Goal: Task Accomplishment & Management: Complete application form

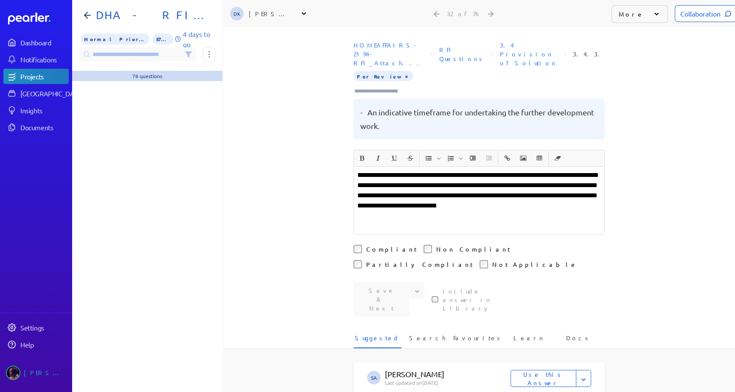
scroll to position [694, 0]
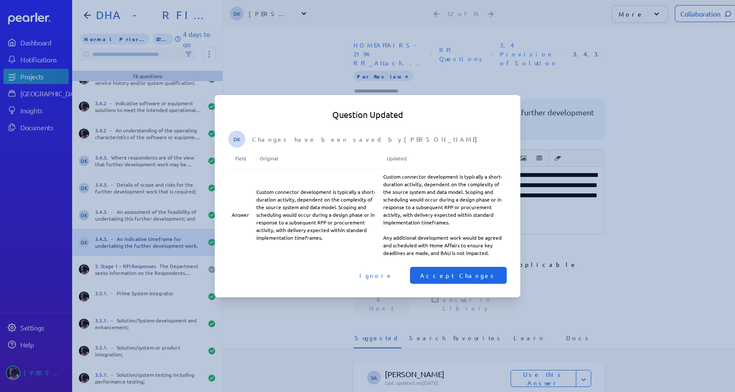
click at [478, 271] on span "Accept Changes" at bounding box center [458, 275] width 76 height 8
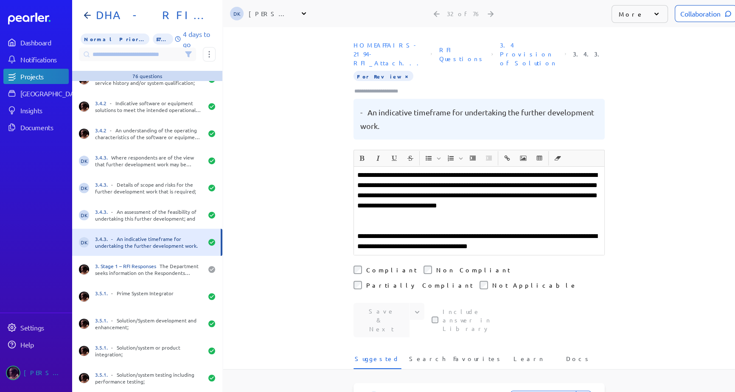
click at [292, 146] on div "**********" at bounding box center [479, 209] width 512 height 365
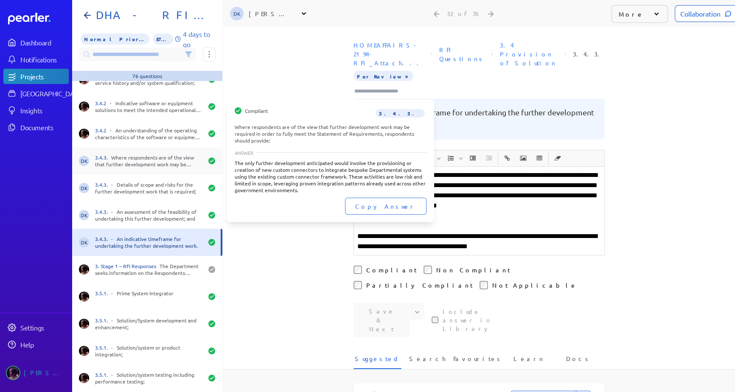
click at [108, 158] on span "3.4.3." at bounding box center [103, 157] width 16 height 7
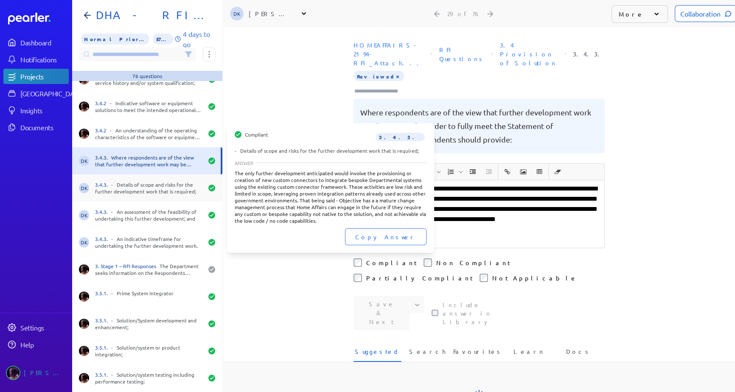
click at [113, 182] on div "3.4.3. - Details of scope and risks for the further development work that is re…" at bounding box center [149, 188] width 108 height 14
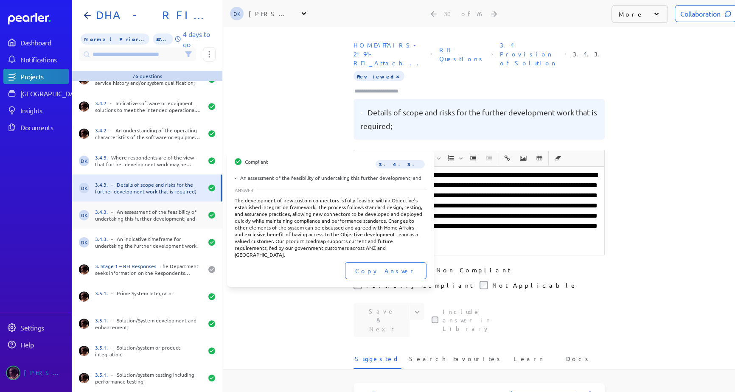
click at [116, 211] on div "3.4.3. - An assessment of the feasibility of undertaking this further developme…" at bounding box center [149, 215] width 108 height 14
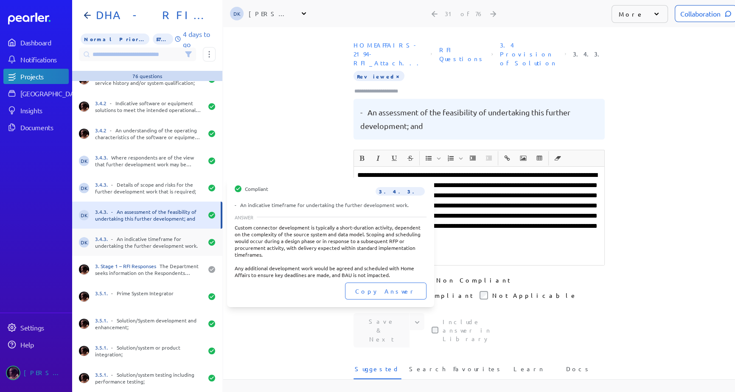
click at [121, 238] on div "3.4.3. - An indicative timeframe for undertaking the further development work." at bounding box center [149, 243] width 108 height 14
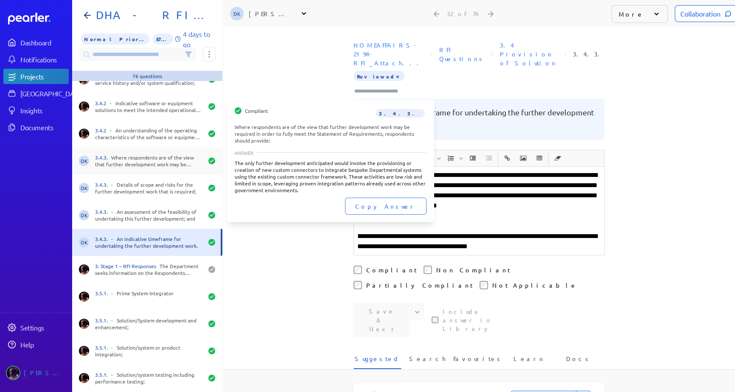
click at [123, 166] on div "3.4.3. Where respondents are of the view that further development work may be r…" at bounding box center [149, 161] width 108 height 14
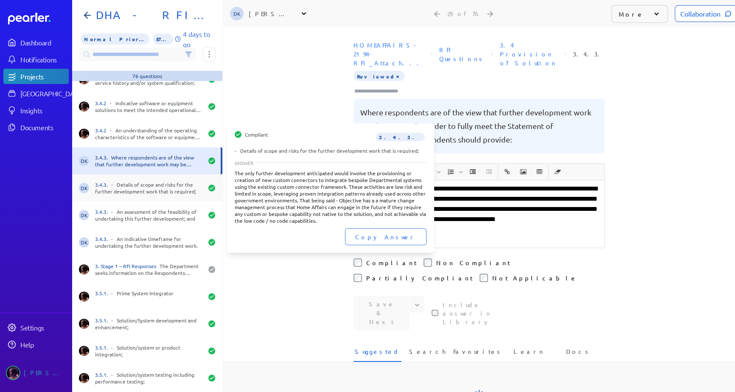
click at [121, 189] on div "3.4.3. - Details of scope and risks for the further development work that is re…" at bounding box center [149, 188] width 108 height 14
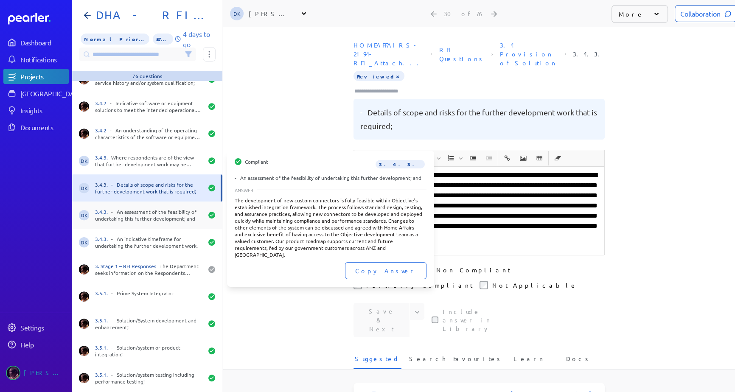
click at [132, 220] on div "3.4.3. - An assessment of the feasibility of undertaking this further developme…" at bounding box center [149, 215] width 108 height 14
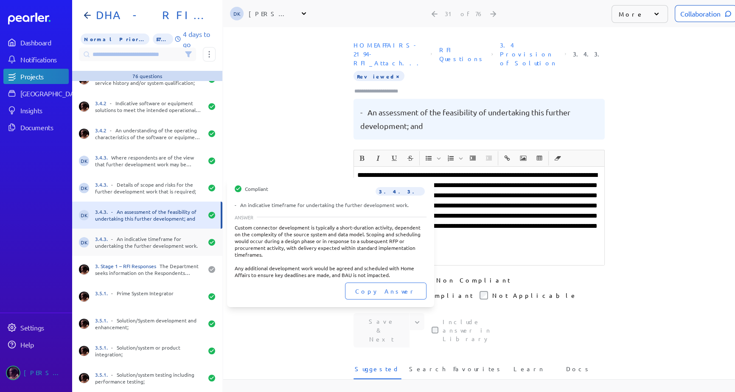
click at [140, 244] on div "3.4.3. - An indicative timeframe for undertaking the further development work." at bounding box center [149, 243] width 108 height 14
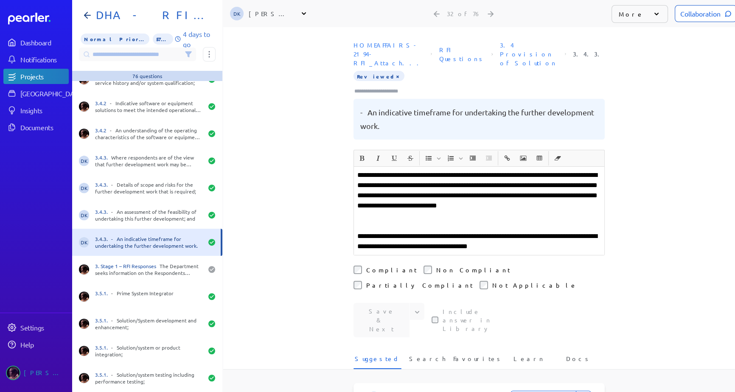
click at [278, 228] on div "**********" at bounding box center [479, 209] width 512 height 365
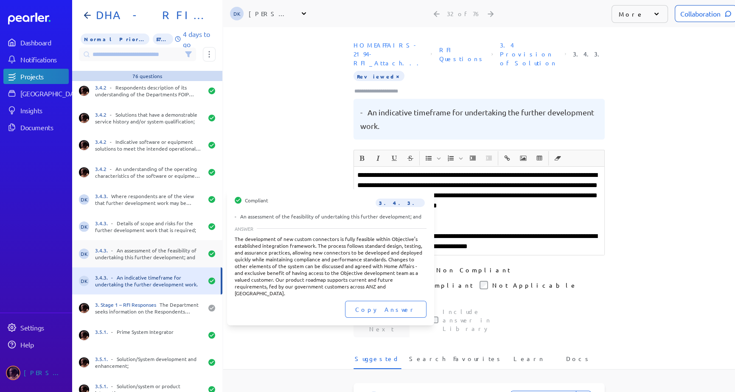
click at [143, 258] on div "3.4.3. - An assessment of the feasibility of undertaking this further developme…" at bounding box center [149, 254] width 108 height 14
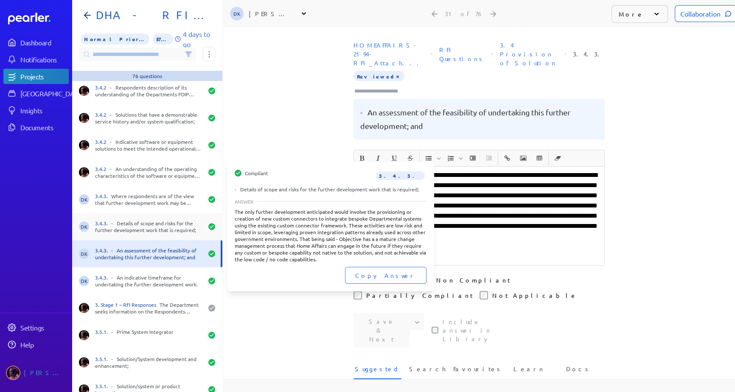
click at [138, 227] on div "3.4.3. - Details of scope and risks for the further development work that is re…" at bounding box center [149, 227] width 108 height 14
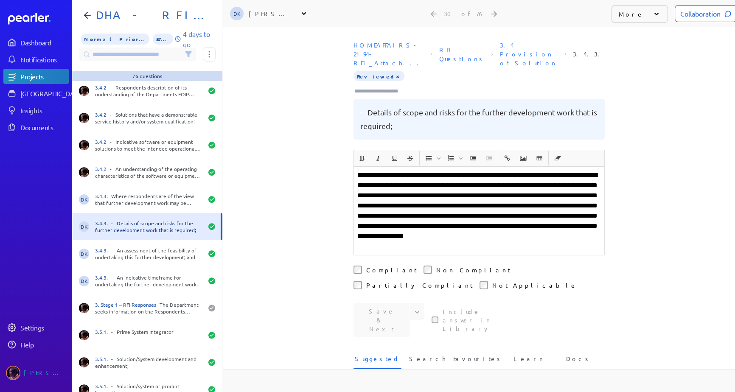
click at [140, 213] on div "DK 3.4.3. - Details of scope and risks for the further development work that is…" at bounding box center [147, 226] width 150 height 27
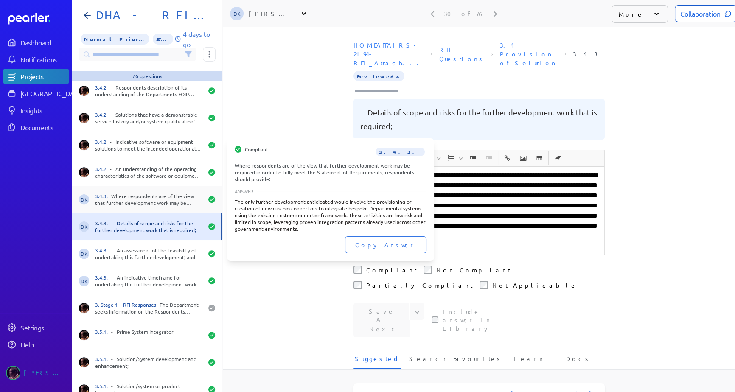
click at [102, 199] on div "3.4.3. Where respondents are of the view that further development work may be r…" at bounding box center [149, 200] width 108 height 14
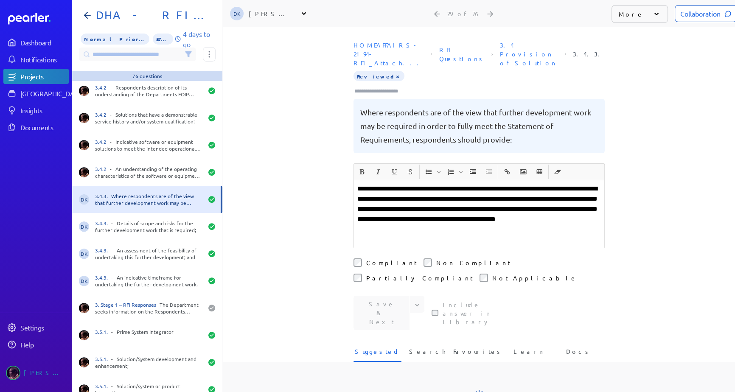
click at [272, 176] on div "**********" at bounding box center [479, 209] width 512 height 365
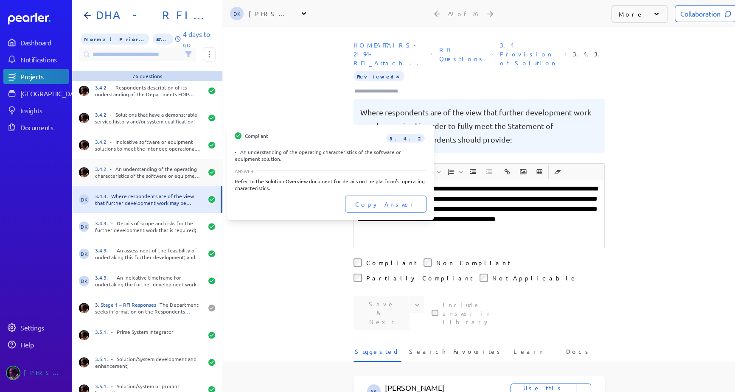
click at [123, 172] on div "3.4.2 - An understanding of the operating characteristics of the software or eq…" at bounding box center [149, 173] width 108 height 14
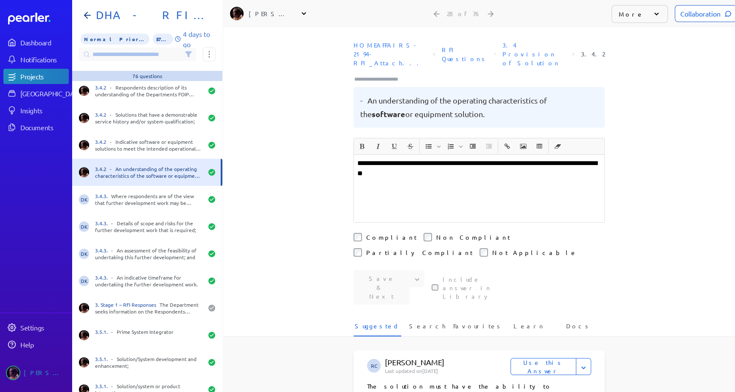
click at [286, 182] on div "**********" at bounding box center [479, 209] width 512 height 365
click at [264, 194] on div "**********" at bounding box center [479, 209] width 512 height 365
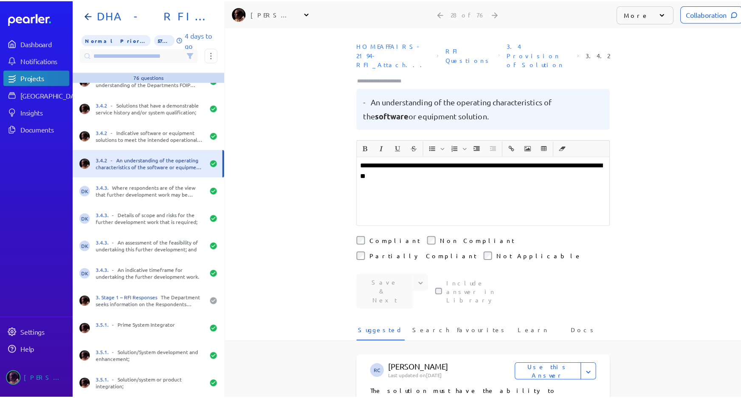
scroll to position [513, 0]
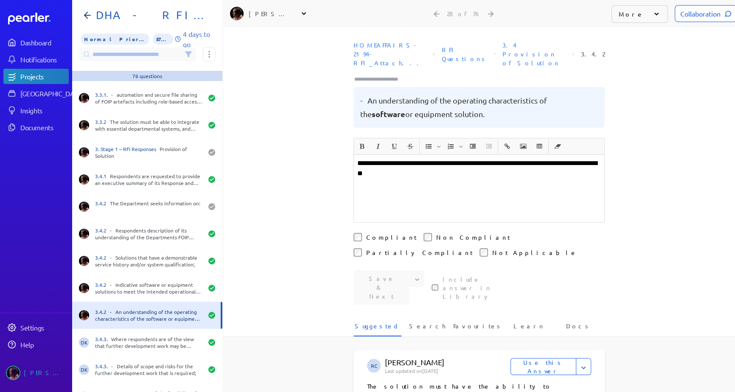
click at [267, 174] on div "**********" at bounding box center [479, 209] width 512 height 365
click at [106, 18] on h1 "DHA - RFI FOIP CMS Solution Information" at bounding box center [151, 15] width 116 height 14
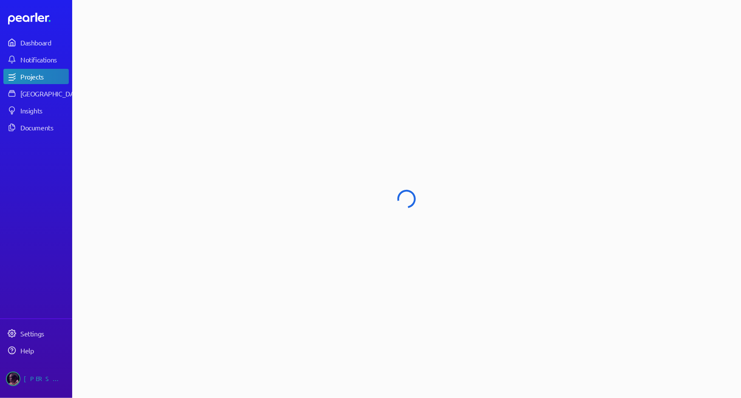
select select "**********"
select select "******"
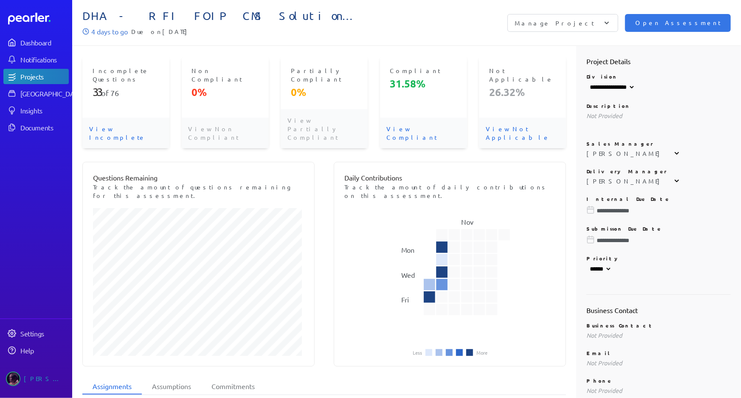
click at [327, 230] on div "Questions Remaining Track the amount of questions remaining for this assessment…" at bounding box center [324, 264] width 484 height 205
select select "**********"
select select "******"
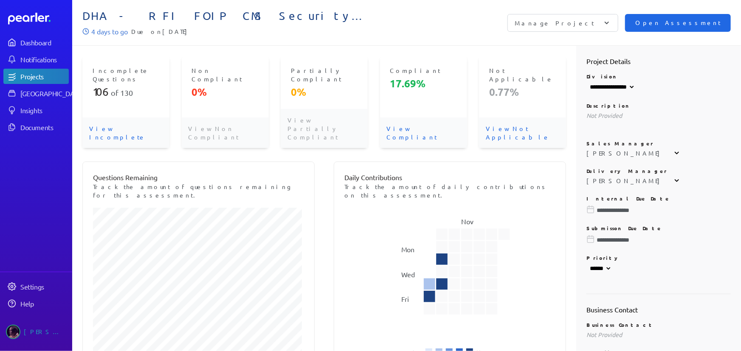
click at [679, 20] on span "Open Assessment" at bounding box center [677, 22] width 85 height 9
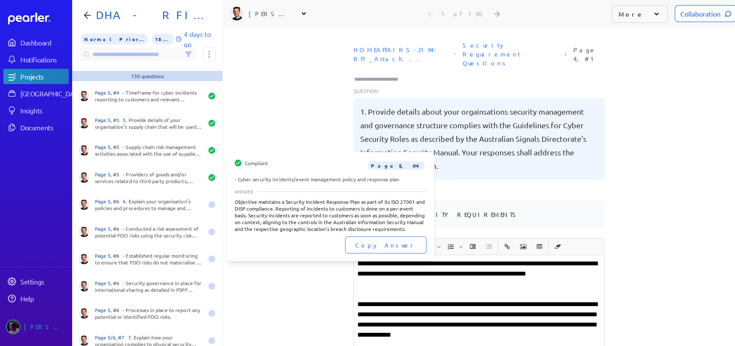
scroll to position [733, 0]
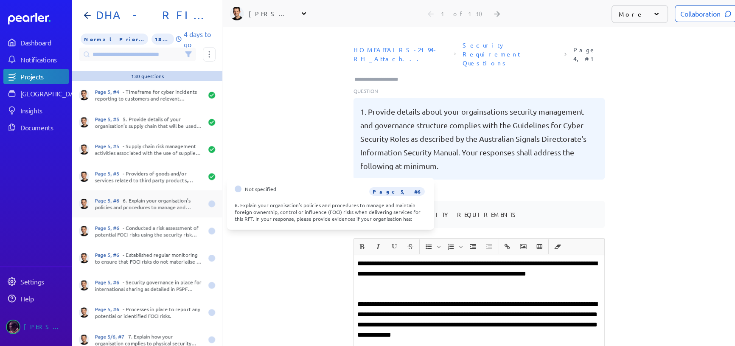
click at [155, 202] on div "Page 5, #6 6. Explain your organisation’s policies and procedures to manage and…" at bounding box center [149, 204] width 108 height 14
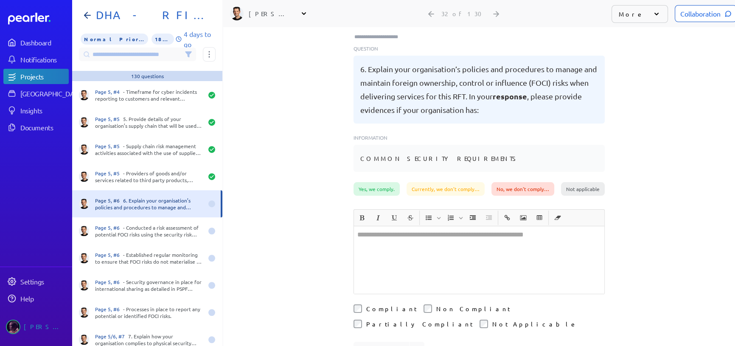
scroll to position [115, 0]
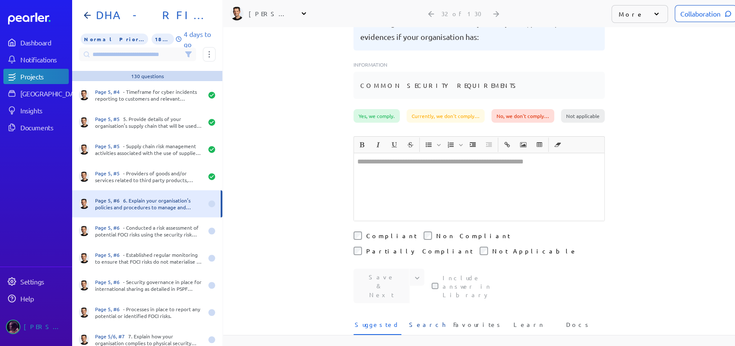
click at [424, 320] on span "Search" at bounding box center [427, 327] width 37 height 14
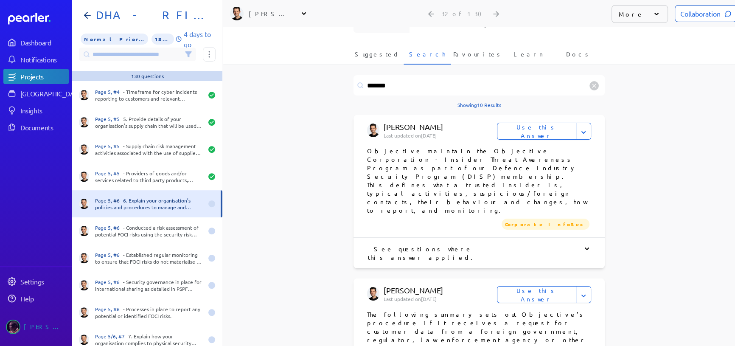
scroll to position [231, 0]
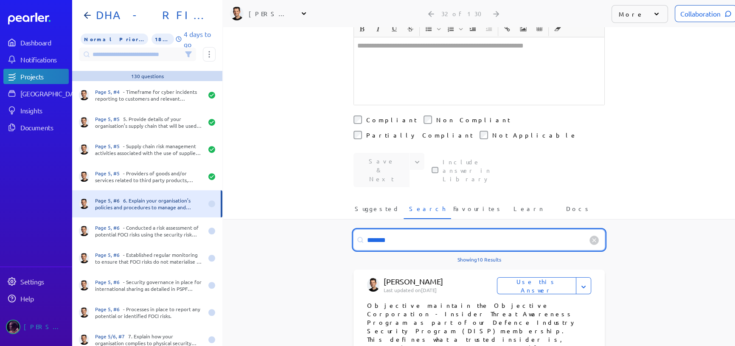
click at [430, 230] on input "*******" at bounding box center [479, 240] width 251 height 20
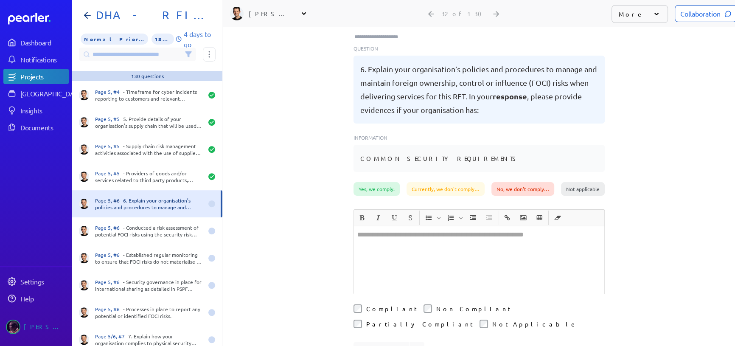
scroll to position [115, 0]
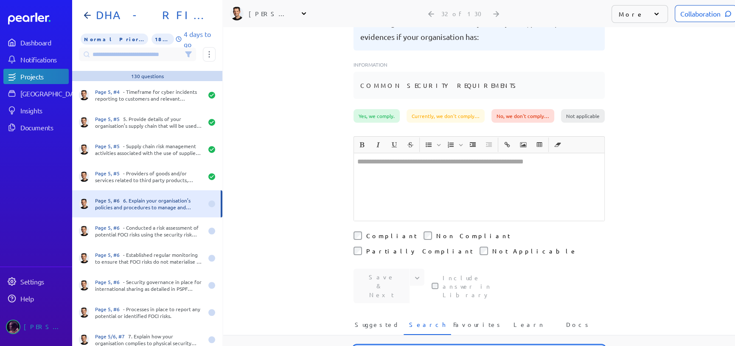
drag, startPoint x: 423, startPoint y: 306, endPoint x: 270, endPoint y: 294, distance: 153.7
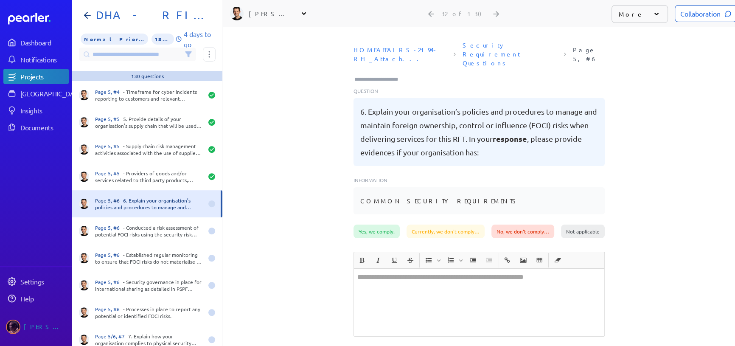
scroll to position [230, 0]
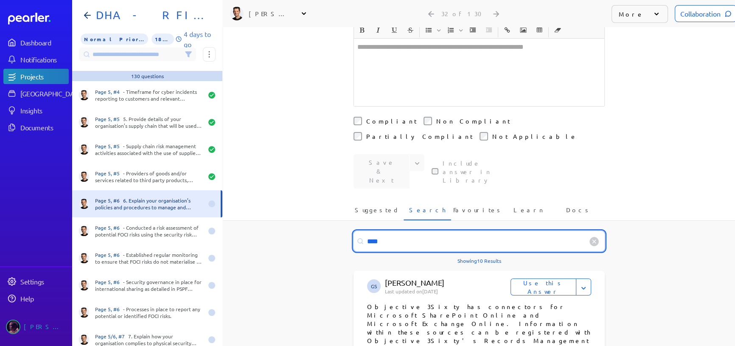
click at [404, 231] on input "****" at bounding box center [479, 241] width 251 height 20
type input "**********"
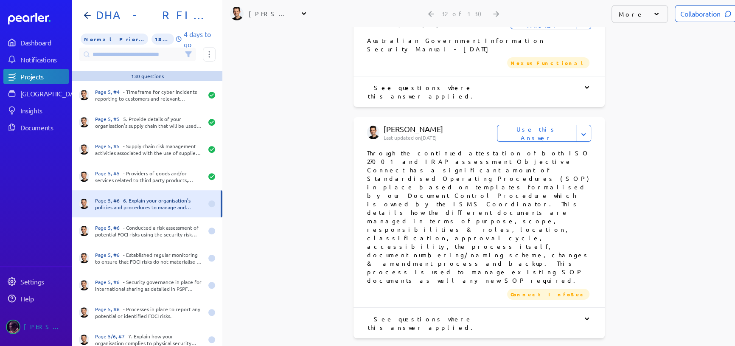
scroll to position [6, 0]
drag, startPoint x: 364, startPoint y: 194, endPoint x: 452, endPoint y: 220, distance: 92.0
copy p "Objective maintains a Risk Management policy and at least an annual risk assess…"
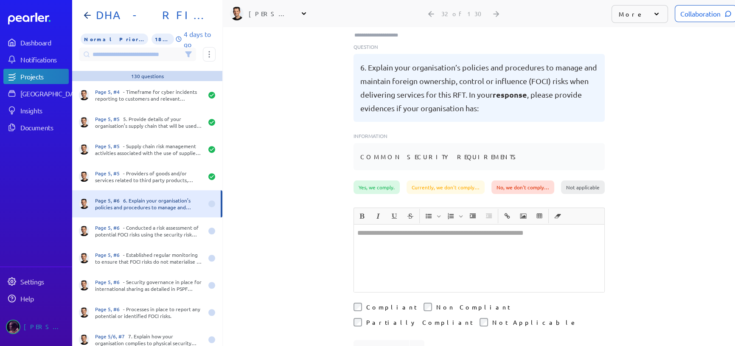
scroll to position [0, 0]
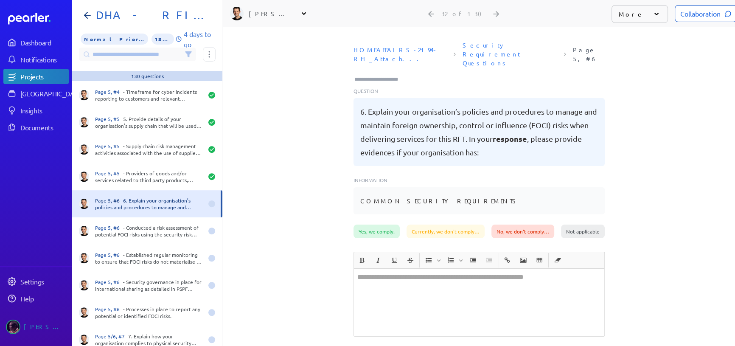
click at [389, 269] on div at bounding box center [479, 302] width 250 height 67
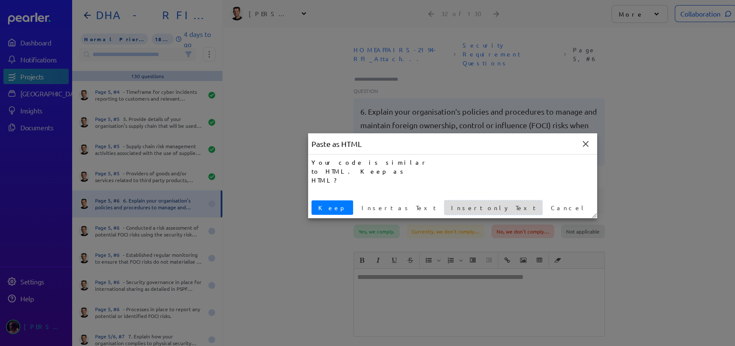
click at [448, 208] on span "Insert only Text" at bounding box center [493, 207] width 91 height 9
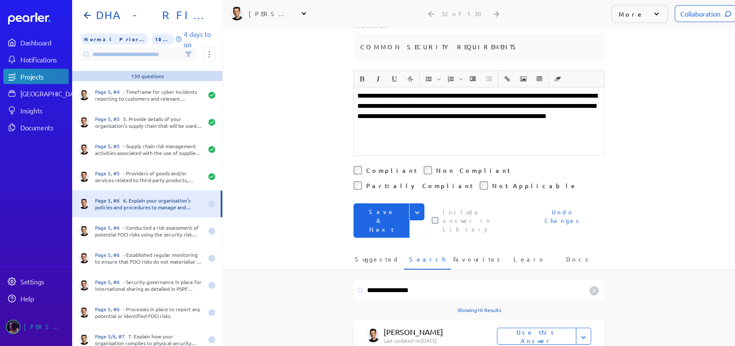
scroll to position [231, 0]
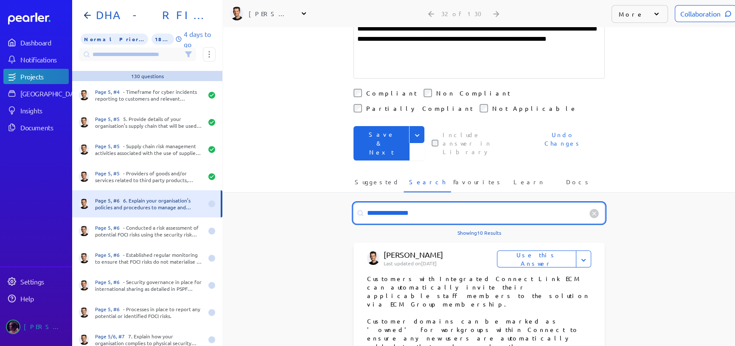
drag, startPoint x: 421, startPoint y: 163, endPoint x: 323, endPoint y: 160, distance: 97.7
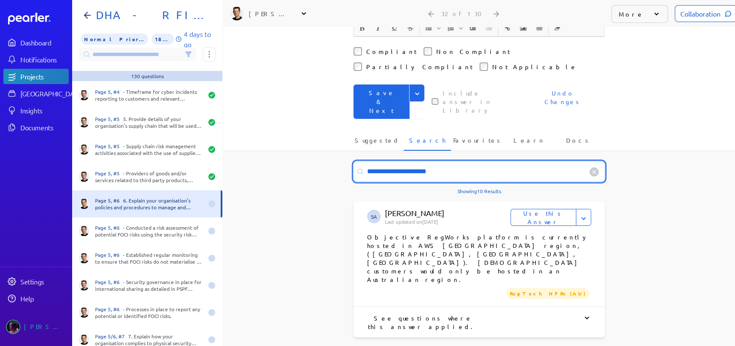
scroll to position [80, 0]
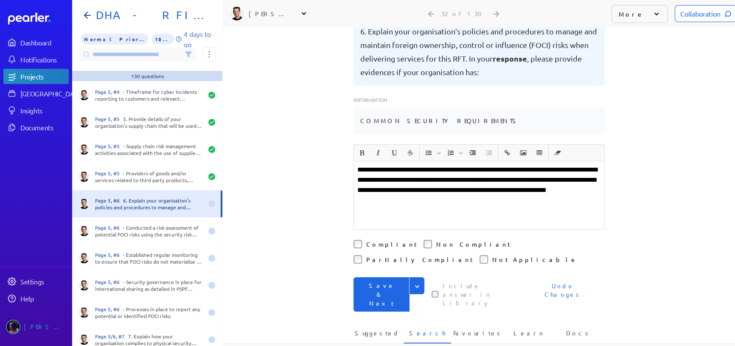
drag, startPoint x: 439, startPoint y: 315, endPoint x: 315, endPoint y: 304, distance: 124.1
type input "**********"
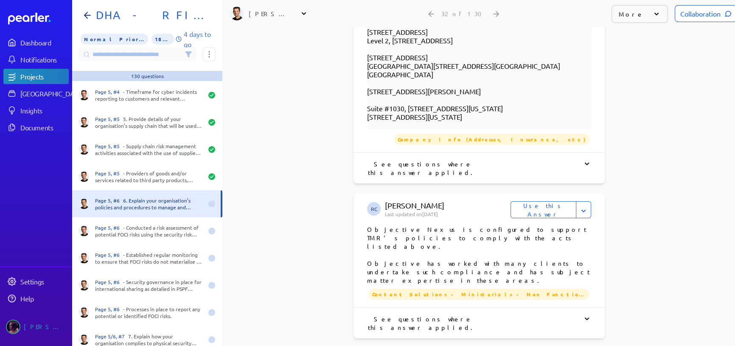
scroll to position [1380, 0]
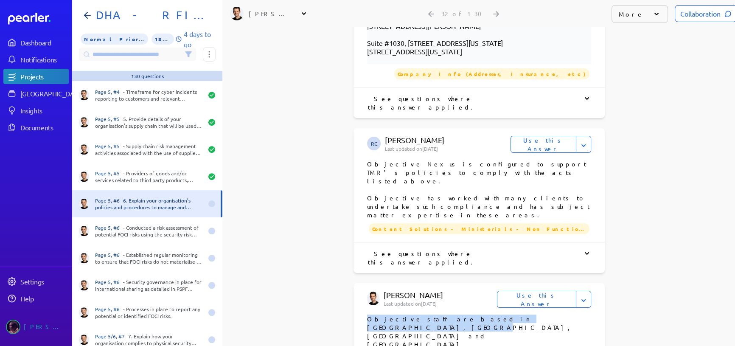
drag, startPoint x: 365, startPoint y: 106, endPoint x: 517, endPoint y: 105, distance: 151.6
copy p "Objective staff are based in Australia, NZ, UK and USA."
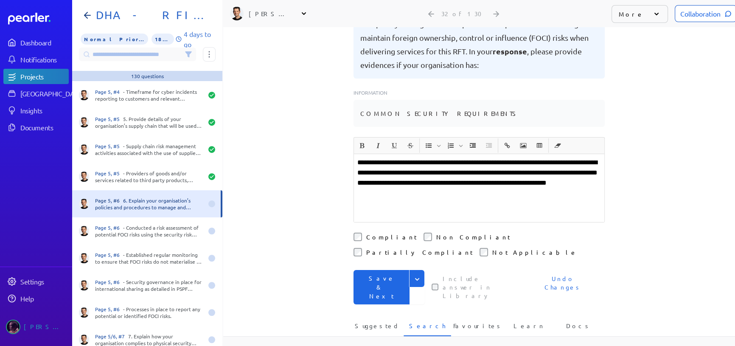
scroll to position [68, 0]
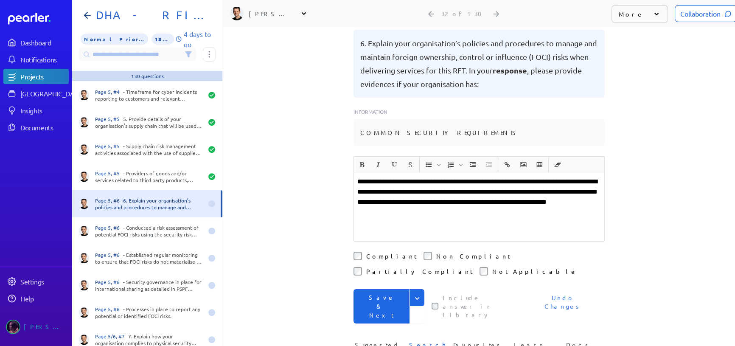
click at [354, 173] on div "**********" at bounding box center [479, 207] width 250 height 68
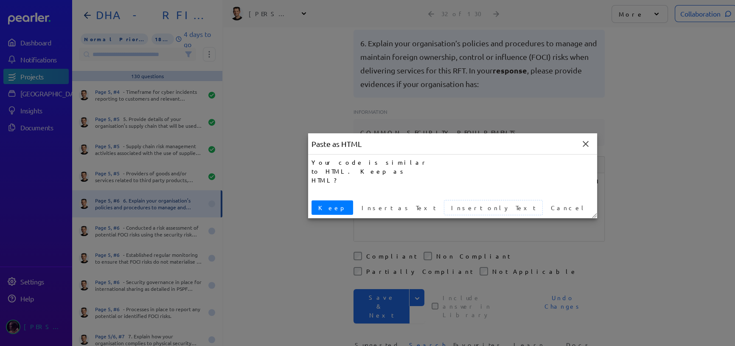
click at [448, 204] on span "Insert only Text" at bounding box center [493, 207] width 91 height 9
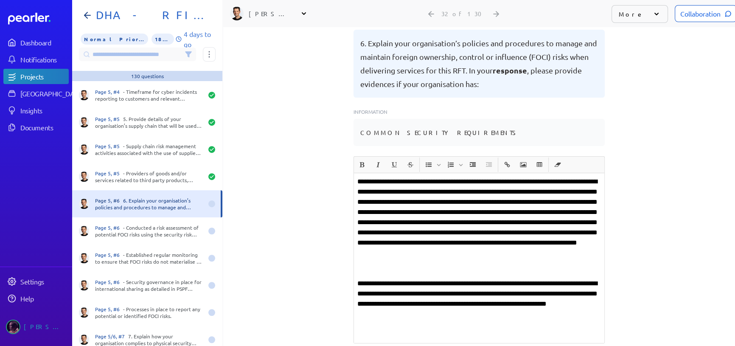
click at [394, 213] on p "**********" at bounding box center [479, 223] width 244 height 92
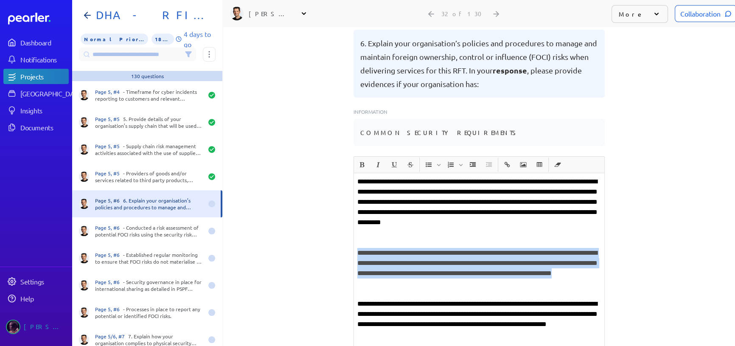
drag, startPoint x: 495, startPoint y: 261, endPoint x: 349, endPoint y: 232, distance: 149.4
click at [349, 232] on div "**********" at bounding box center [479, 118] width 512 height 319
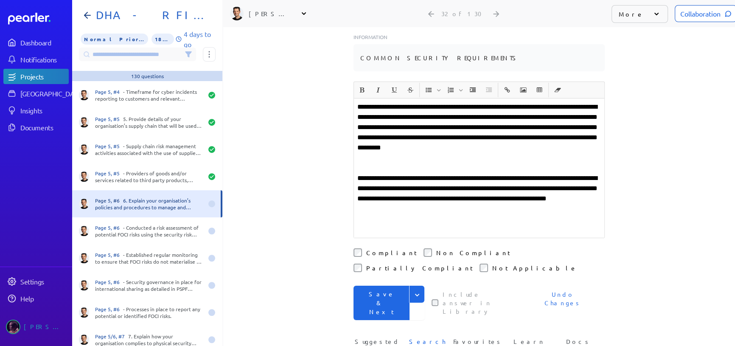
scroll to position [154, 0]
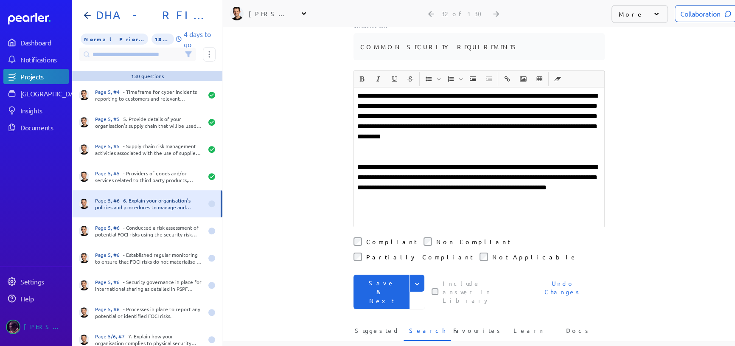
click at [415, 275] on button "Expand" at bounding box center [416, 283] width 15 height 17
click at [379, 293] on button "Save" at bounding box center [389, 301] width 71 height 17
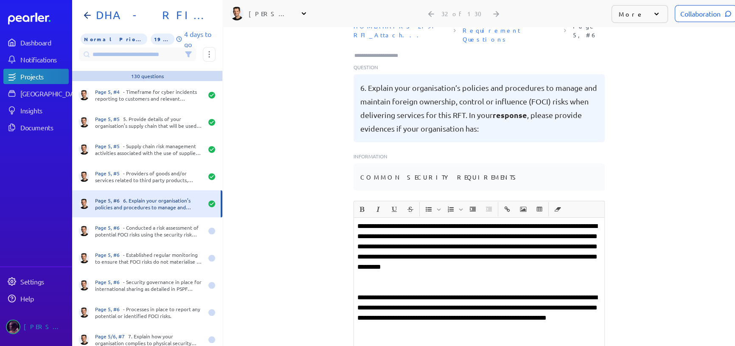
scroll to position [0, 0]
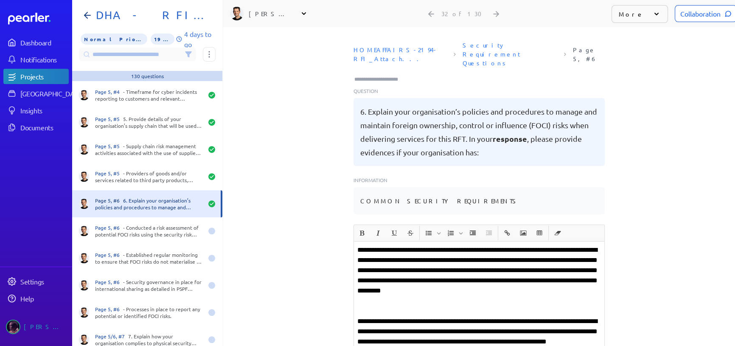
click at [375, 75] on input "Type here to add tags" at bounding box center [380, 79] width 53 height 8
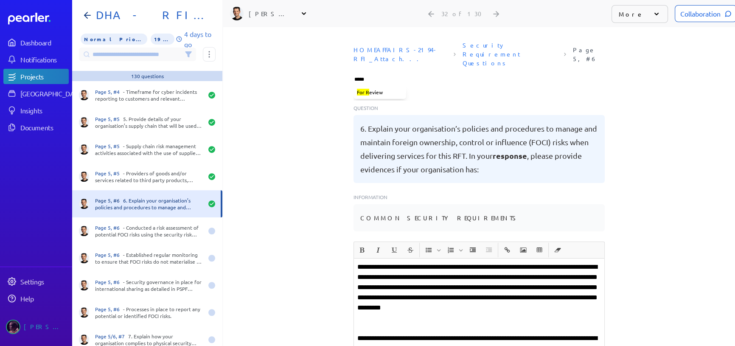
type input "******"
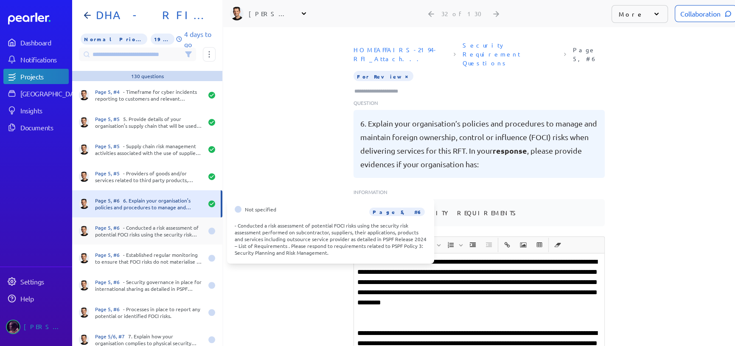
click at [165, 228] on div "Page 5, #6 - Conducted a risk assessment of potential FOCI risks using the secu…" at bounding box center [149, 231] width 108 height 14
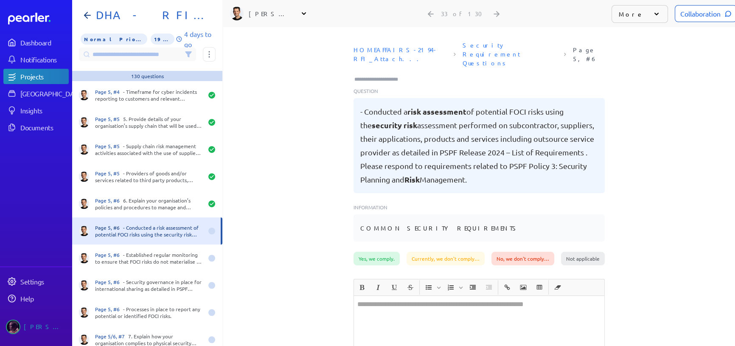
click at [400, 296] on div at bounding box center [479, 329] width 250 height 67
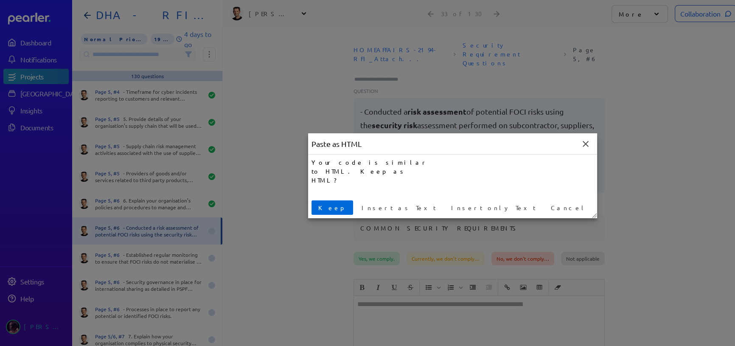
click at [319, 205] on span "Keep" at bounding box center [332, 207] width 35 height 9
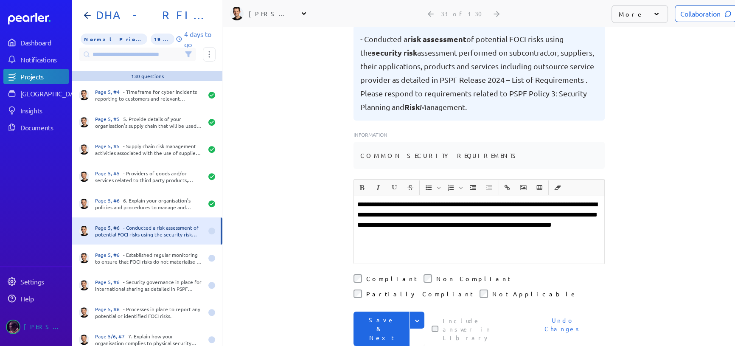
scroll to position [77, 0]
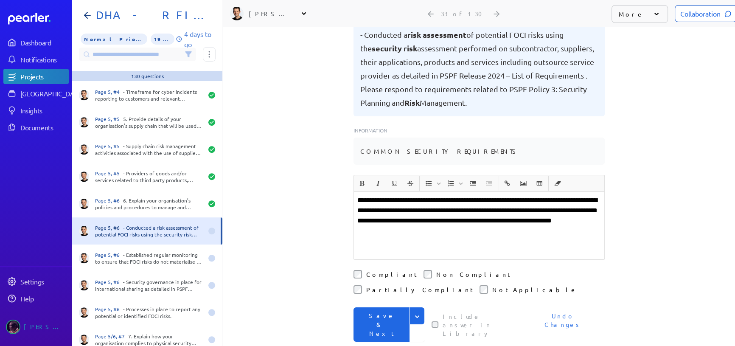
click at [415, 312] on icon "Expand" at bounding box center [417, 316] width 8 height 8
click at [367, 326] on button "Save" at bounding box center [389, 334] width 71 height 17
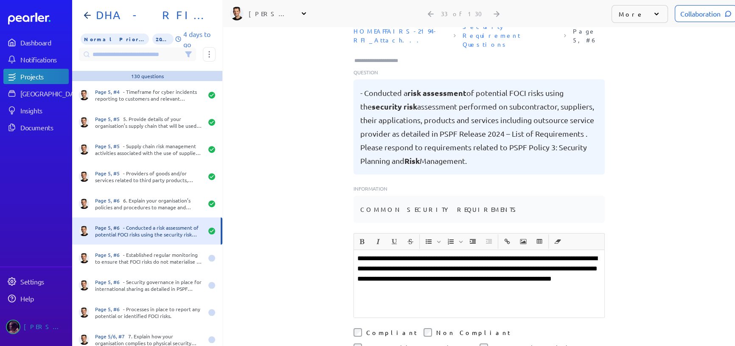
scroll to position [0, 0]
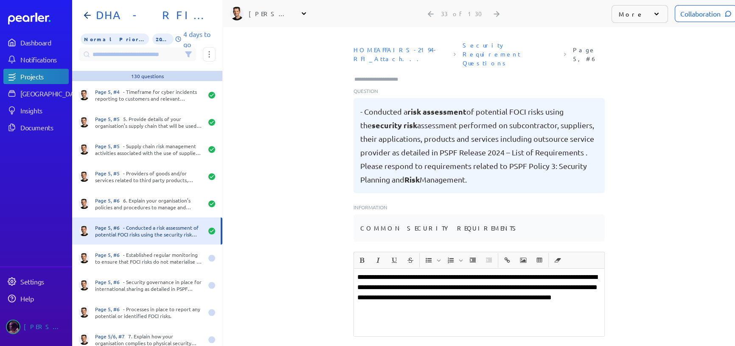
click at [371, 75] on input "Type here to add tags" at bounding box center [380, 79] width 53 height 8
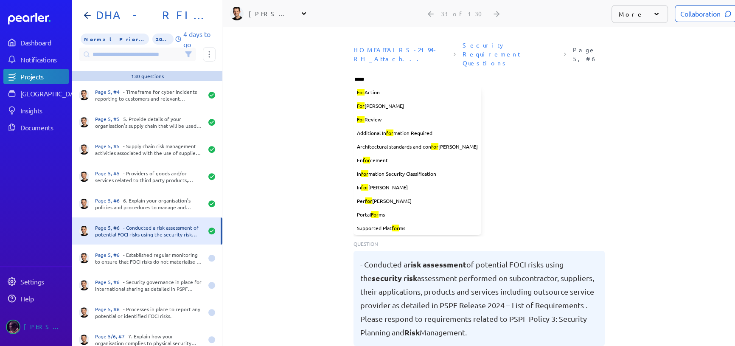
type input "******"
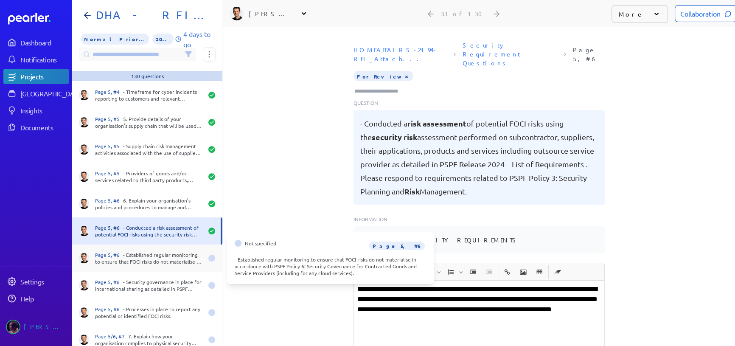
click at [153, 255] on div "Page 5, #6 - Established regular monitoring to ensure that FOCI risks do not ma…" at bounding box center [149, 258] width 108 height 14
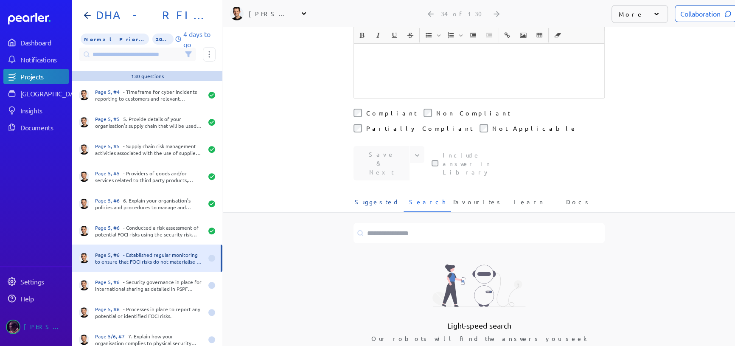
click at [378, 197] on span "Suggested" at bounding box center [377, 204] width 45 height 14
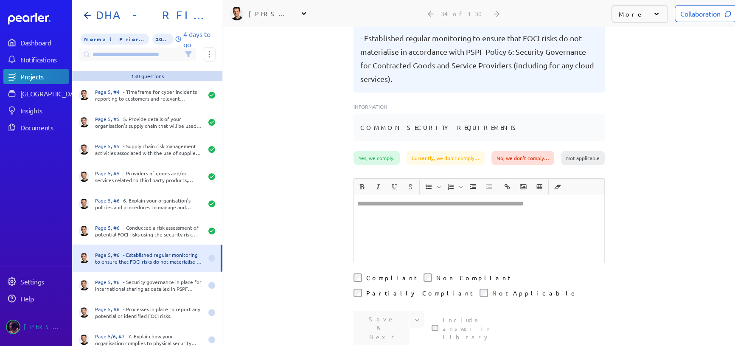
scroll to position [77, 0]
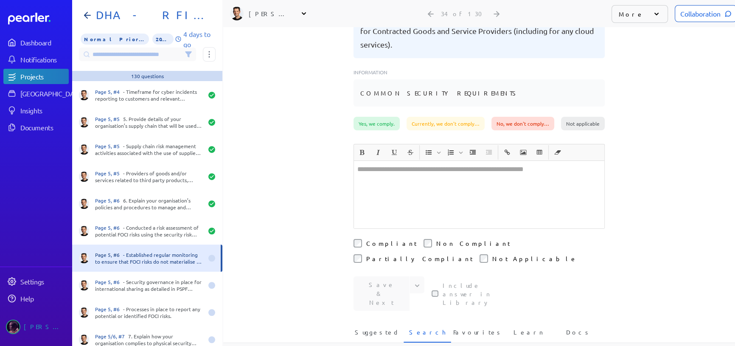
scroll to position [193, 0]
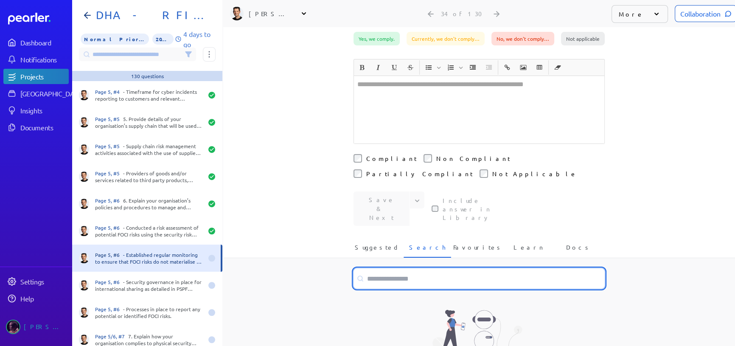
click at [422, 268] on input at bounding box center [479, 278] width 251 height 20
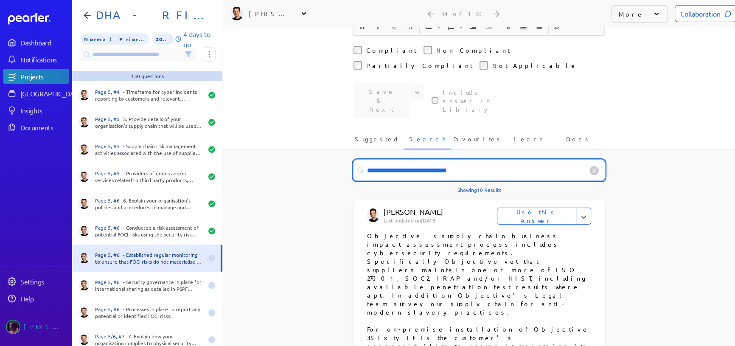
scroll to position [309, 0]
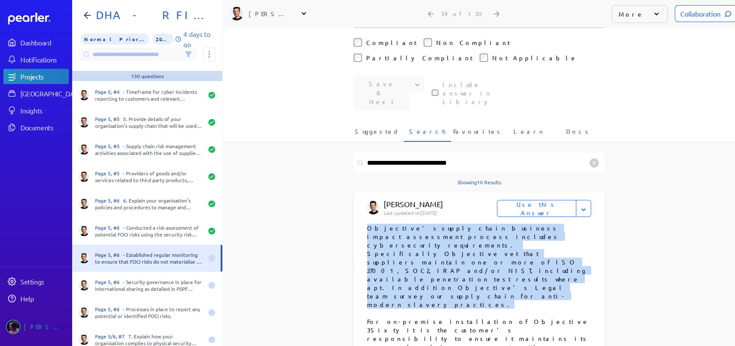
drag, startPoint x: 364, startPoint y: 175, endPoint x: 454, endPoint y: 208, distance: 96.0
click at [454, 224] on p "Objective's supply chain business impact assessment process includes cybersecur…" at bounding box center [479, 266] width 224 height 85
copy p "Objective's supply chain business impact assessment process includes cybersecur…"
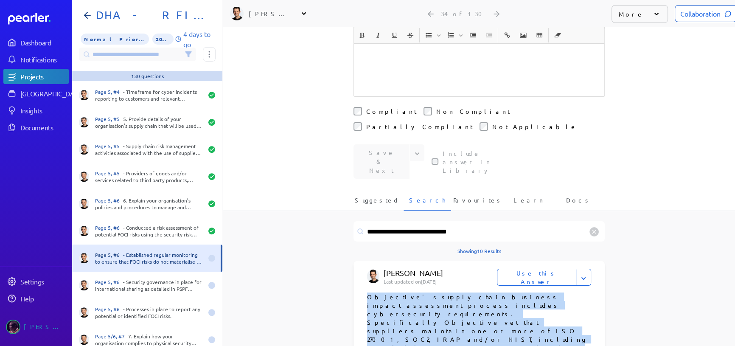
scroll to position [193, 0]
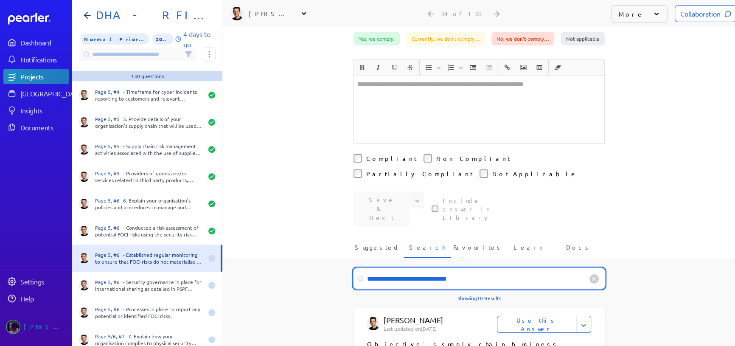
drag, startPoint x: 403, startPoint y: 228, endPoint x: 312, endPoint y: 216, distance: 91.7
type input "**********"
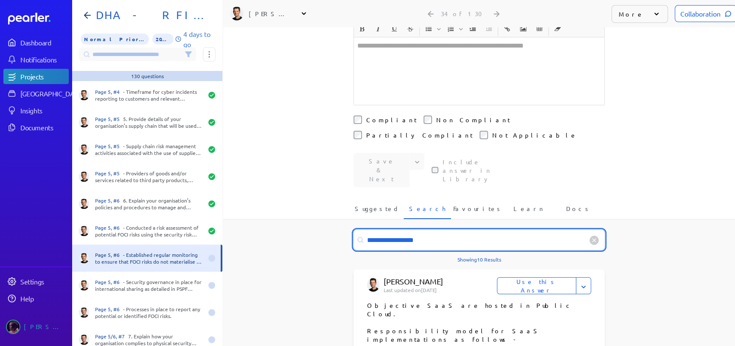
scroll to position [77, 0]
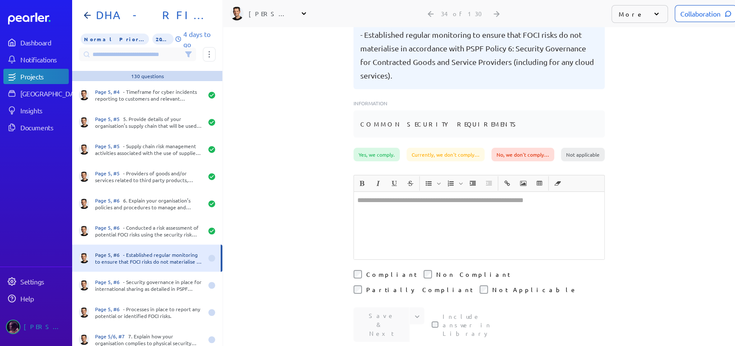
click at [411, 193] on div at bounding box center [479, 225] width 250 height 67
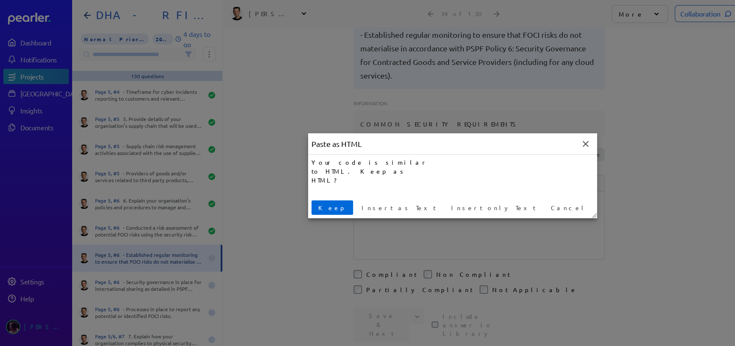
click at [313, 203] on button "Keep" at bounding box center [333, 207] width 42 height 14
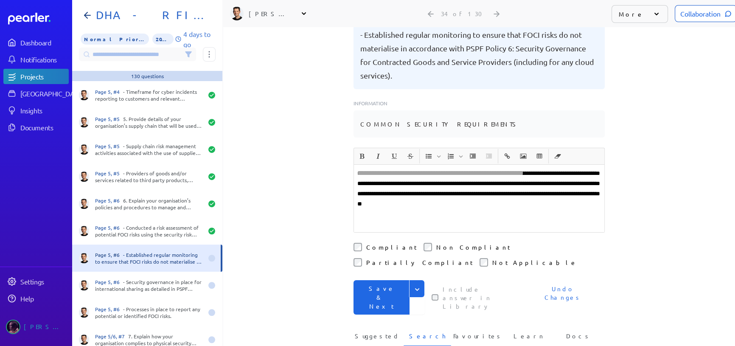
scroll to position [50, 0]
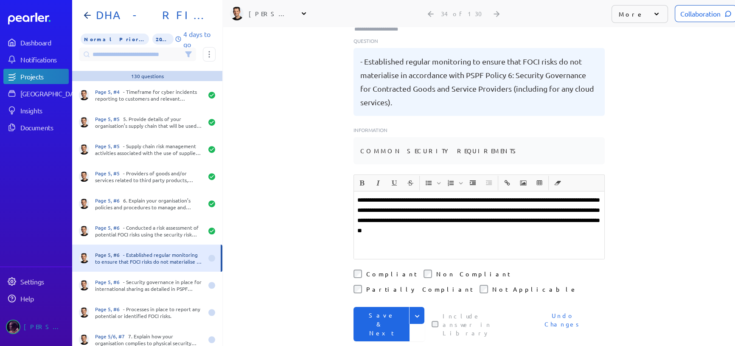
click at [414, 312] on icon "Expand" at bounding box center [417, 316] width 8 height 8
click at [378, 325] on button "Save" at bounding box center [389, 333] width 71 height 17
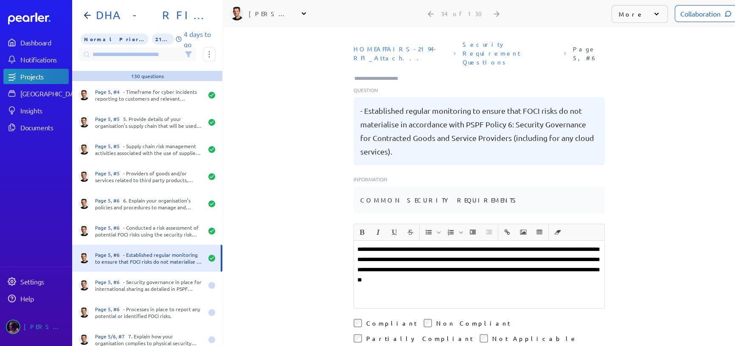
scroll to position [0, 0]
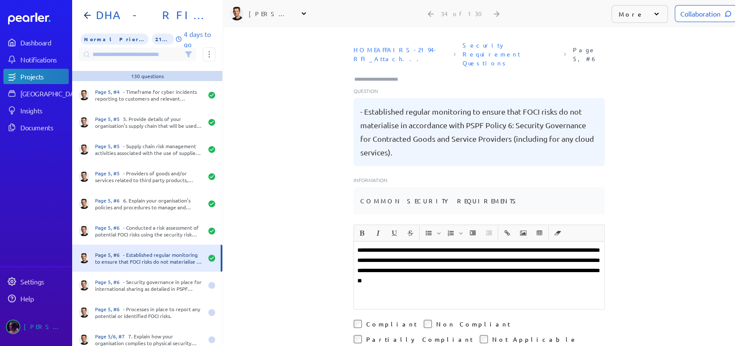
click at [383, 66] on div "HOMEAFFAIRS-2194-RFI_Attach... Security Requirement Questions Page 5, #6 Questi…" at bounding box center [479, 125] width 251 height 177
click at [375, 75] on input "Type here to add tags" at bounding box center [380, 79] width 53 height 8
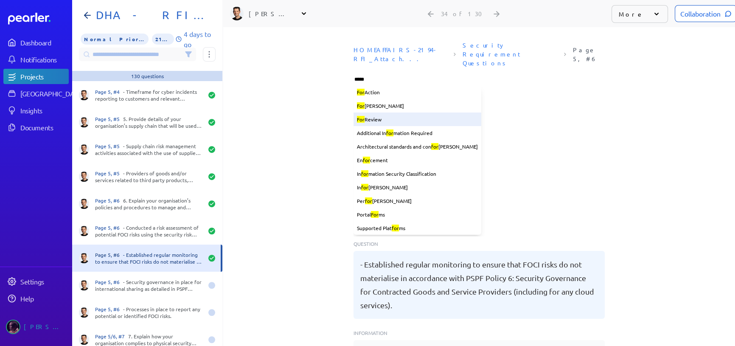
type input "******"
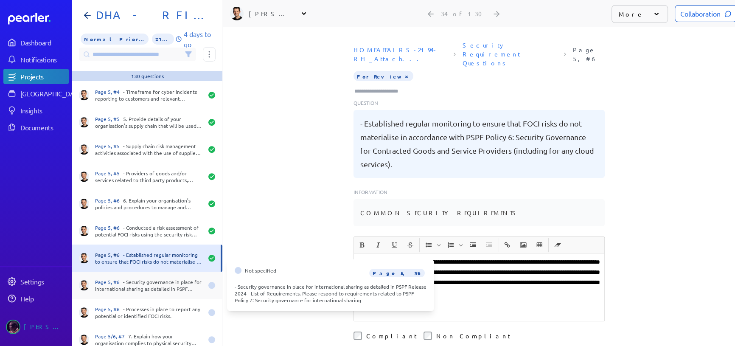
click at [179, 290] on div "Page 5, #6 - Security governance in place for international sharing as detailed…" at bounding box center [149, 285] width 108 height 14
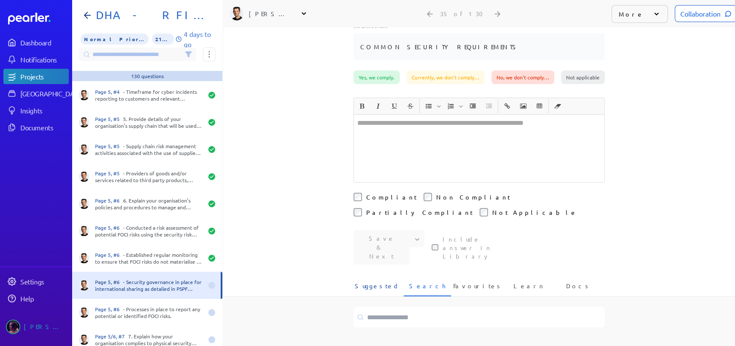
click at [382, 281] on span "Suggested" at bounding box center [377, 288] width 45 height 14
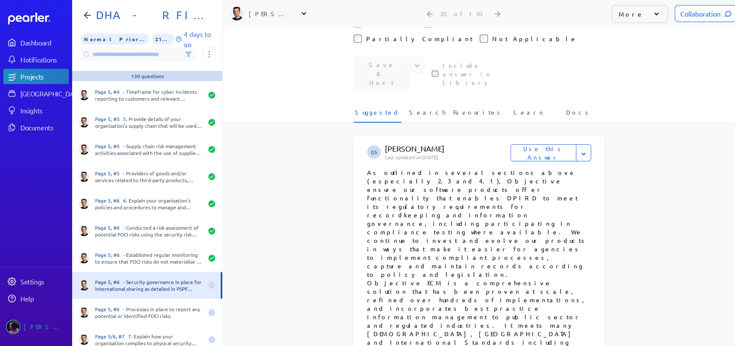
scroll to position [232, 0]
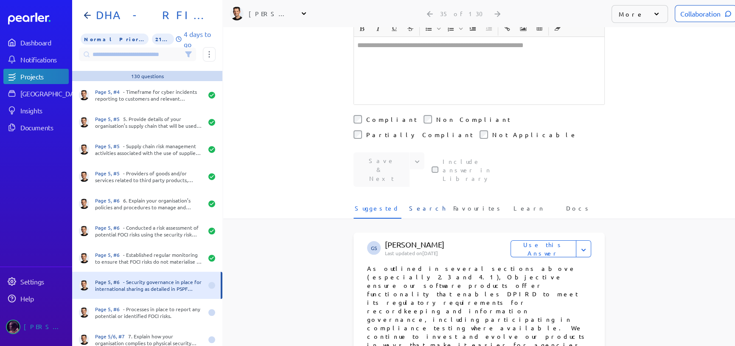
click at [420, 204] on span "Search" at bounding box center [427, 211] width 37 height 14
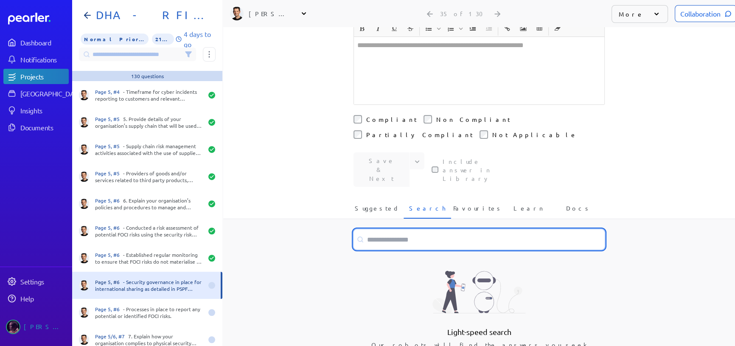
click at [424, 229] on input at bounding box center [479, 239] width 251 height 20
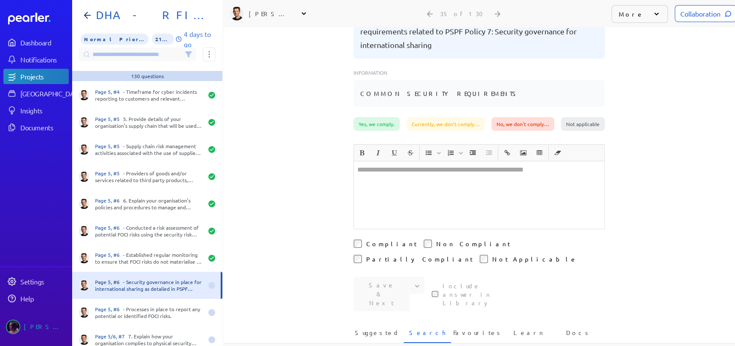
scroll to position [231, 0]
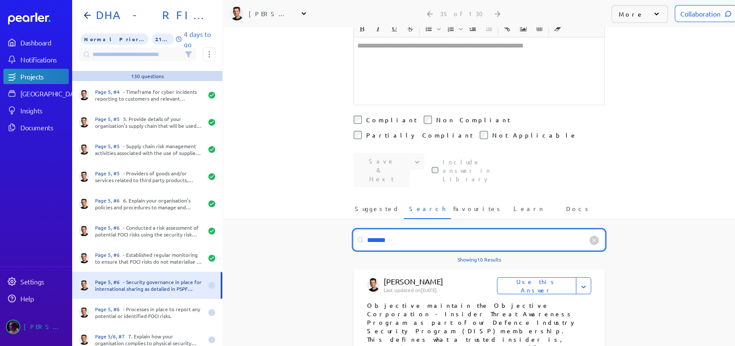
drag, startPoint x: 392, startPoint y: 187, endPoint x: 316, endPoint y: 186, distance: 76.0
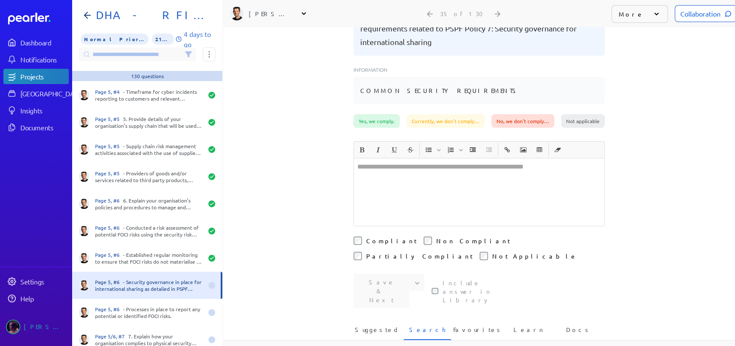
scroll to position [193, 0]
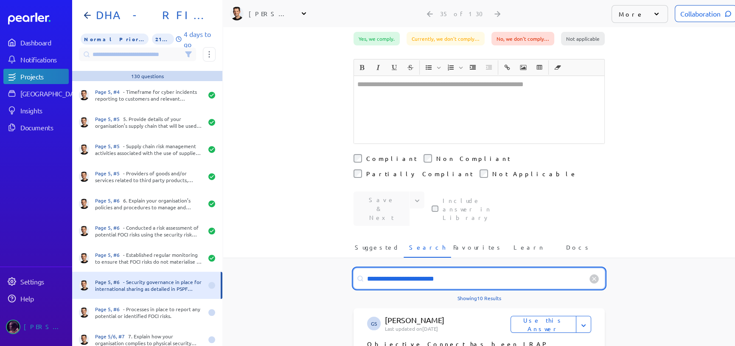
drag, startPoint x: 434, startPoint y: 223, endPoint x: 295, endPoint y: 220, distance: 138.9
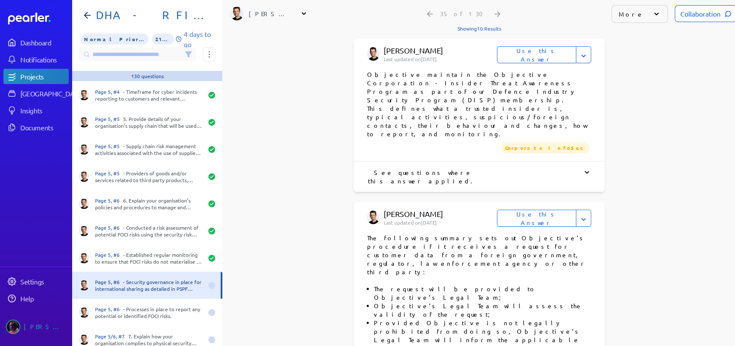
scroll to position [463, 0]
type input "*******"
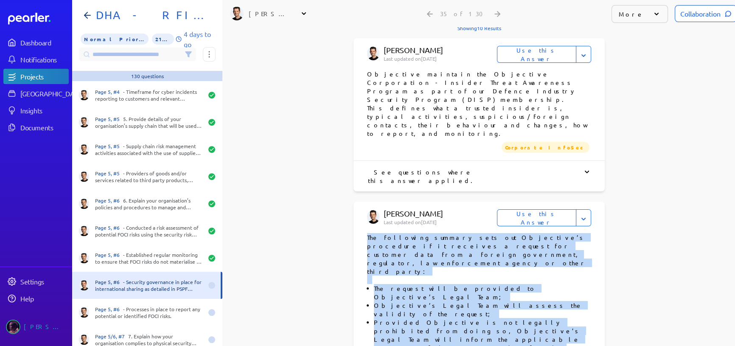
drag, startPoint x: 365, startPoint y: 140, endPoint x: 462, endPoint y: 283, distance: 173.2
copy p "The following summary sets out Objective’s procedure if it receives a request f…"
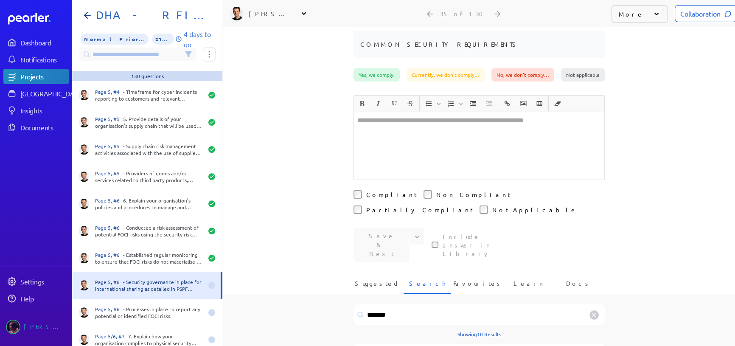
scroll to position [115, 0]
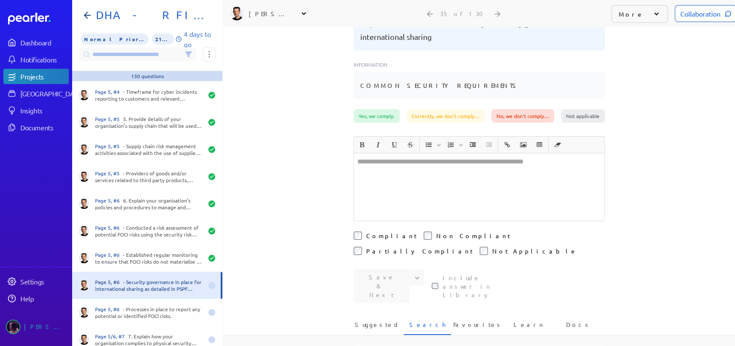
click at [427, 169] on div at bounding box center [479, 186] width 250 height 67
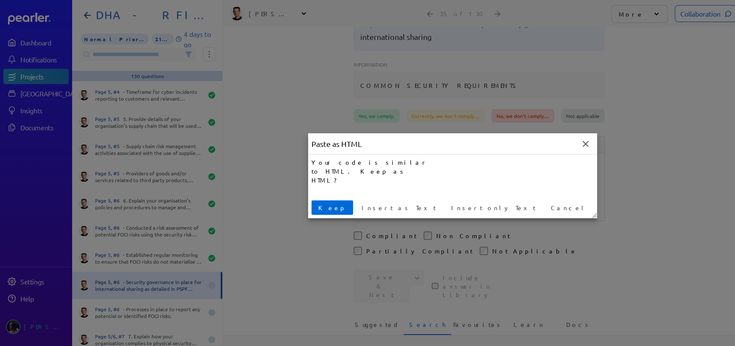
click at [322, 207] on span "Keep" at bounding box center [332, 207] width 35 height 9
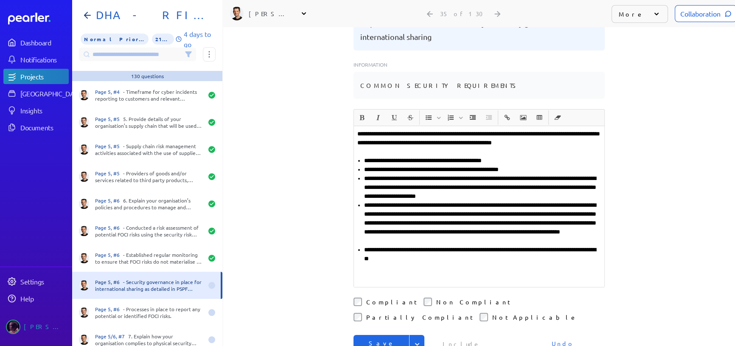
scroll to position [89, 0]
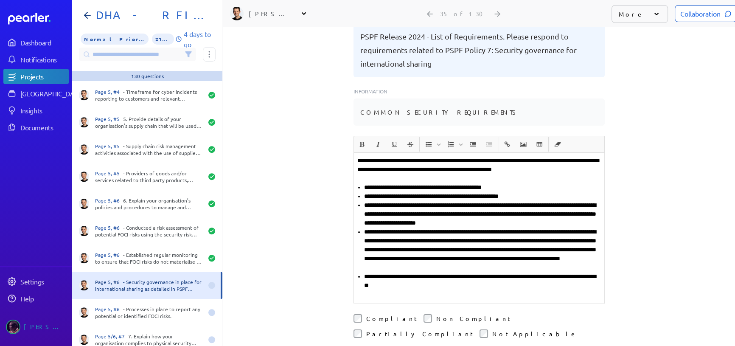
click at [350, 296] on div "**********" at bounding box center [479, 186] width 512 height 319
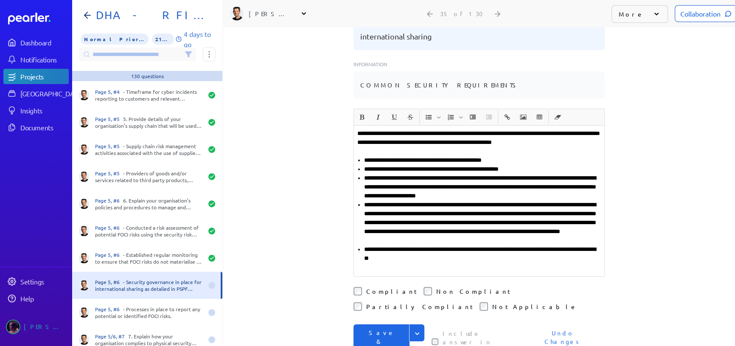
scroll to position [154, 0]
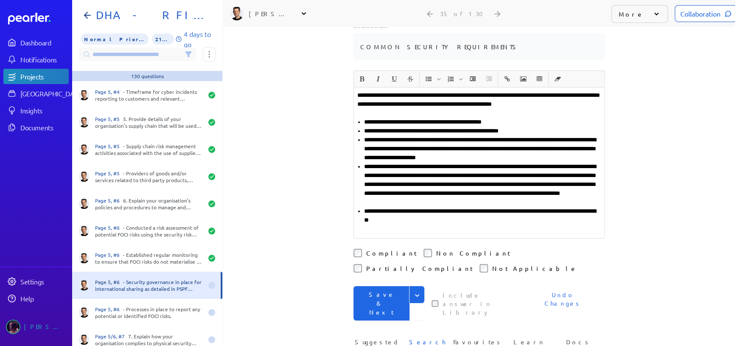
click at [413, 286] on button "Expand" at bounding box center [416, 294] width 15 height 17
click at [381, 304] on button "Save" at bounding box center [389, 312] width 71 height 17
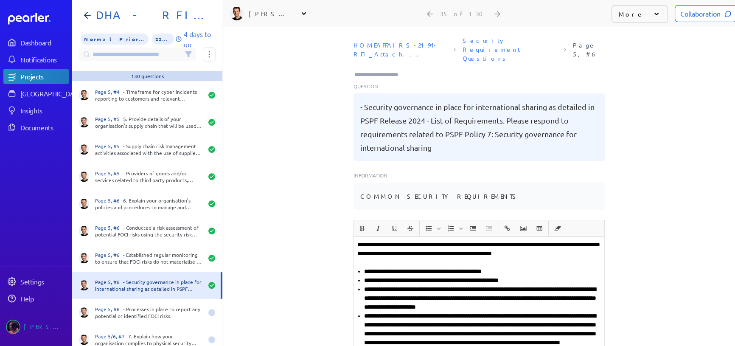
scroll to position [0, 0]
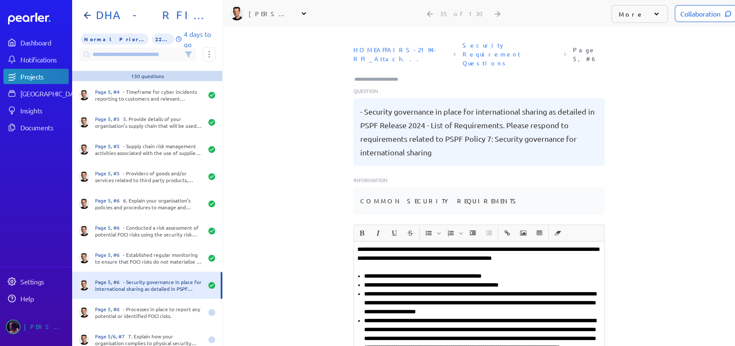
click at [374, 75] on input "Type here to add tags" at bounding box center [380, 79] width 53 height 8
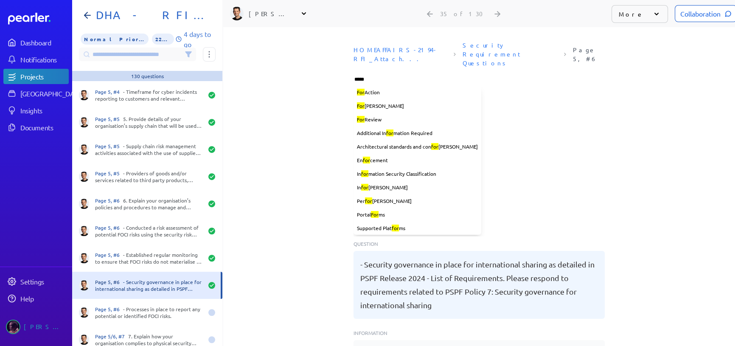
type input "******"
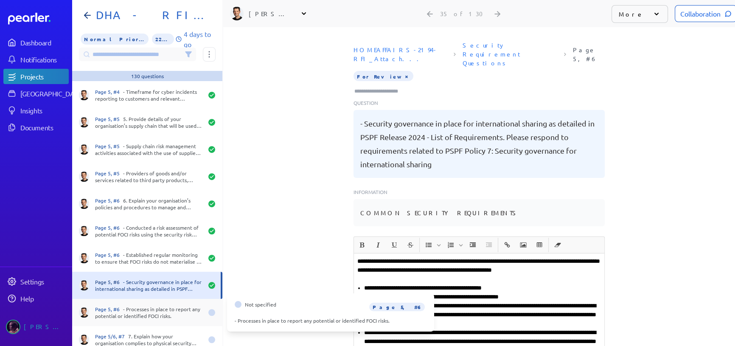
click at [150, 310] on div "Page 5, #6 - Processes in place to report any potential or identified FOCI risk…" at bounding box center [149, 313] width 108 height 14
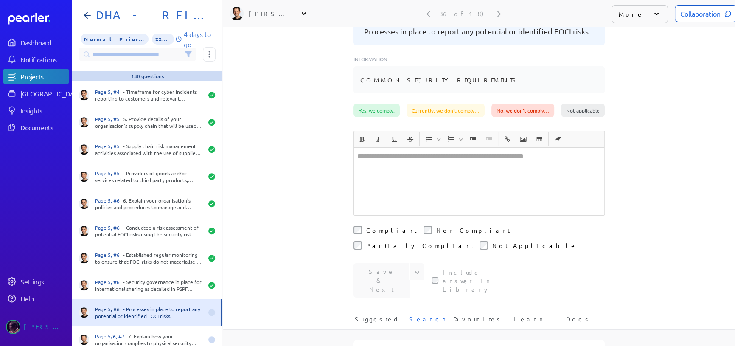
scroll to position [154, 0]
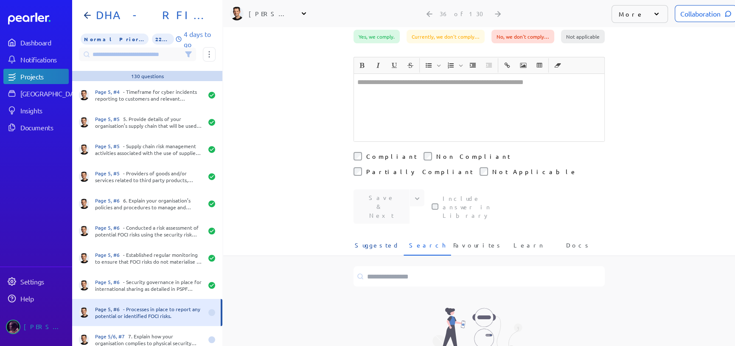
click at [369, 241] on span "Suggested" at bounding box center [377, 248] width 45 height 14
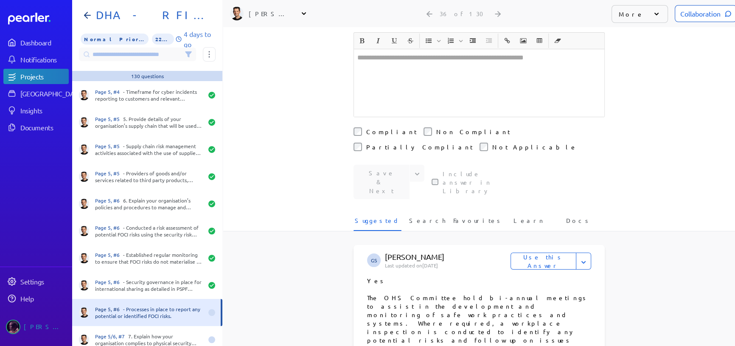
scroll to position [38, 0]
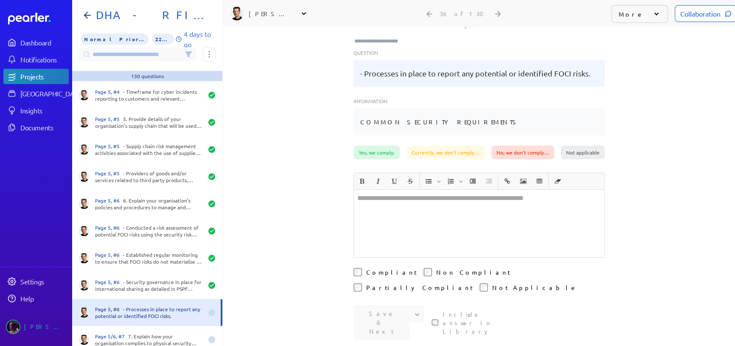
click at [382, 203] on div at bounding box center [479, 223] width 250 height 67
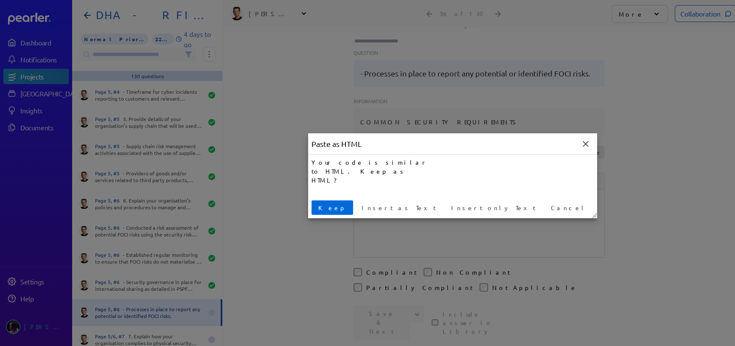
click at [326, 207] on span "Keep" at bounding box center [332, 207] width 35 height 9
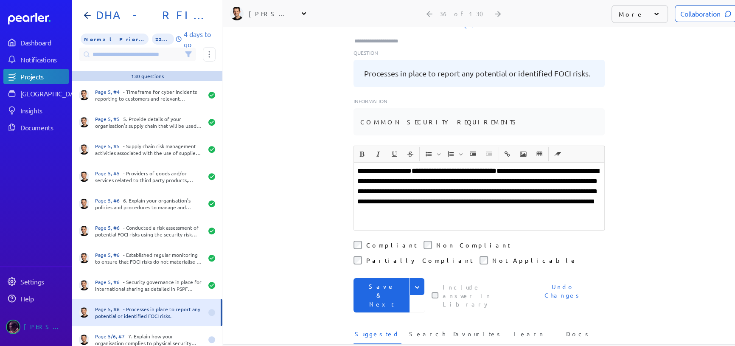
scroll to position [11, 0]
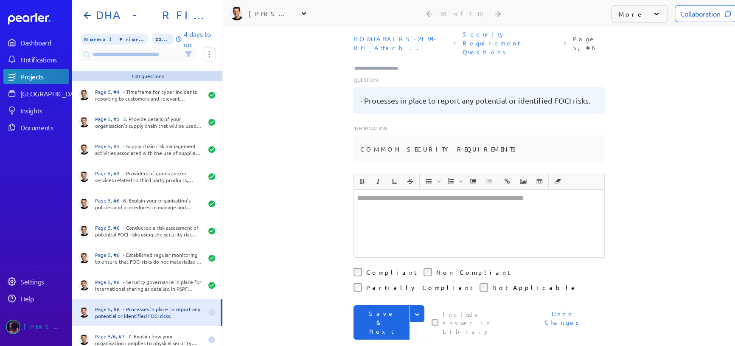
click at [390, 198] on div at bounding box center [479, 223] width 250 height 67
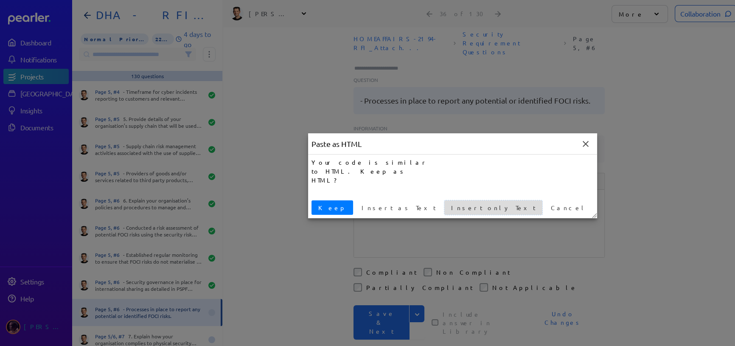
click at [444, 202] on button "Insert only Text" at bounding box center [493, 207] width 98 height 14
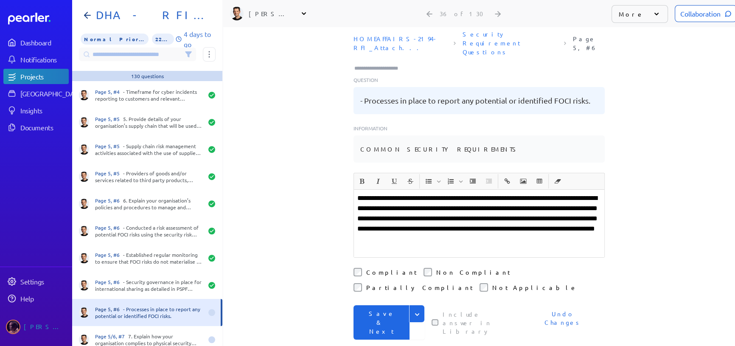
click at [368, 268] on label "Compliant" at bounding box center [391, 272] width 51 height 8
click at [417, 310] on icon "Expand" at bounding box center [417, 314] width 8 height 8
click at [361, 323] on button "Save" at bounding box center [389, 331] width 71 height 17
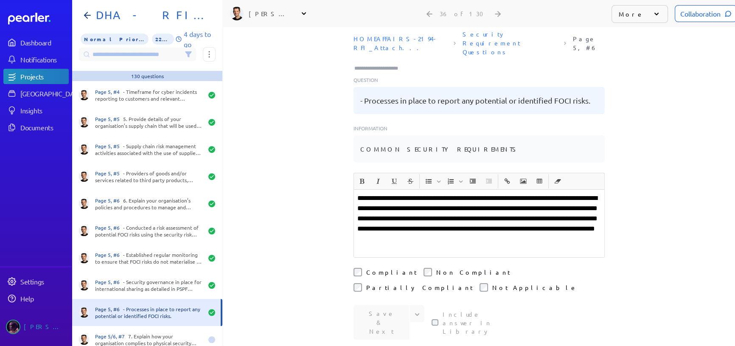
click at [382, 64] on input "Type here to add tags" at bounding box center [380, 68] width 53 height 8
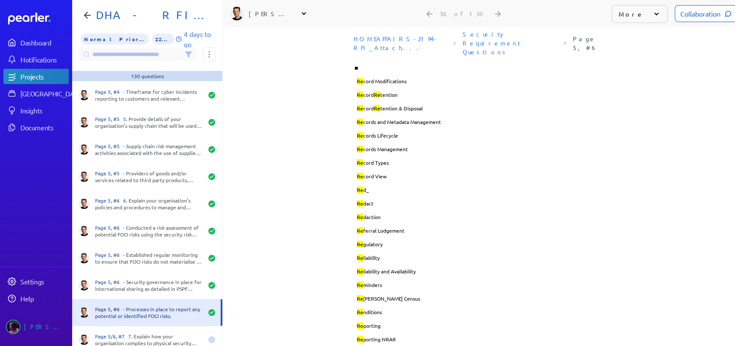
type input "***"
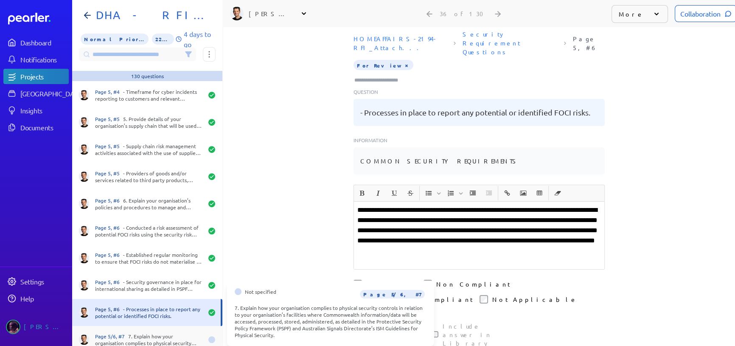
click at [143, 340] on div "Page 5/6, #7 7. Explain how your organisation complies to physical security con…" at bounding box center [149, 340] width 108 height 14
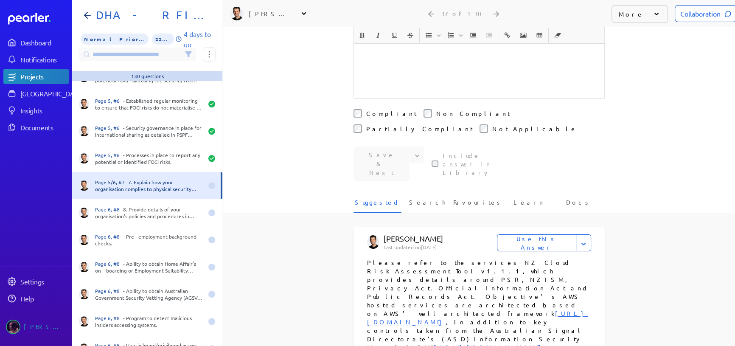
scroll to position [242, 0]
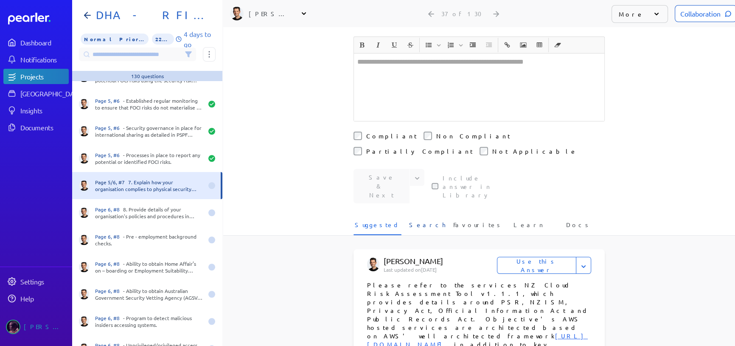
click at [426, 220] on span "Search" at bounding box center [427, 227] width 37 height 14
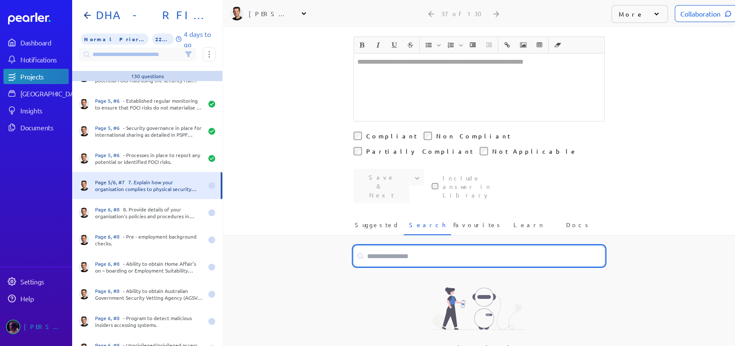
click at [410, 246] on input at bounding box center [479, 256] width 251 height 20
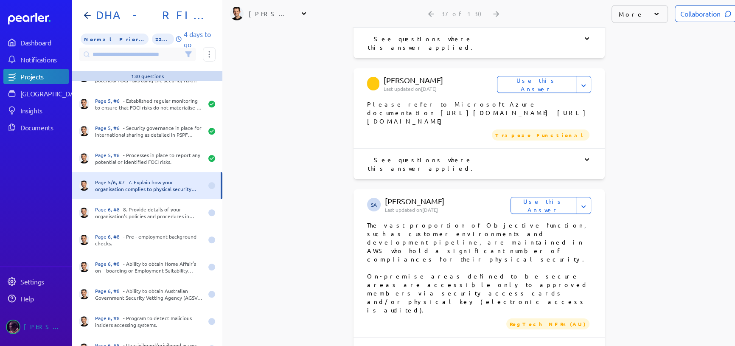
scroll to position [773, 0]
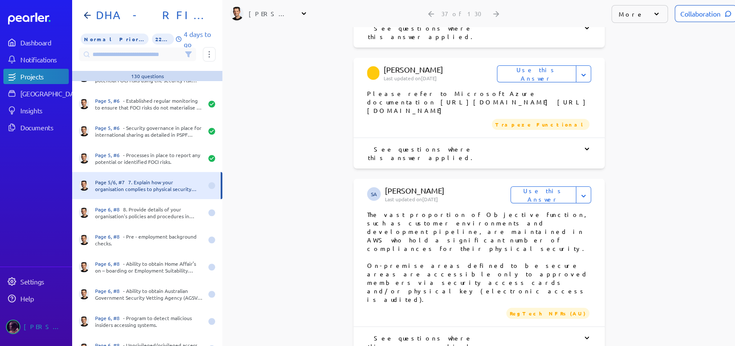
drag, startPoint x: 363, startPoint y: 202, endPoint x: 554, endPoint y: 225, distance: 192.1
copy p "Objective offices have a varierty of onsite security and security patrol arrang…"
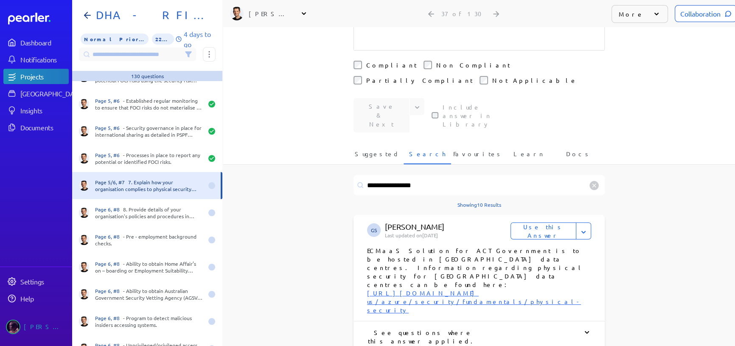
scroll to position [194, 0]
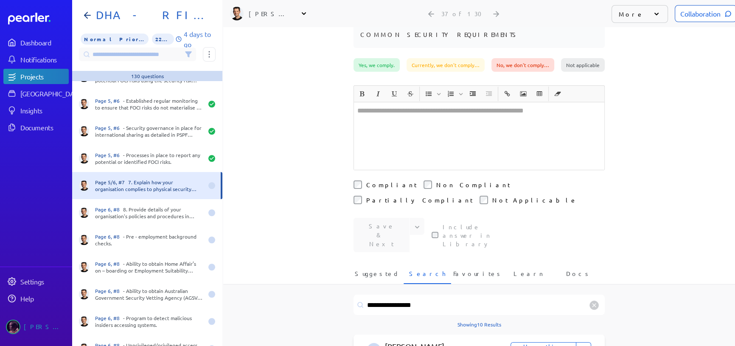
click at [419, 118] on div at bounding box center [479, 135] width 250 height 67
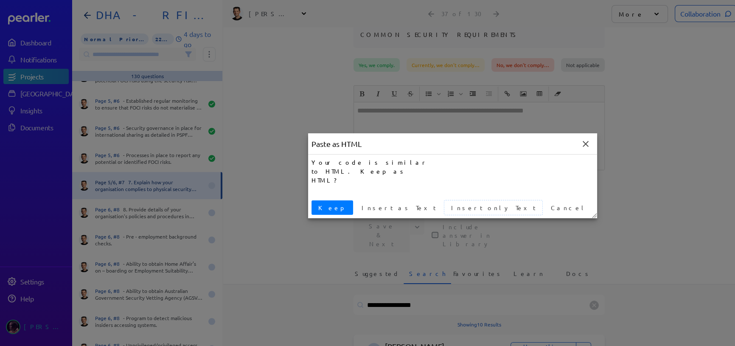
click at [448, 206] on span "Insert only Text" at bounding box center [493, 207] width 91 height 9
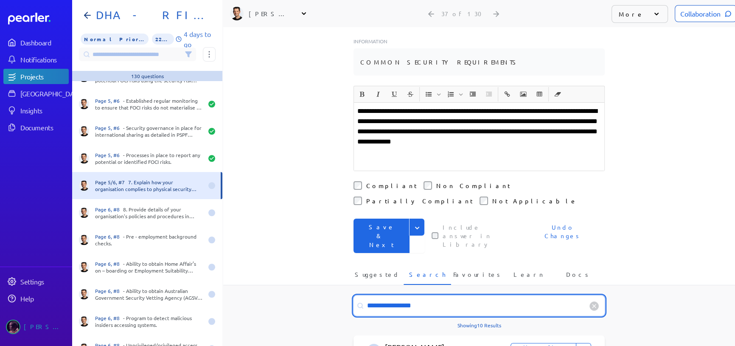
click at [423, 295] on input "**********" at bounding box center [479, 305] width 251 height 20
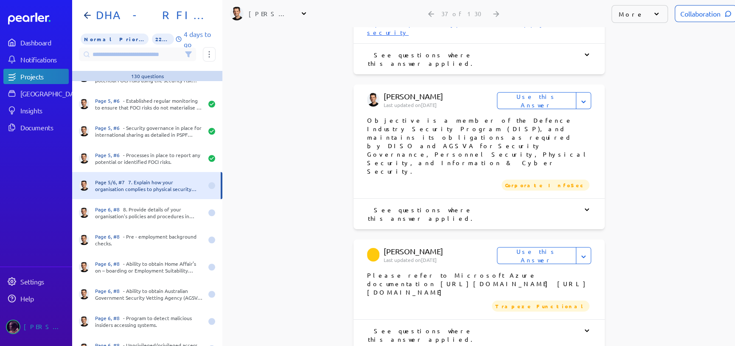
scroll to position [784, 0]
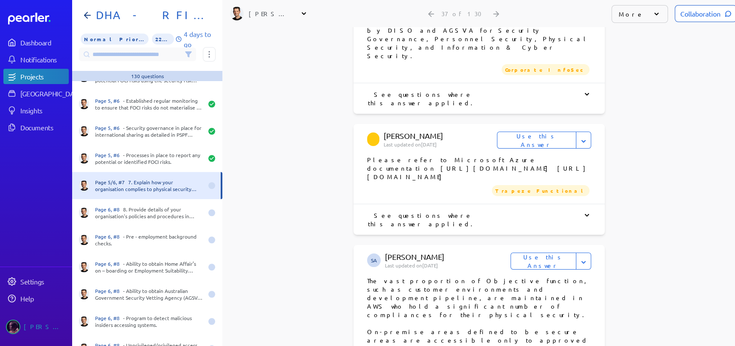
type input "**********"
click at [542, 253] on button "Use this Answer" at bounding box center [544, 261] width 66 height 17
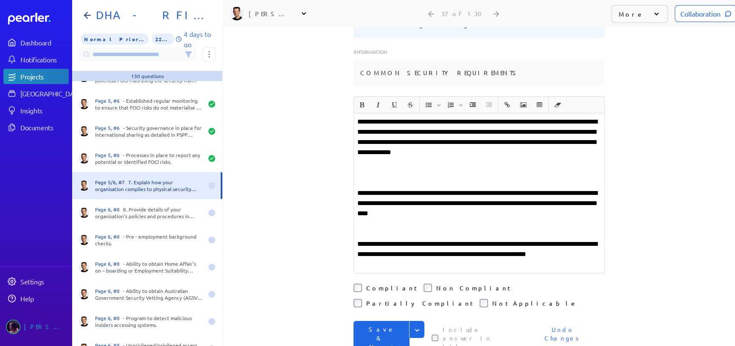
scroll to position [181, 0]
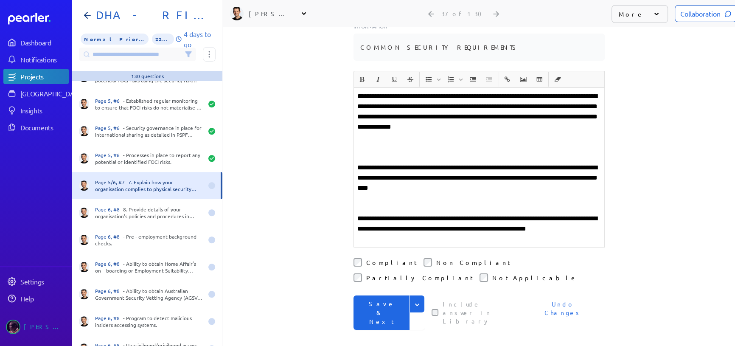
click at [431, 132] on p at bounding box center [479, 137] width 244 height 10
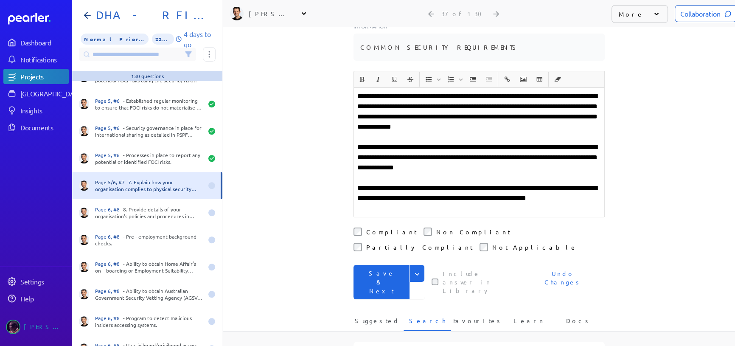
click at [387, 142] on p "**********" at bounding box center [479, 157] width 244 height 31
click at [416, 270] on icon "Expand" at bounding box center [417, 274] width 8 height 8
click at [386, 283] on button "Save" at bounding box center [389, 291] width 71 height 17
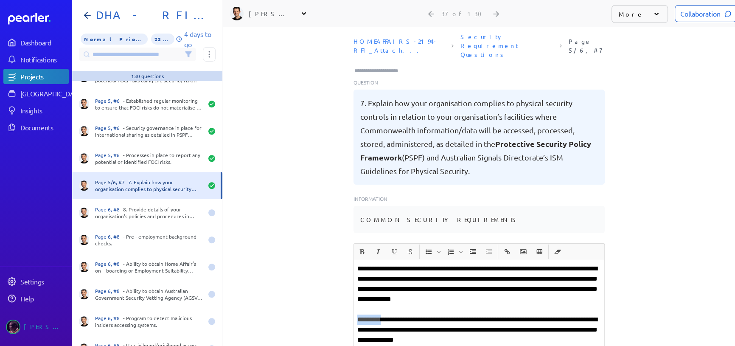
scroll to position [0, 0]
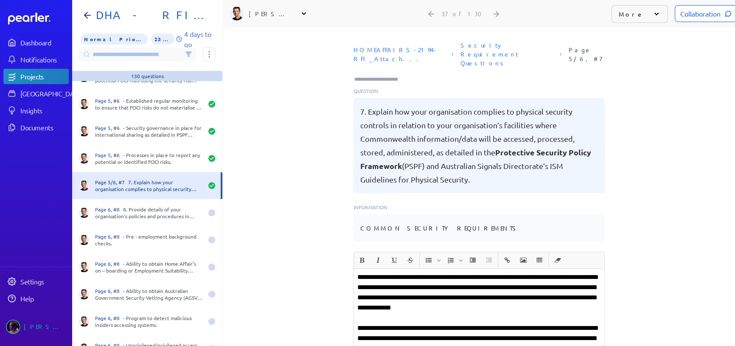
click at [382, 75] on input "Type here to add tags" at bounding box center [380, 79] width 53 height 8
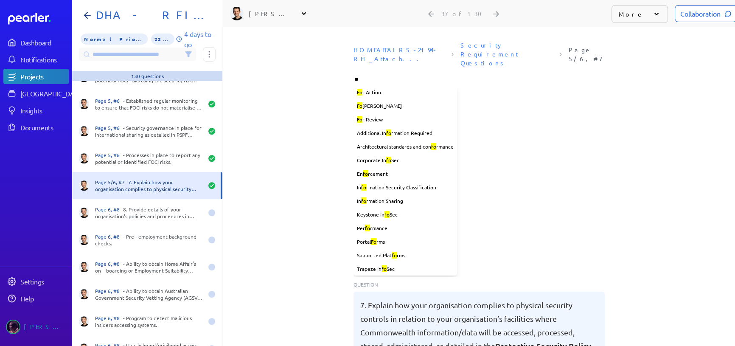
type input "***"
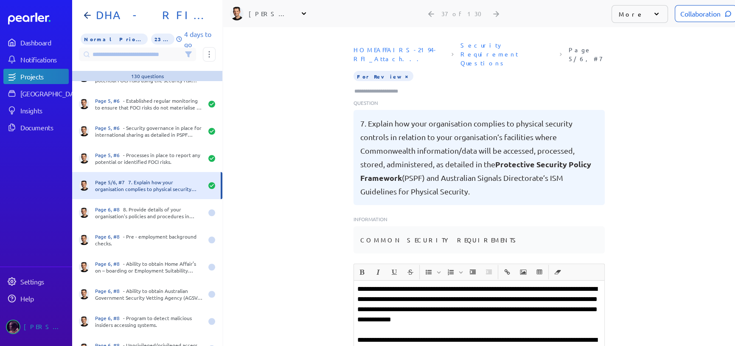
click at [320, 149] on div "HOMEAFFAIRS-2194-RFI_Attach... Security Requirement Questions Page 5/6, #7 For …" at bounding box center [479, 150] width 512 height 226
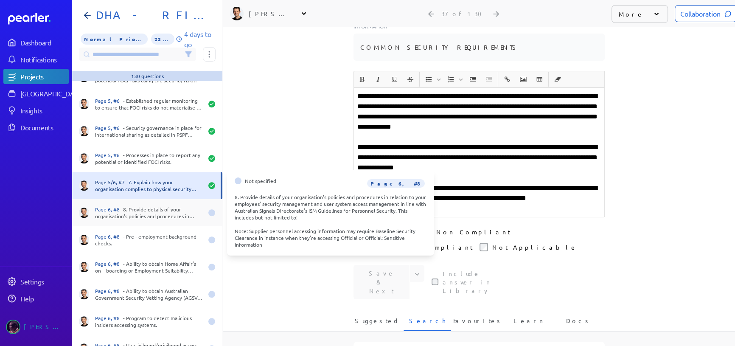
click at [149, 221] on div "Page 6, #8 8. Provide details of your organisation's policies and procedures in…" at bounding box center [147, 212] width 150 height 27
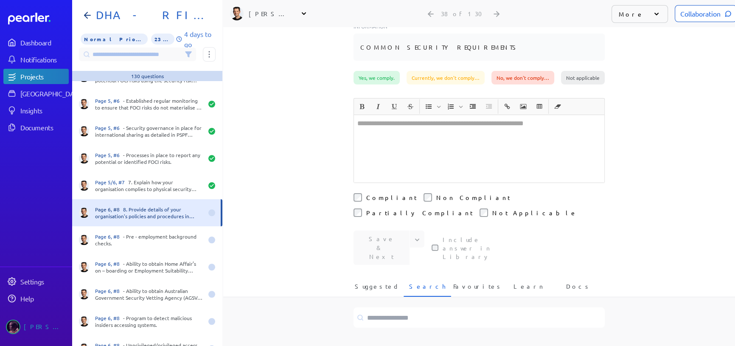
scroll to position [208, 0]
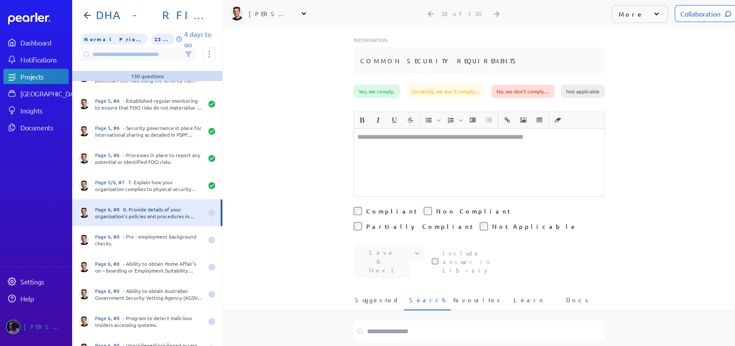
drag, startPoint x: 310, startPoint y: 138, endPoint x: 309, endPoint y: 142, distance: 4.3
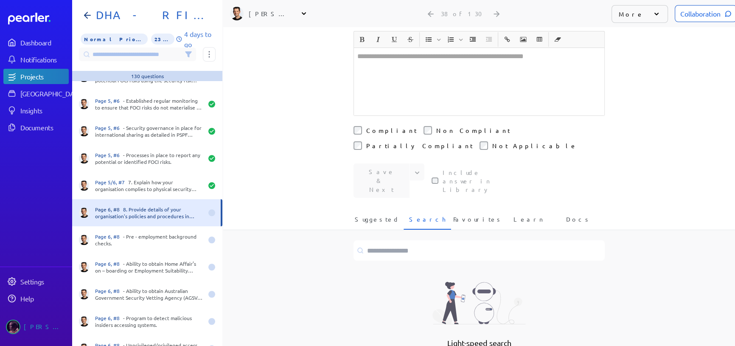
scroll to position [293, 0]
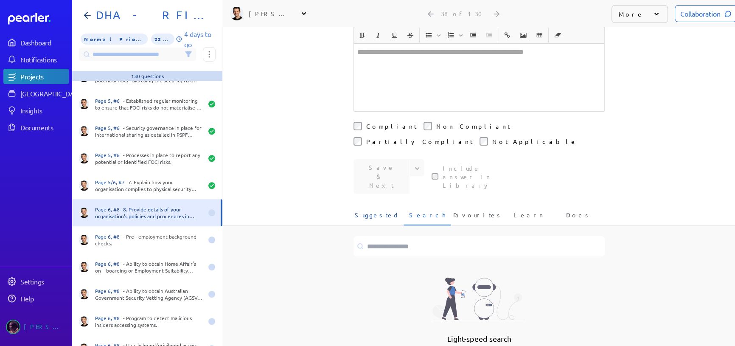
click at [366, 211] on span "Suggested" at bounding box center [377, 218] width 45 height 14
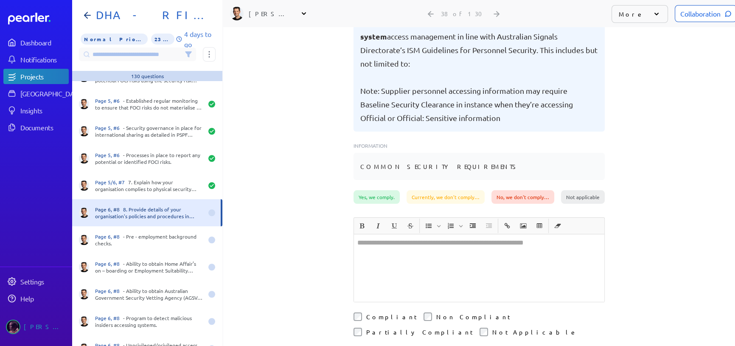
scroll to position [100, 0]
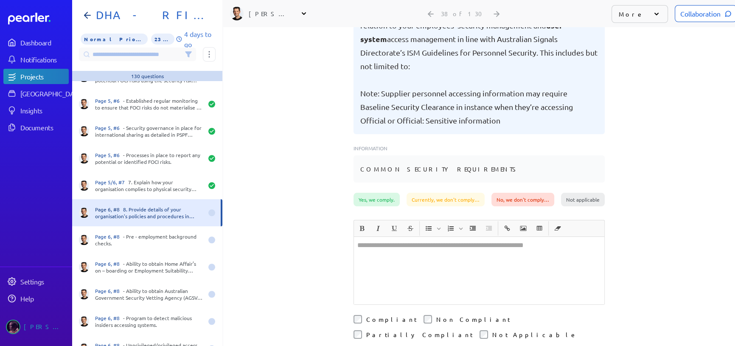
click at [400, 237] on div "﻿ ﻿" at bounding box center [479, 270] width 250 height 67
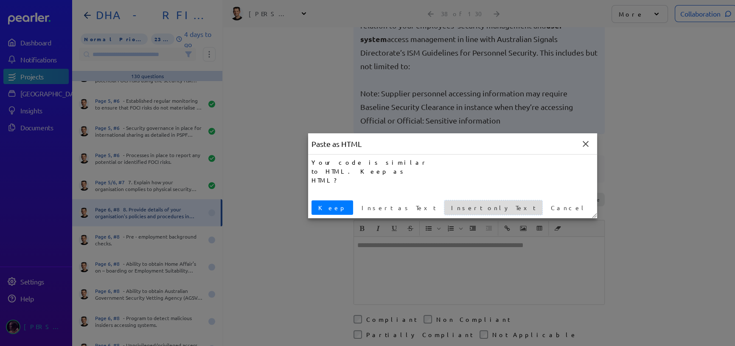
click at [448, 209] on span "Insert only Text" at bounding box center [493, 207] width 91 height 9
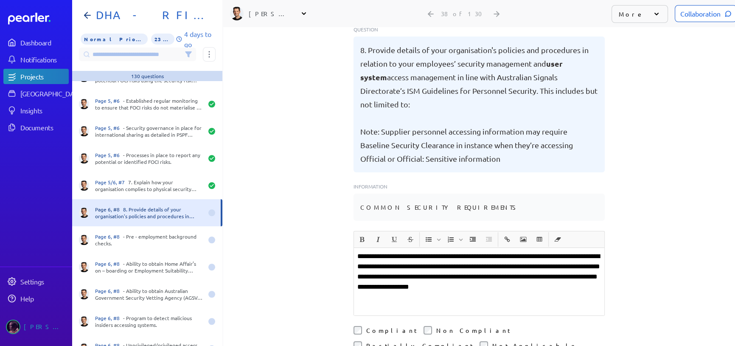
scroll to position [154, 0]
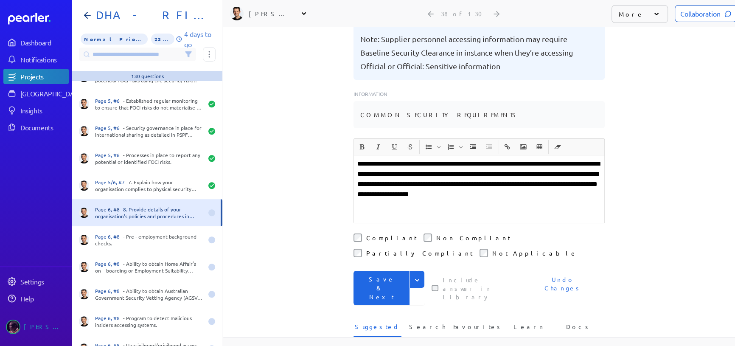
click at [450, 169] on div "**********" at bounding box center [479, 188] width 250 height 67
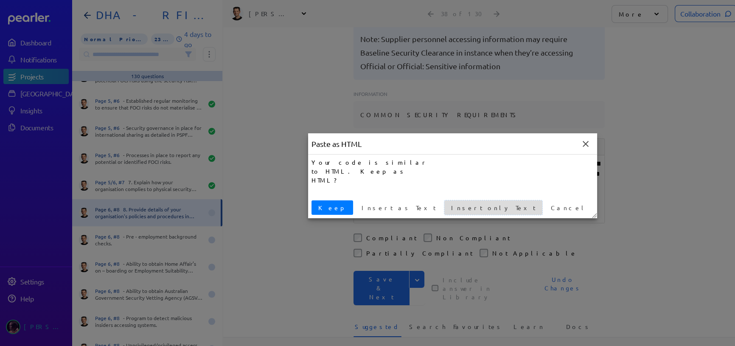
click at [448, 205] on span "Insert only Text" at bounding box center [493, 207] width 91 height 9
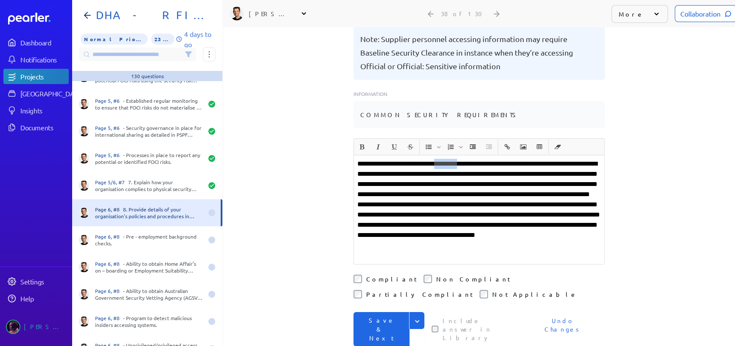
drag, startPoint x: 449, startPoint y: 130, endPoint x: 480, endPoint y: 131, distance: 31.0
click at [480, 159] on p "**********" at bounding box center [479, 210] width 244 height 102
drag, startPoint x: 402, startPoint y: 143, endPoint x: 320, endPoint y: 124, distance: 83.6
click at [320, 125] on div "**********" at bounding box center [479, 32] width 512 height 319
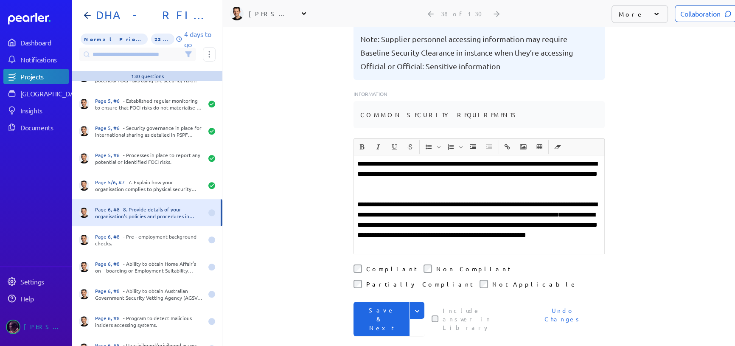
click at [414, 307] on icon "Expand" at bounding box center [417, 311] width 8 height 8
click at [366, 320] on button "Save" at bounding box center [389, 328] width 71 height 17
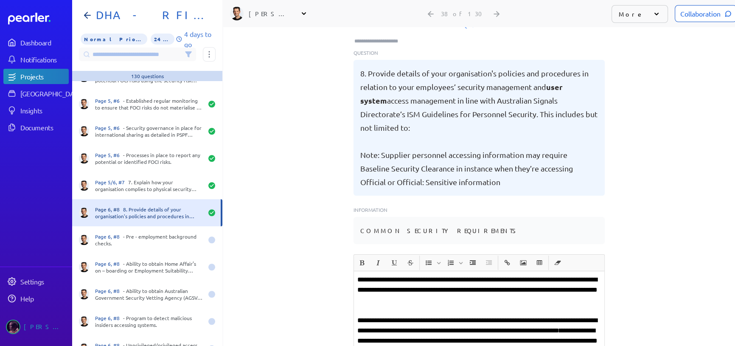
scroll to position [0, 0]
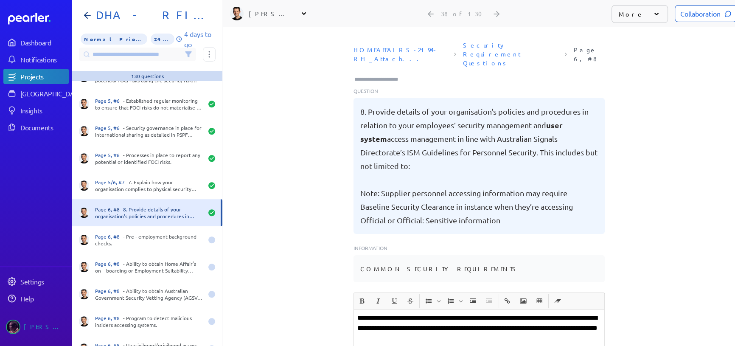
click at [376, 75] on input "Type here to add tags" at bounding box center [380, 79] width 53 height 8
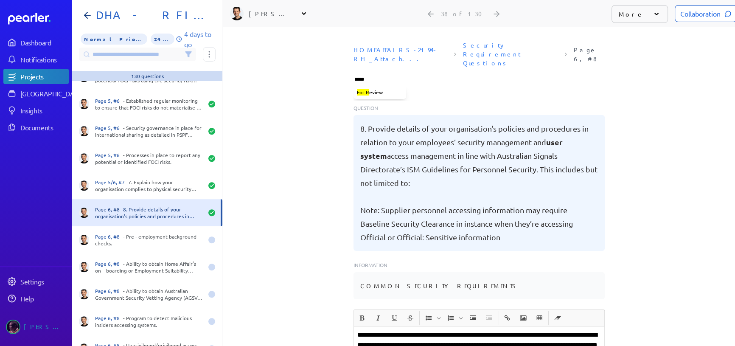
type input "******"
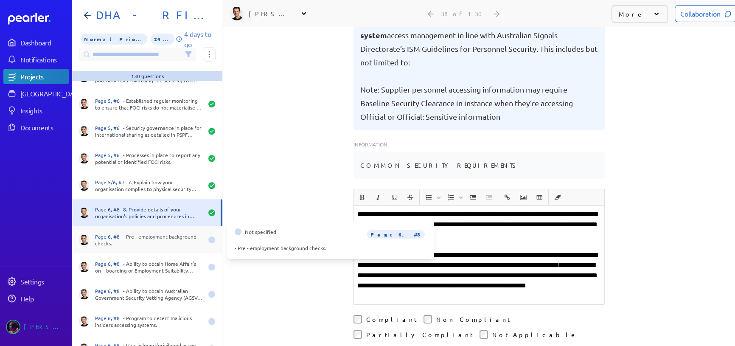
click at [144, 233] on div "Page 6, #8 - Pre - employment background checks." at bounding box center [149, 240] width 108 height 14
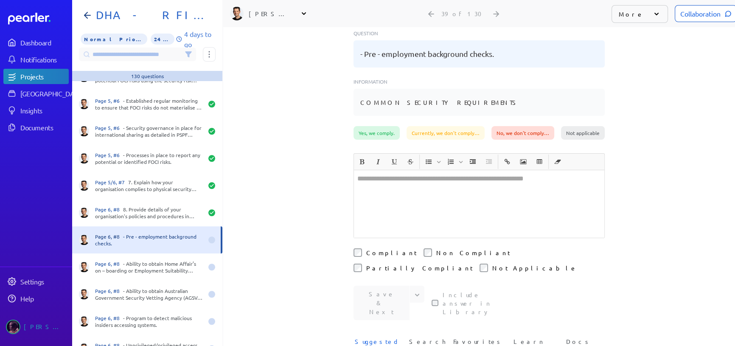
scroll to position [104, 0]
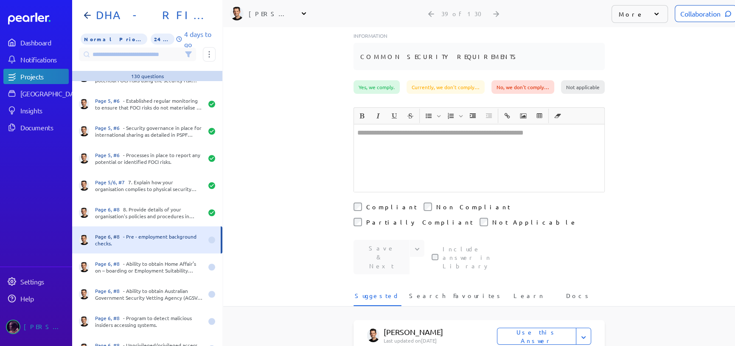
click at [382, 135] on div at bounding box center [479, 157] width 250 height 67
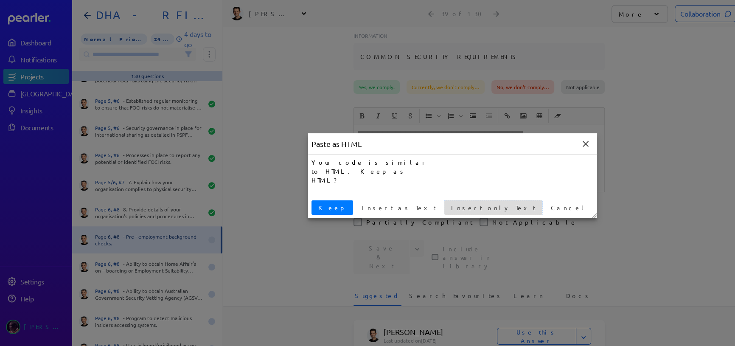
click at [448, 203] on span "Insert only Text" at bounding box center [493, 207] width 91 height 9
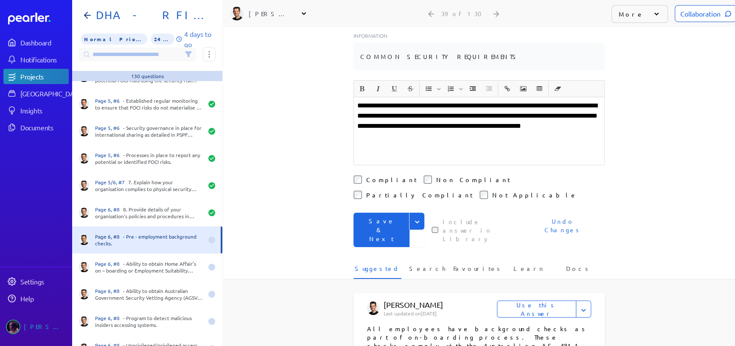
scroll to position [76, 0]
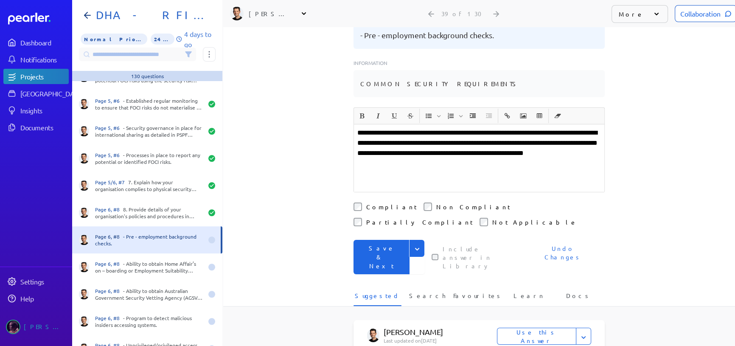
click at [369, 202] on label "Compliant" at bounding box center [391, 206] width 51 height 8
click at [416, 245] on icon "Expand" at bounding box center [417, 249] width 8 height 8
click at [369, 258] on button "Save" at bounding box center [389, 266] width 71 height 17
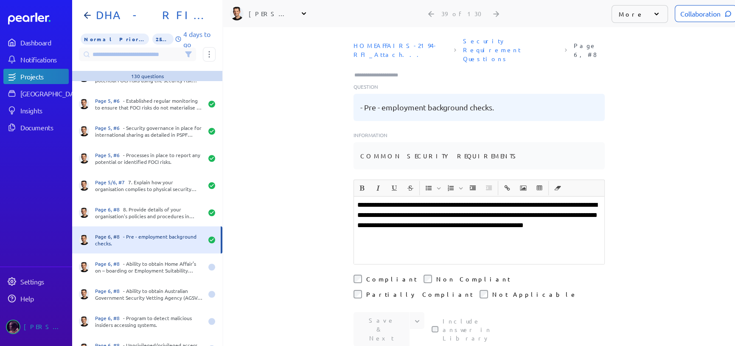
scroll to position [0, 0]
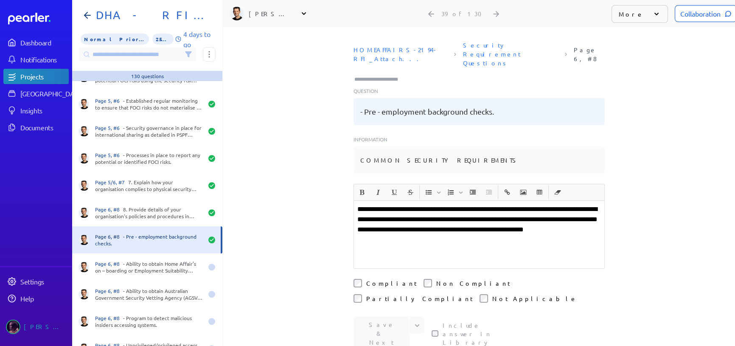
click at [388, 87] on p "Question" at bounding box center [479, 91] width 251 height 8
click at [389, 75] on input "Type here to add tags" at bounding box center [380, 79] width 53 height 8
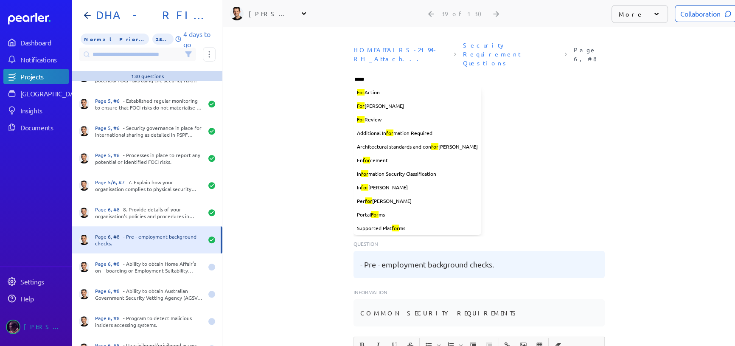
type input "******"
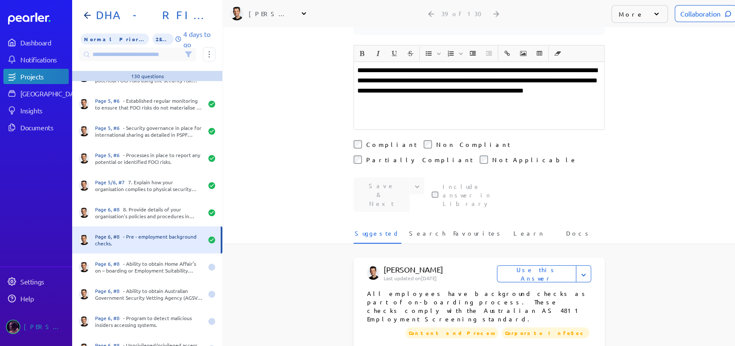
scroll to position [154, 0]
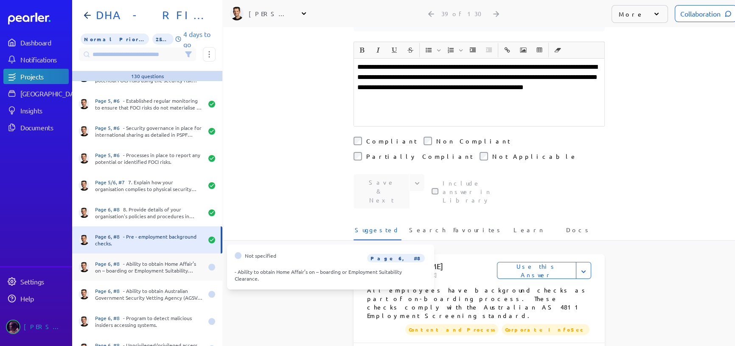
click at [158, 260] on div "Page 6, #8 - Ability to obtain Home Affair’s on – boarding or Employment Suitab…" at bounding box center [149, 267] width 108 height 14
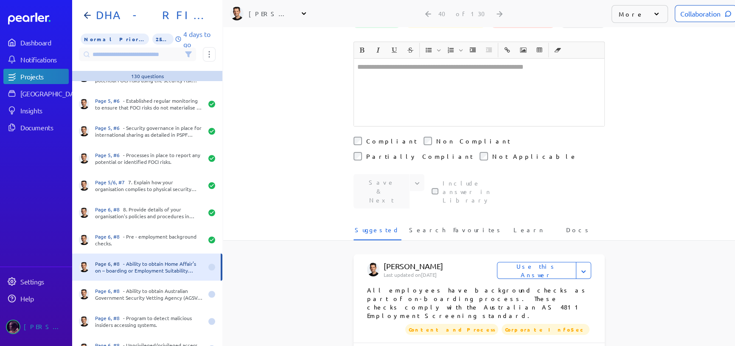
scroll to position [106, 0]
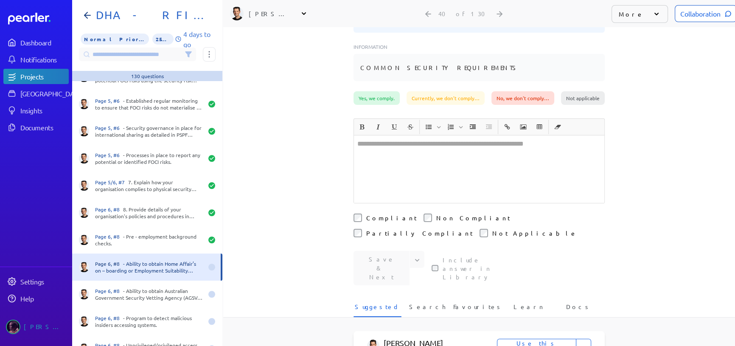
click at [387, 145] on div at bounding box center [479, 168] width 250 height 67
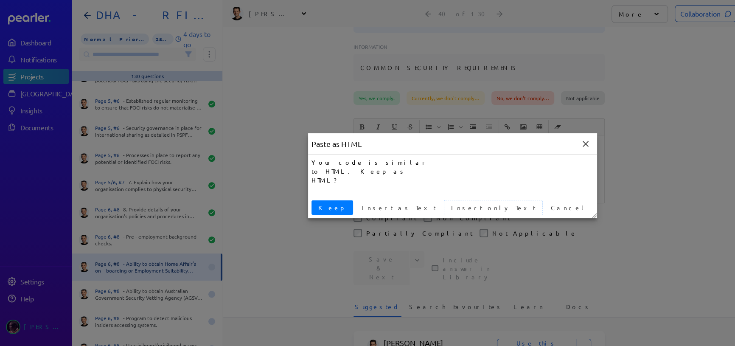
click at [448, 204] on span "Insert only Text" at bounding box center [493, 207] width 91 height 9
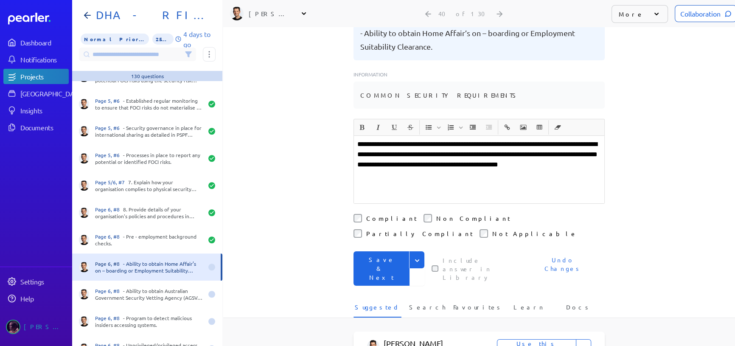
click at [414, 256] on icon "Expand" at bounding box center [417, 260] width 8 height 8
click at [385, 270] on button "Save" at bounding box center [389, 278] width 71 height 17
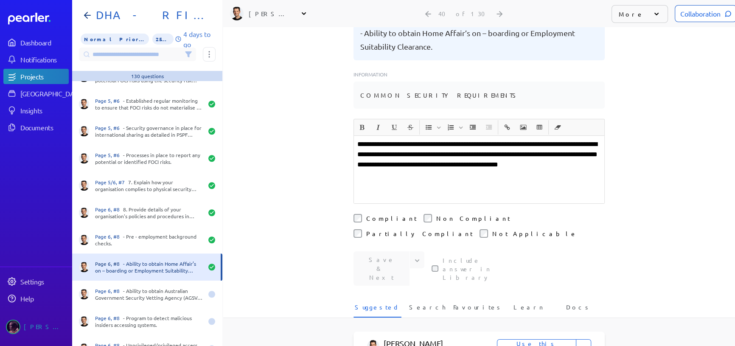
scroll to position [0, 0]
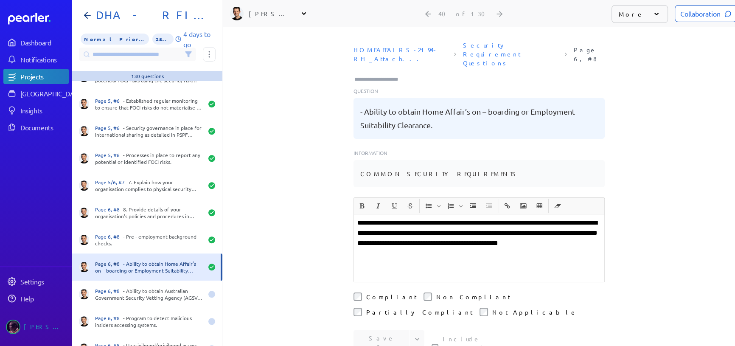
click at [389, 75] on input "Type here to add tags" at bounding box center [380, 79] width 53 height 8
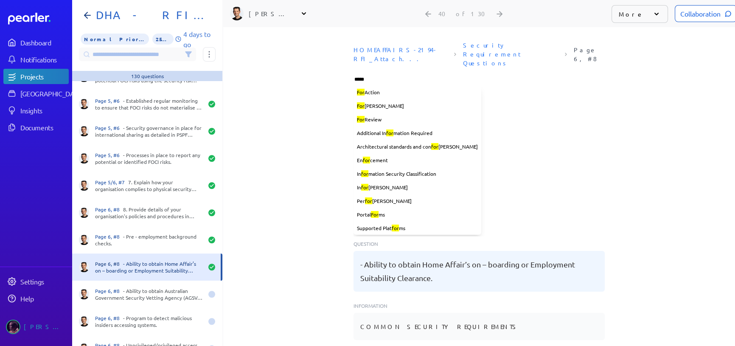
type input "******"
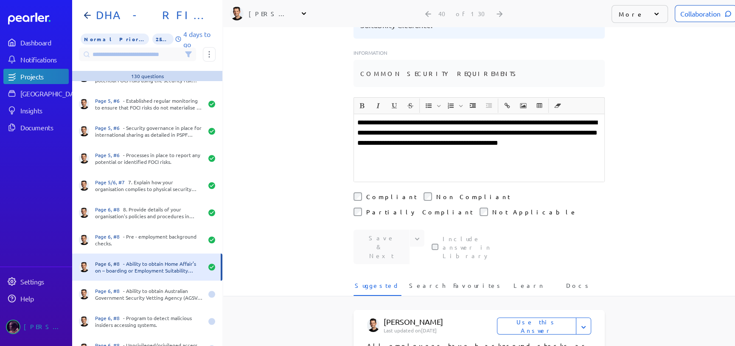
scroll to position [115, 0]
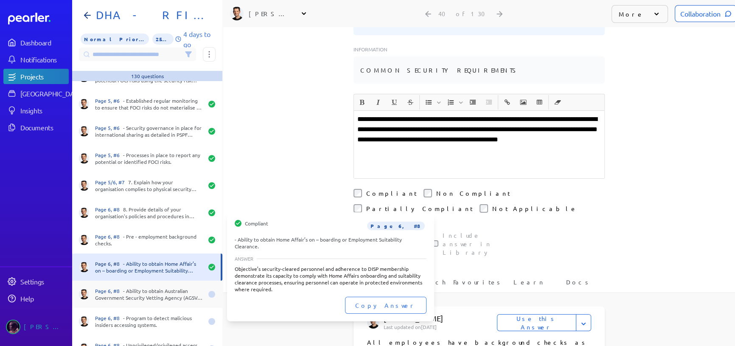
click at [149, 288] on div "Page 6, #8 - Ability to obtain Australian Government Security Vetting Agency (A…" at bounding box center [149, 294] width 108 height 14
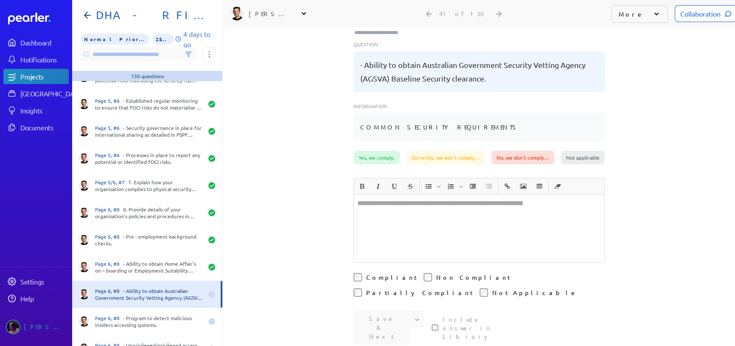
scroll to position [26, 0]
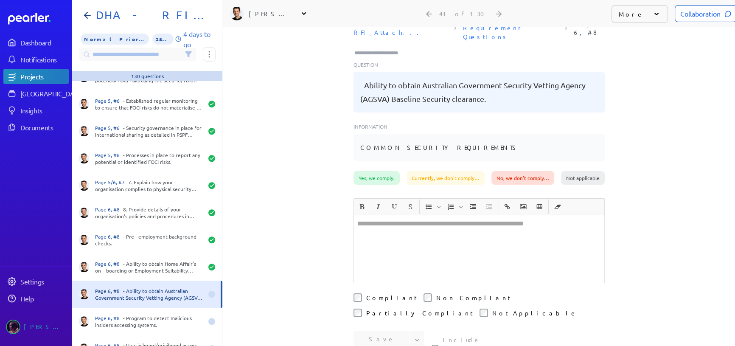
click at [464, 221] on div at bounding box center [479, 248] width 250 height 67
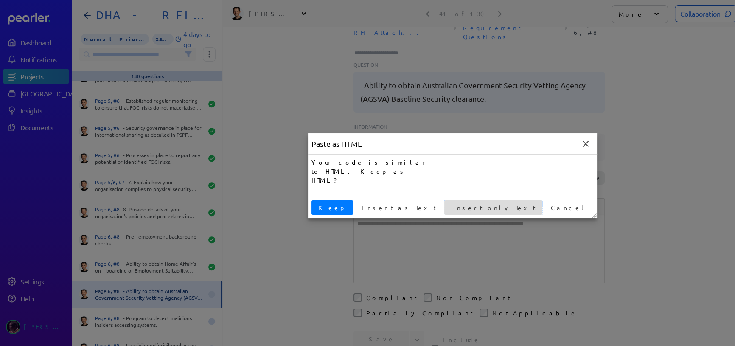
click at [448, 205] on span "Insert only Text" at bounding box center [493, 207] width 91 height 9
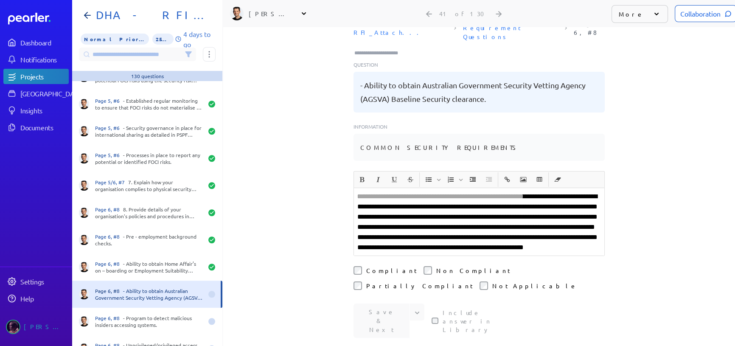
scroll to position [0, 0]
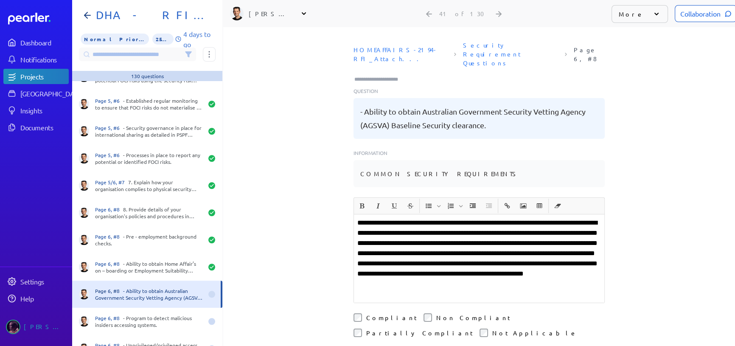
click at [450, 243] on p "**********" at bounding box center [479, 259] width 244 height 82
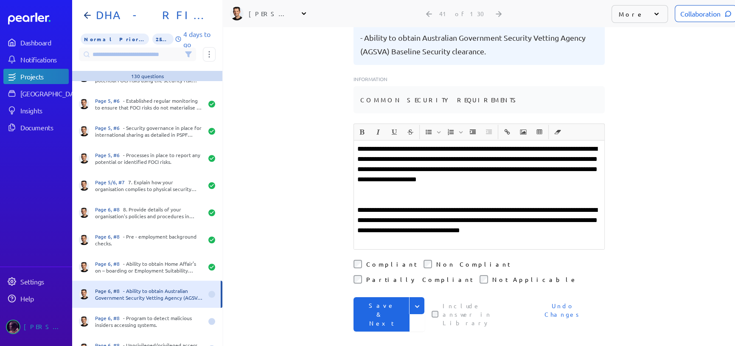
scroll to position [77, 0]
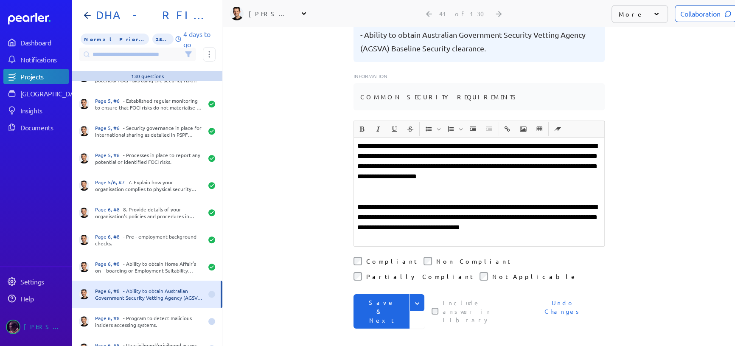
click at [413, 299] on icon "Expand" at bounding box center [417, 303] width 8 height 8
click at [371, 312] on button "Save" at bounding box center [389, 320] width 71 height 17
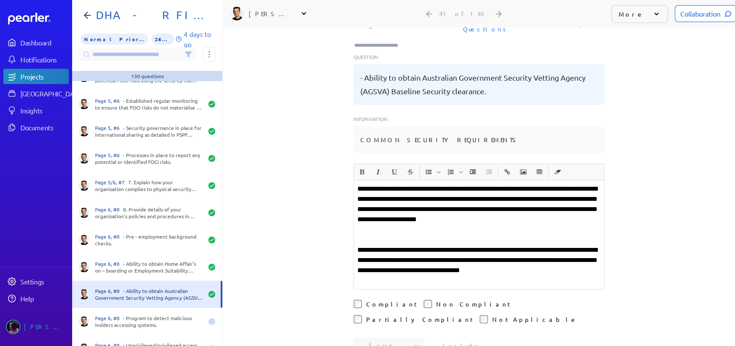
scroll to position [0, 0]
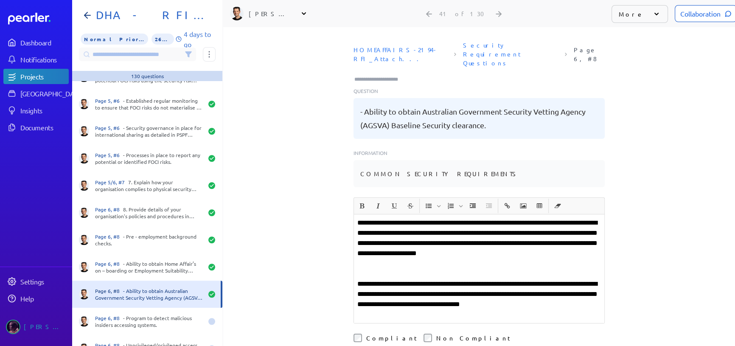
click at [386, 75] on input "Type here to add tags" at bounding box center [380, 79] width 53 height 8
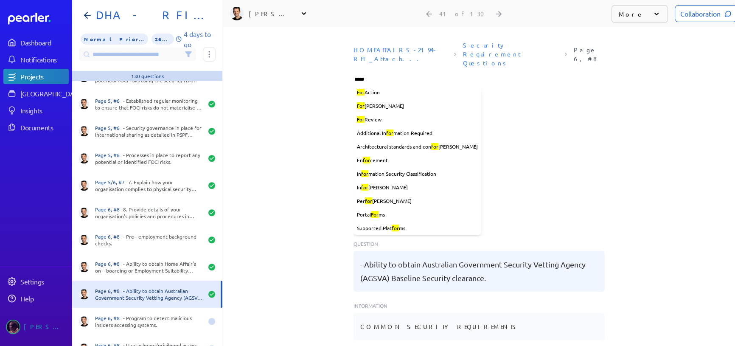
type input "******"
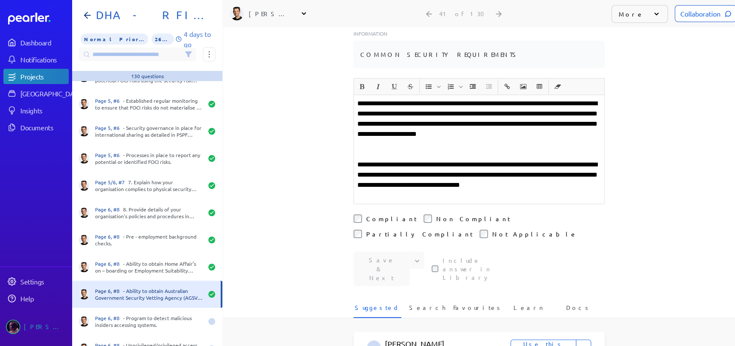
scroll to position [154, 0]
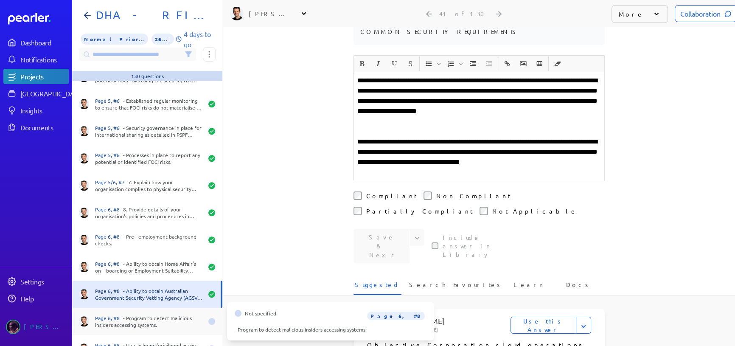
click at [152, 317] on div "Page 6, #8 - Program to detect malicious insiders accessing systems." at bounding box center [149, 322] width 108 height 14
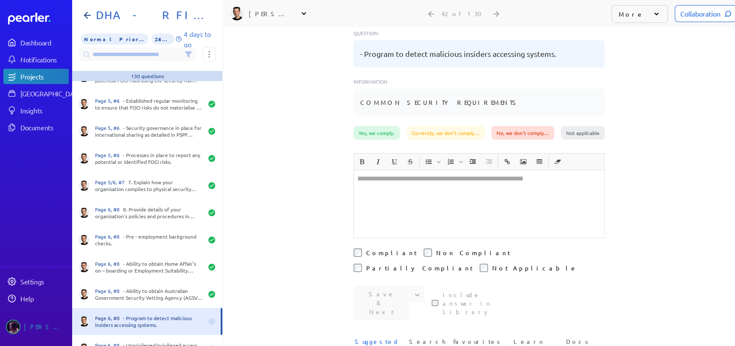
scroll to position [154, 0]
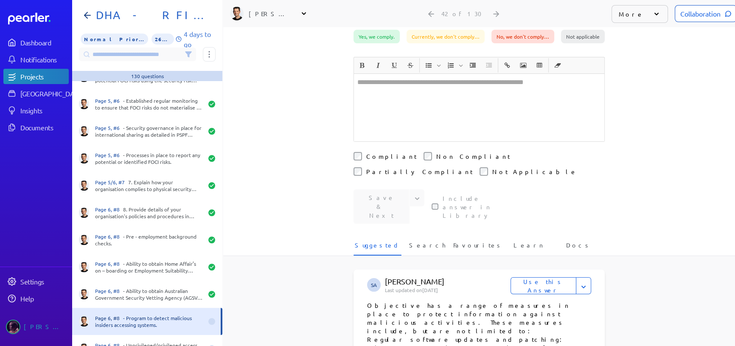
click at [413, 94] on div at bounding box center [479, 107] width 250 height 67
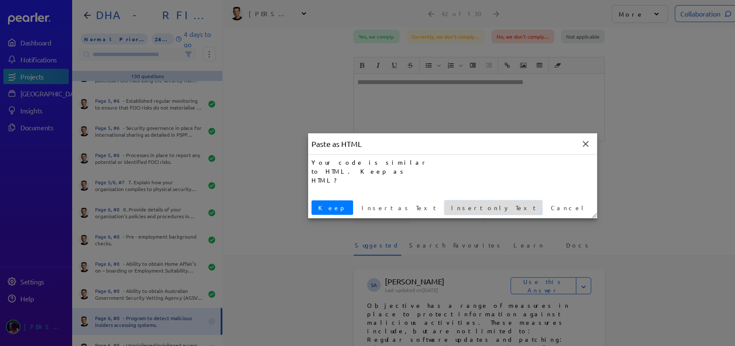
click at [448, 205] on span "Insert only Text" at bounding box center [493, 207] width 91 height 9
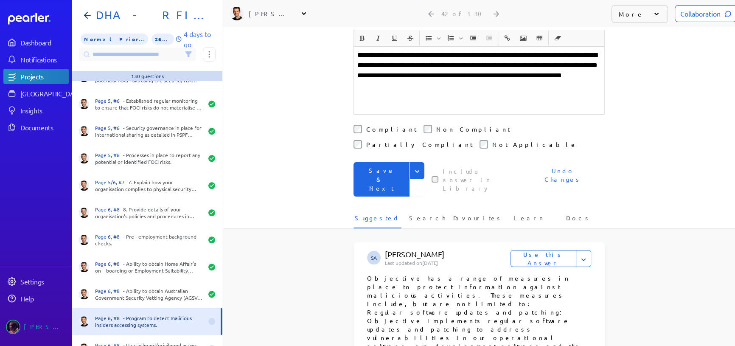
scroll to position [127, 0]
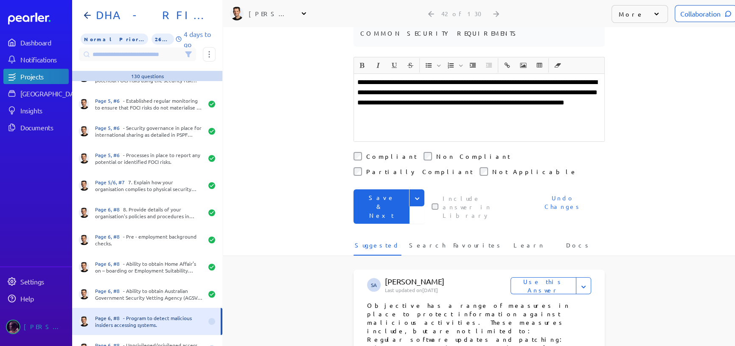
click at [418, 194] on icon "Expand" at bounding box center [417, 198] width 8 height 8
click at [382, 208] on button "Save" at bounding box center [389, 216] width 71 height 17
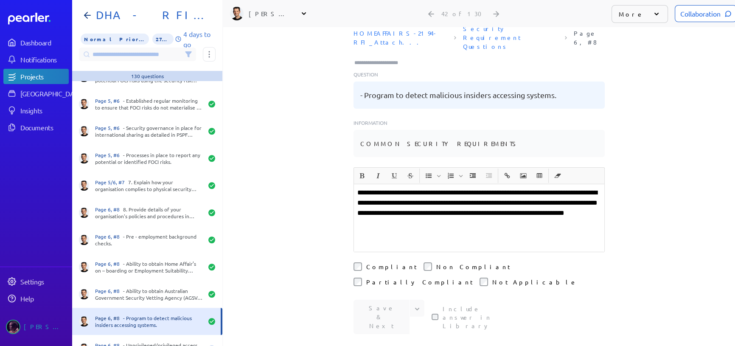
scroll to position [0, 0]
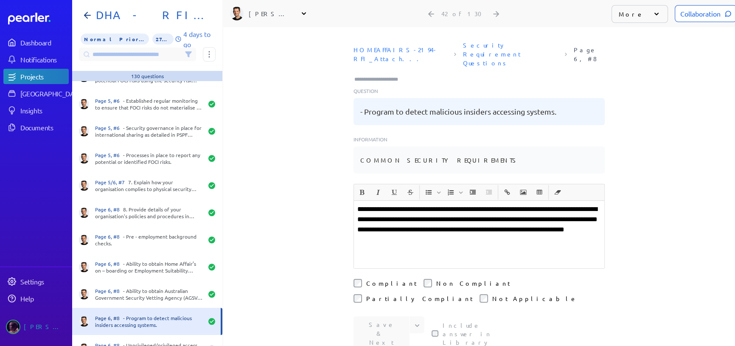
click at [385, 75] on input "Type here to add tags" at bounding box center [380, 79] width 53 height 8
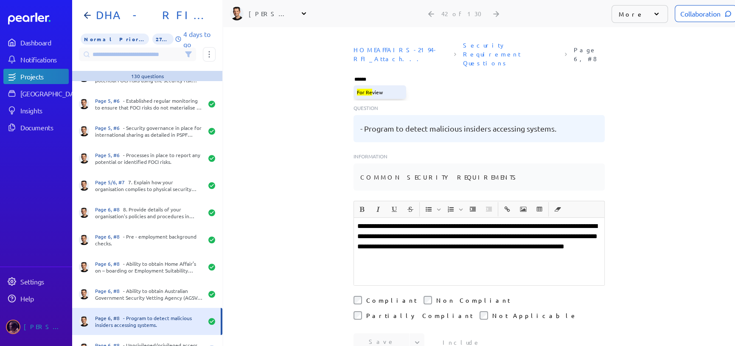
type input "*******"
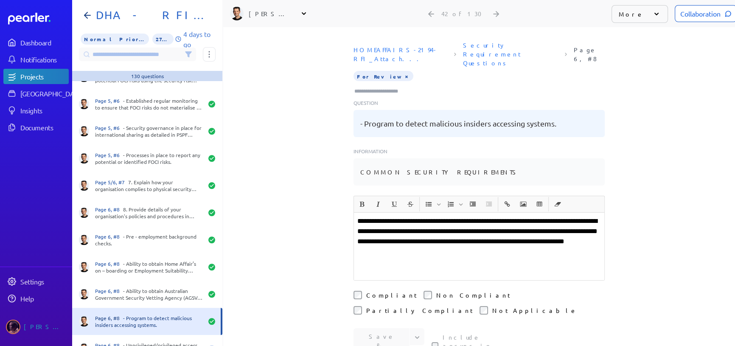
drag, startPoint x: 387, startPoint y: 74, endPoint x: 394, endPoint y: 59, distance: 16.7
click at [144, 342] on div "Page 6, #8 - Unprivileged/privileged access to your systems by foreign national…" at bounding box center [149, 349] width 108 height 14
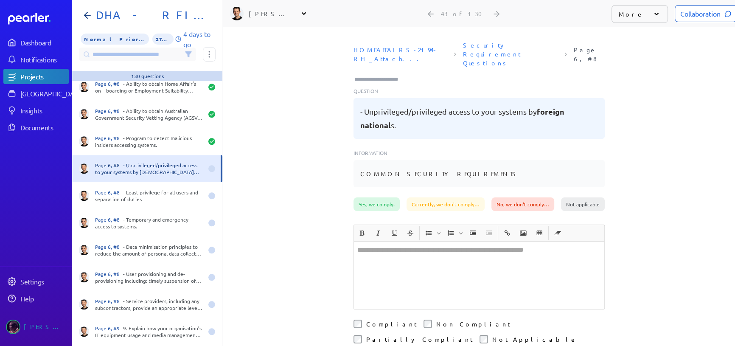
scroll to position [1080, 0]
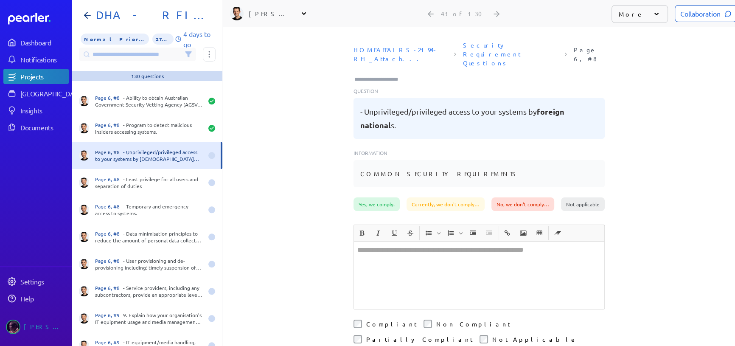
click at [314, 128] on div "HOMEAFFAIRS-2194-RFI_Attach... Security Requirement Questions Page 6, #8 Questi…" at bounding box center [479, 117] width 512 height 160
click at [424, 258] on div at bounding box center [479, 275] width 250 height 67
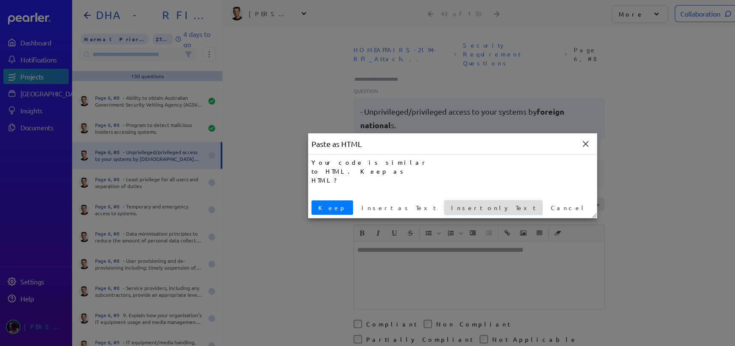
click at [444, 202] on button "Insert only Text" at bounding box center [493, 207] width 98 height 14
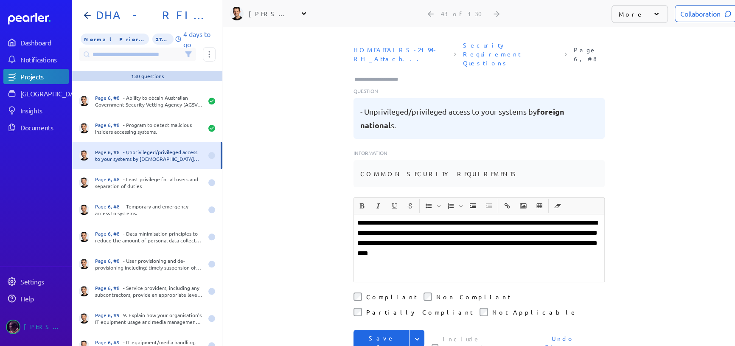
click at [413, 335] on icon "Expand" at bounding box center [417, 339] width 8 height 8
click at [518, 225] on p "**********" at bounding box center [479, 238] width 244 height 41
click at [414, 335] on icon "Expand" at bounding box center [417, 339] width 8 height 8
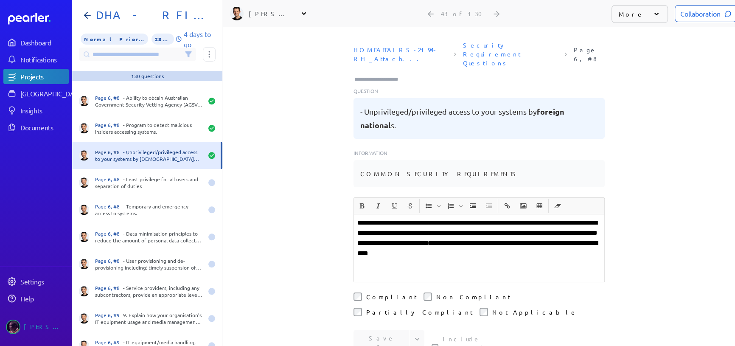
click at [361, 75] on input "Type here to add tags" at bounding box center [380, 79] width 53 height 8
type input "***"
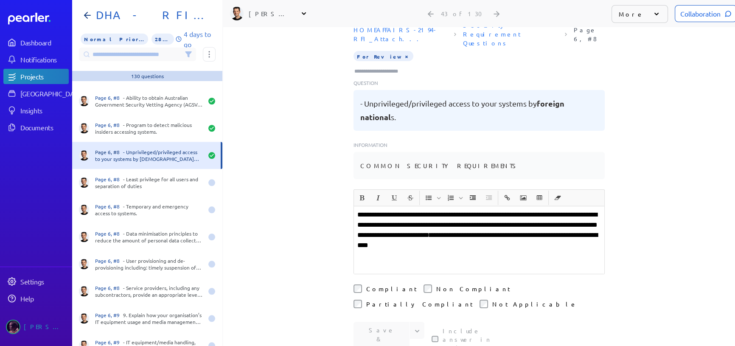
scroll to position [77, 0]
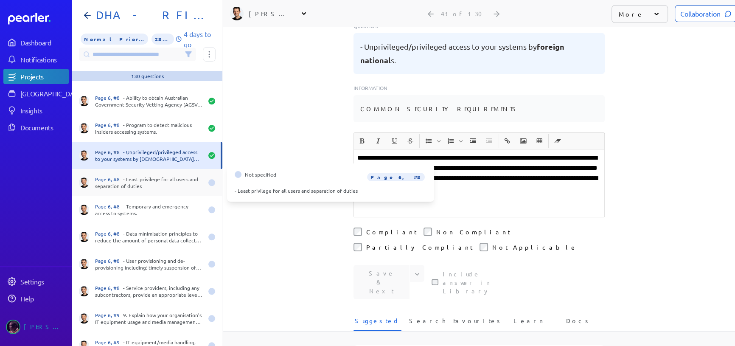
click at [145, 183] on div "Page 6, #8 - Least privilege for all users and separation of duties" at bounding box center [149, 183] width 108 height 14
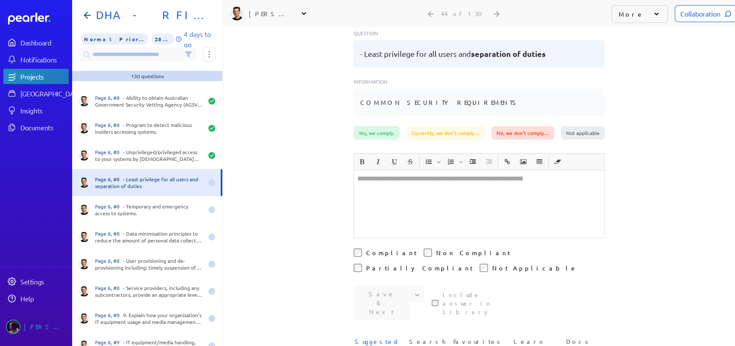
scroll to position [65, 0]
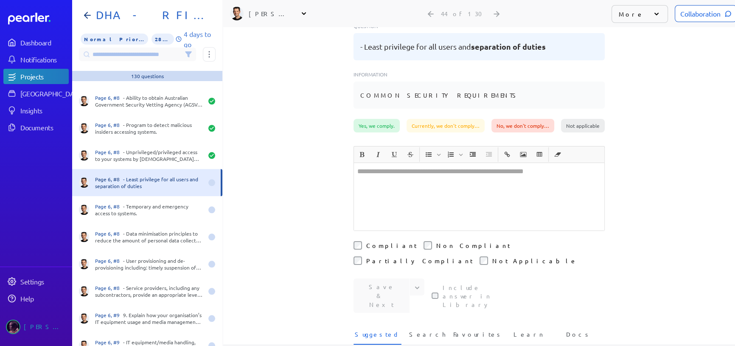
click at [377, 163] on div at bounding box center [479, 196] width 250 height 67
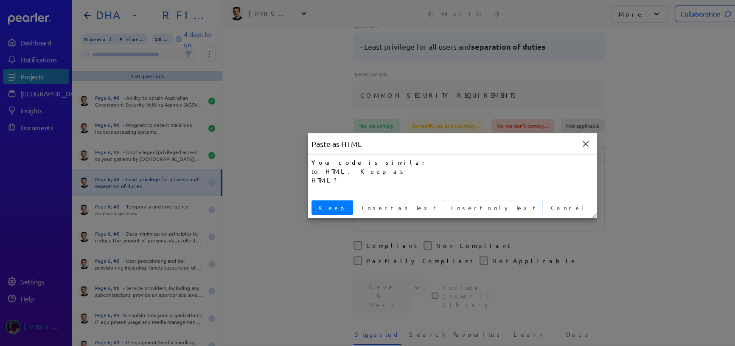
click at [448, 211] on span "Insert only Text" at bounding box center [493, 207] width 91 height 9
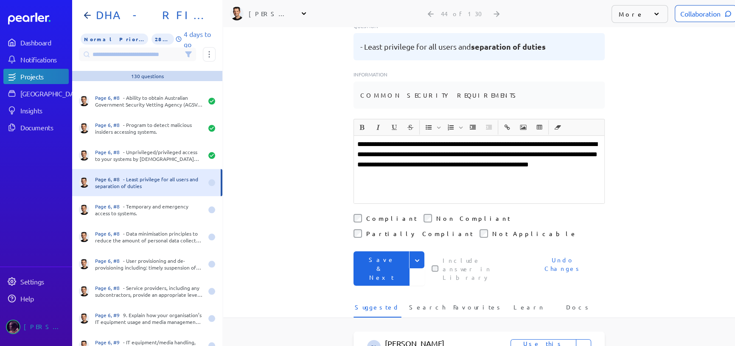
scroll to position [38, 0]
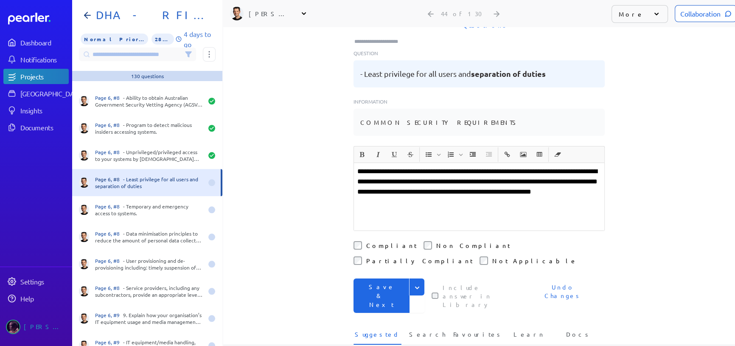
click at [413, 284] on icon "Expand" at bounding box center [417, 288] width 8 height 8
click at [377, 297] on button "Save" at bounding box center [389, 305] width 71 height 17
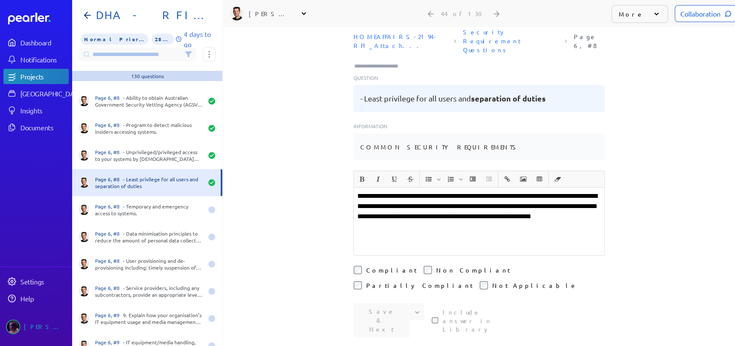
scroll to position [0, 0]
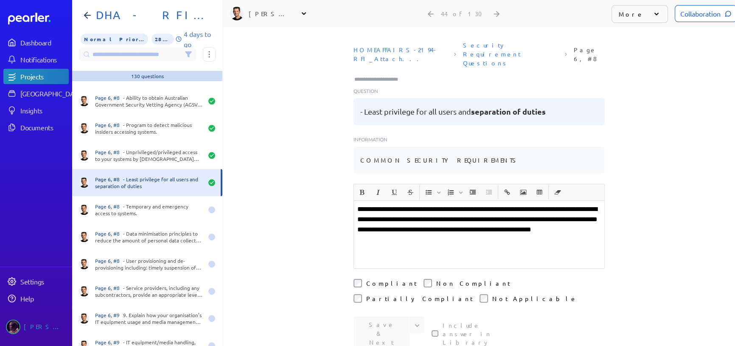
click at [374, 75] on input "Type here to add tags" at bounding box center [380, 79] width 53 height 8
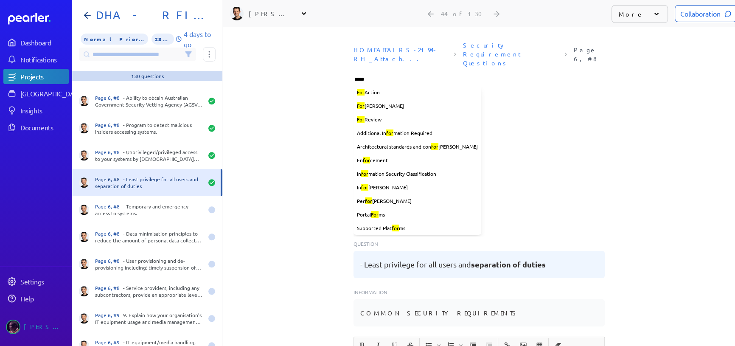
type input "******"
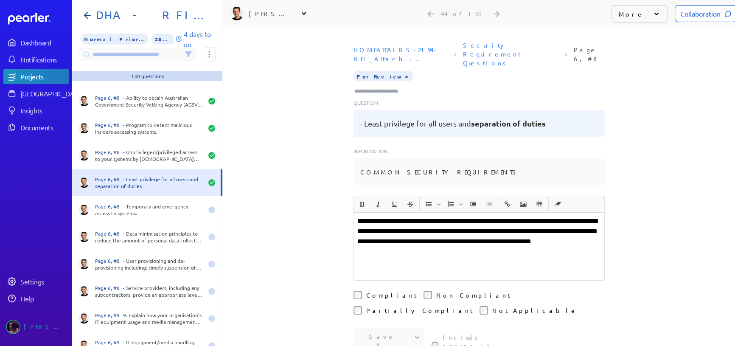
click at [332, 186] on div "**********" at bounding box center [479, 186] width 512 height 319
click at [150, 208] on div "Page 6, #8 - Temporary and emergency access to systems." at bounding box center [149, 210] width 108 height 14
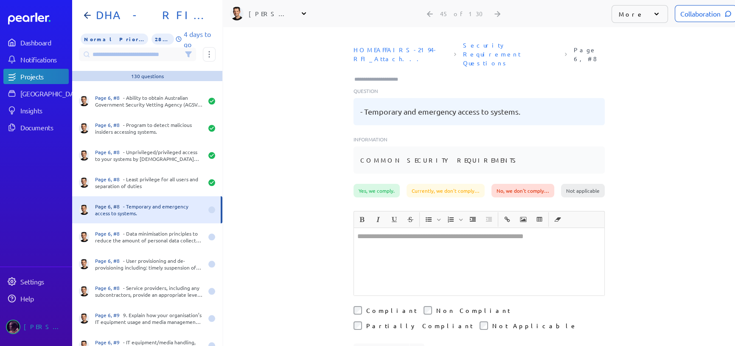
click at [388, 236] on div at bounding box center [479, 261] width 250 height 67
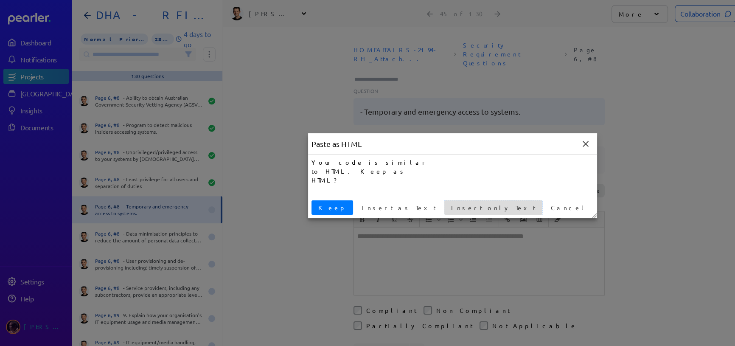
click at [448, 211] on span "Insert only Text" at bounding box center [493, 207] width 91 height 9
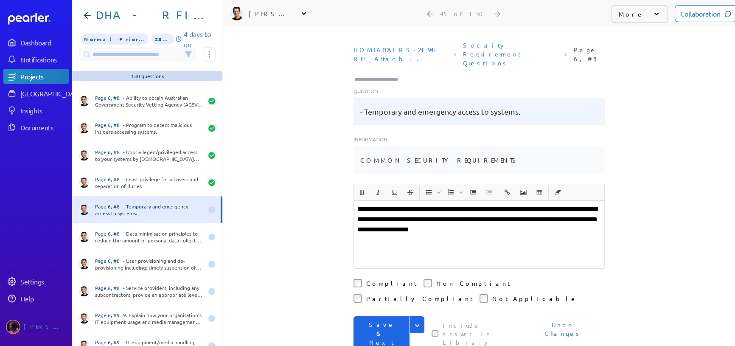
click at [573, 212] on p "**********" at bounding box center [479, 219] width 244 height 31
click at [361, 279] on li "Compliant" at bounding box center [385, 283] width 63 height 8
click at [413, 321] on icon "Expand" at bounding box center [417, 325] width 8 height 8
click at [373, 335] on button "Save" at bounding box center [389, 343] width 71 height 17
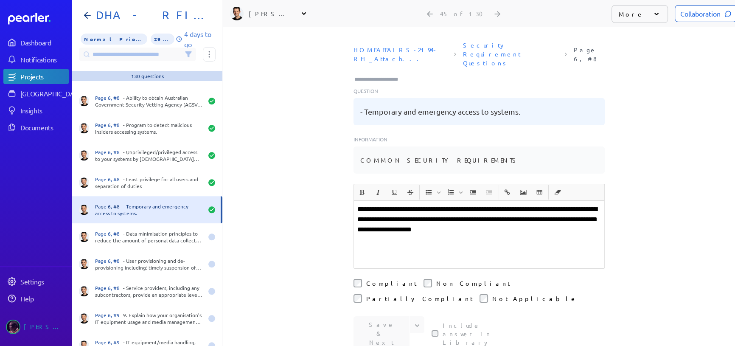
click at [374, 75] on input "Type here to add tags" at bounding box center [380, 79] width 53 height 8
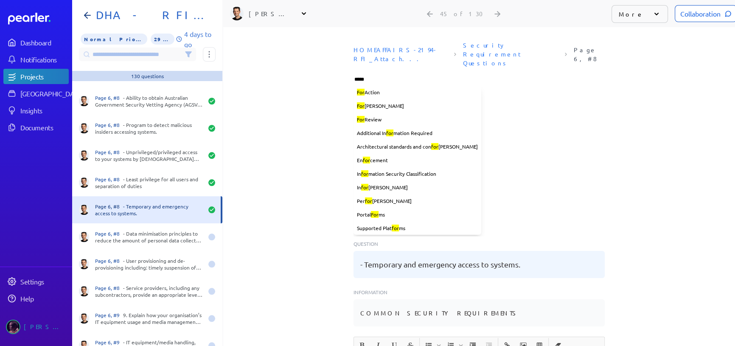
type input "******"
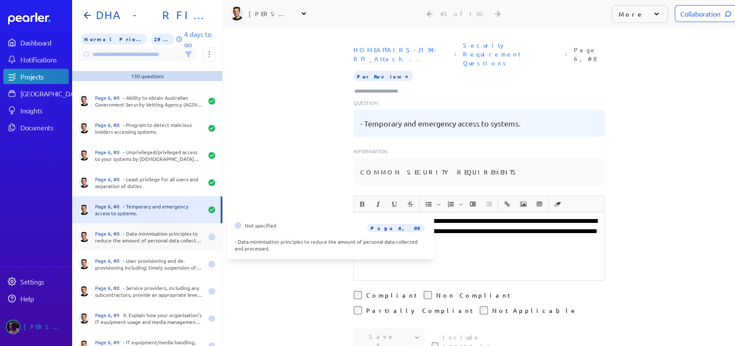
click at [163, 239] on div "Page 6, #8 - Data minimisation principles to reduce the amount of personal data…" at bounding box center [149, 237] width 108 height 14
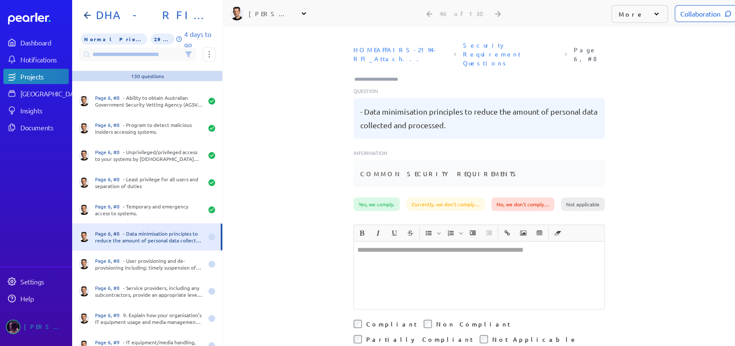
click at [384, 244] on div at bounding box center [479, 275] width 250 height 67
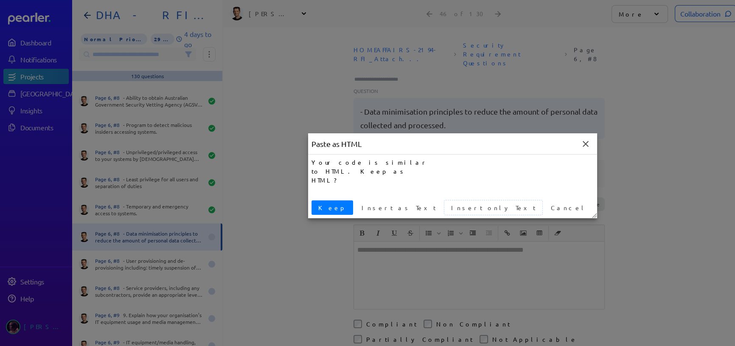
click at [448, 206] on span "Insert only Text" at bounding box center [493, 207] width 91 height 9
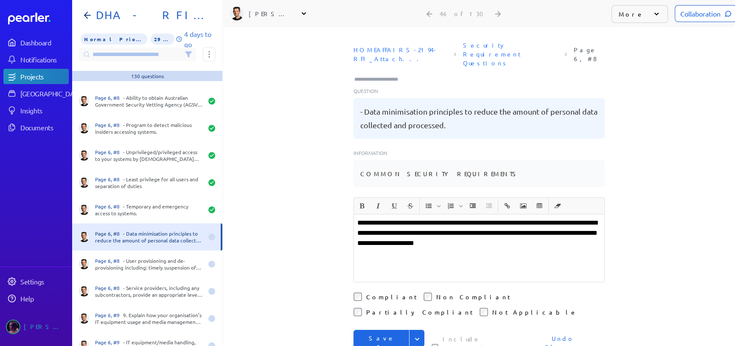
click at [413, 335] on icon "Expand" at bounding box center [417, 339] width 8 height 8
click at [385, 75] on input "Type here to add tags" at bounding box center [380, 79] width 53 height 8
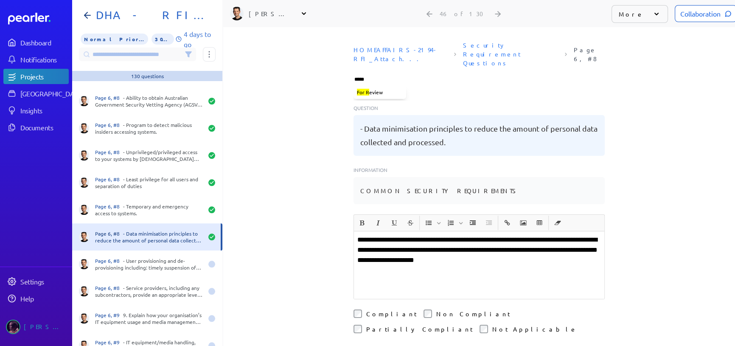
type input "******"
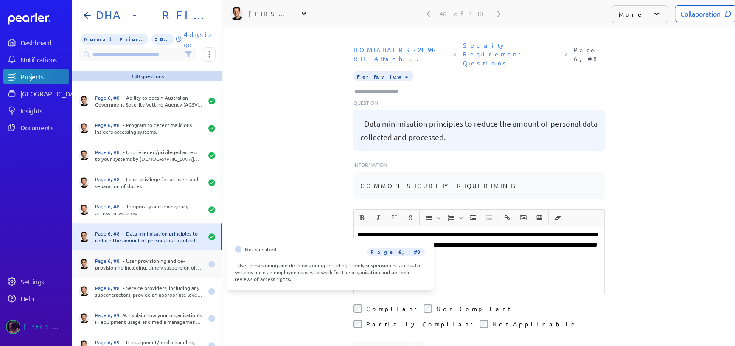
click at [182, 266] on div "Page 6, #8 - User provisioning and de-provisioning including: timely suspension…" at bounding box center [149, 264] width 108 height 14
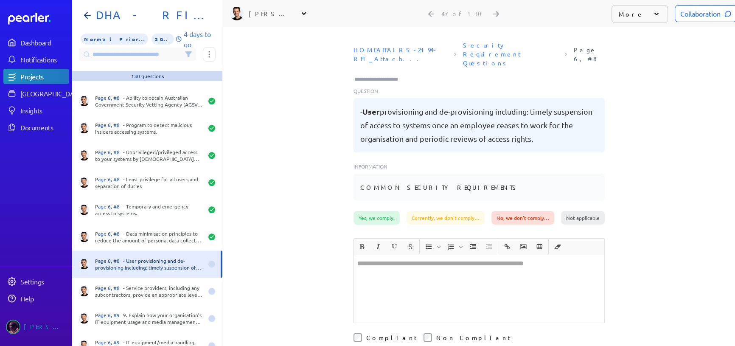
click at [406, 273] on div at bounding box center [479, 288] width 250 height 67
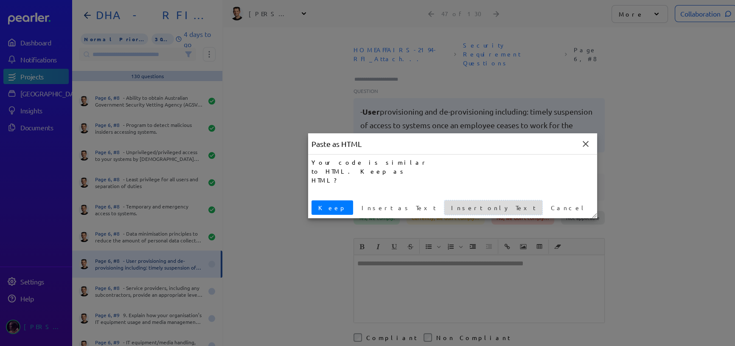
click at [448, 208] on span "Insert only Text" at bounding box center [493, 207] width 91 height 9
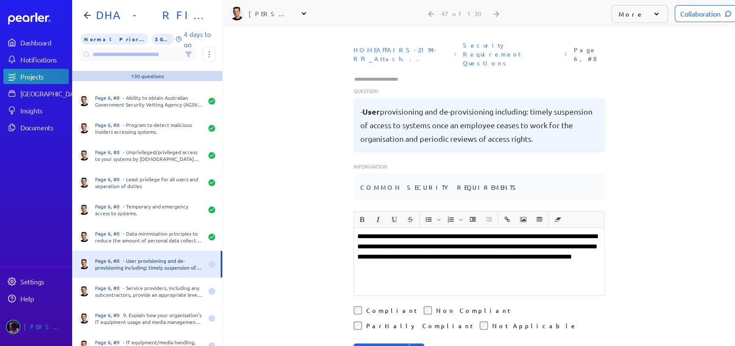
click at [399, 66] on div "HOMEAFFAIRS-2194-RFI_Attach... Security Requirement Questions Page 6, #8 Questi…" at bounding box center [479, 118] width 251 height 163
click at [403, 75] on input "Type here to add tags" at bounding box center [380, 79] width 53 height 8
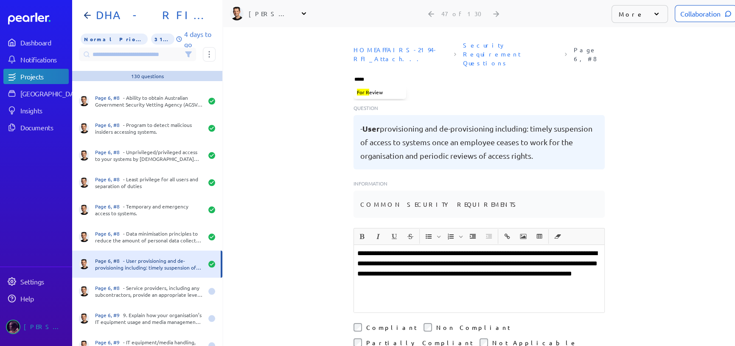
type input "******"
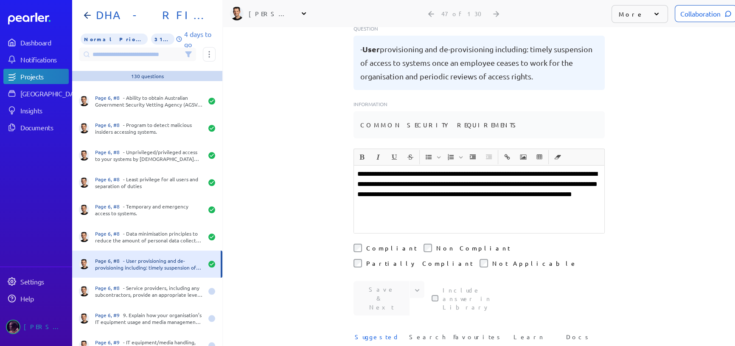
scroll to position [77, 0]
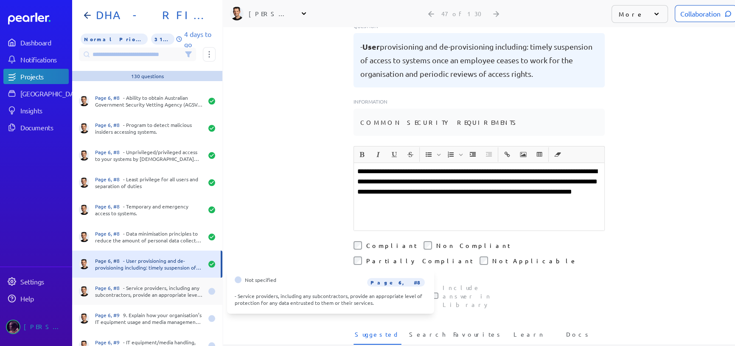
click at [160, 287] on div "Page 6, #8 - Service providers, including any subcontractors, provide an approp…" at bounding box center [149, 291] width 108 height 14
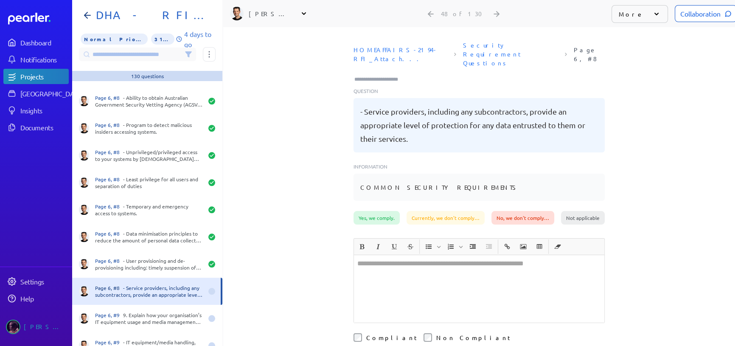
click at [388, 270] on div at bounding box center [479, 288] width 250 height 67
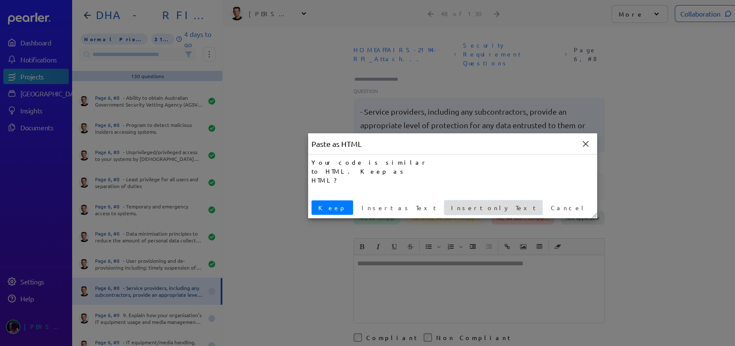
click at [448, 205] on span "Insert only Text" at bounding box center [493, 207] width 91 height 9
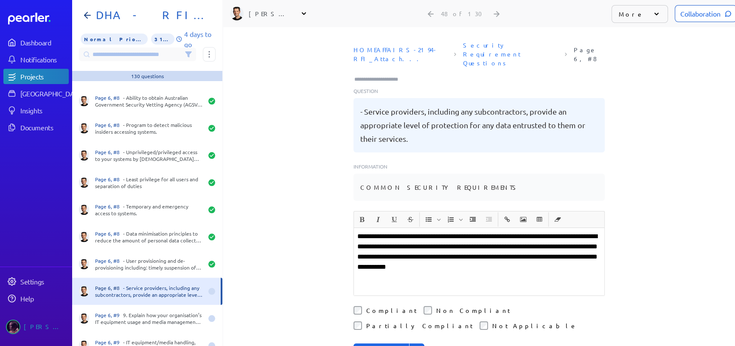
click at [368, 306] on label "Compliant" at bounding box center [391, 310] width 51 height 8
click at [416, 343] on button "Expand" at bounding box center [416, 351] width 15 height 17
drag, startPoint x: 377, startPoint y: 330, endPoint x: 377, endPoint y: 323, distance: 7.6
click at [369, 75] on input "Type here to add tags" at bounding box center [380, 79] width 53 height 8
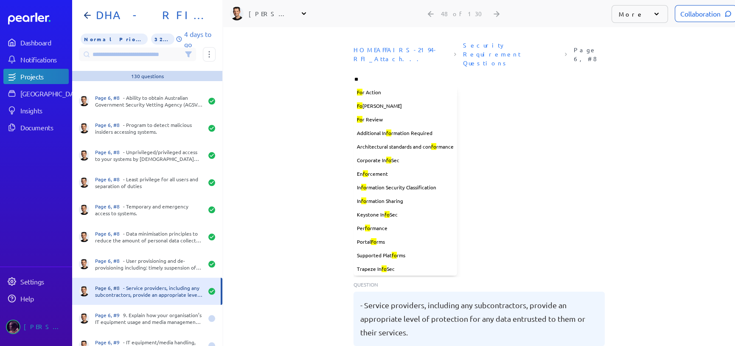
type input "***"
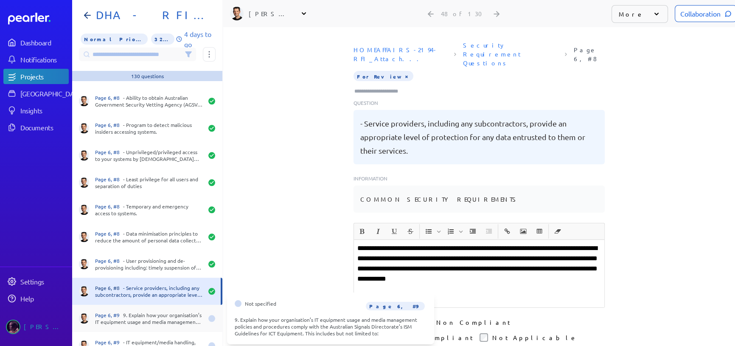
click at [176, 326] on div "Page 6, #9 9. Explain how your organisation’s IT equipment usage and media mana…" at bounding box center [147, 318] width 150 height 27
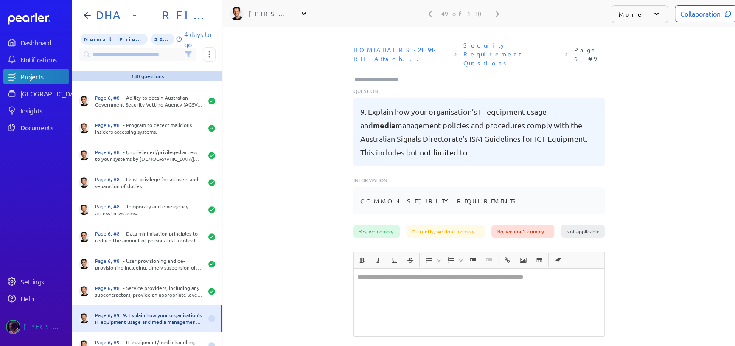
click at [382, 280] on div at bounding box center [479, 302] width 250 height 67
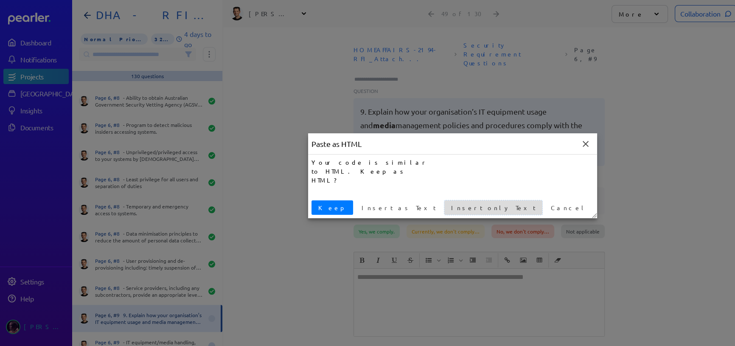
click at [448, 209] on span "Insert only Text" at bounding box center [493, 207] width 91 height 9
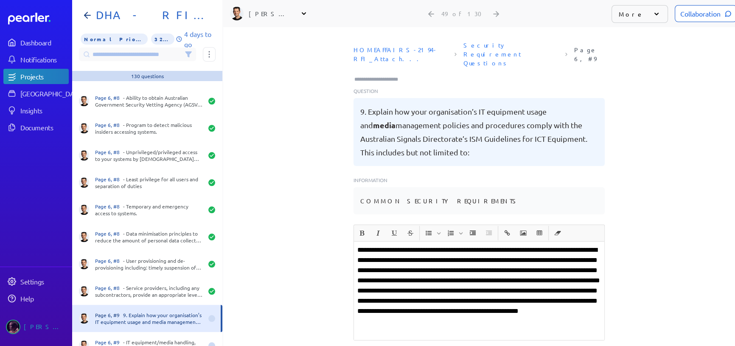
click at [416, 272] on p "**********" at bounding box center [479, 291] width 244 height 92
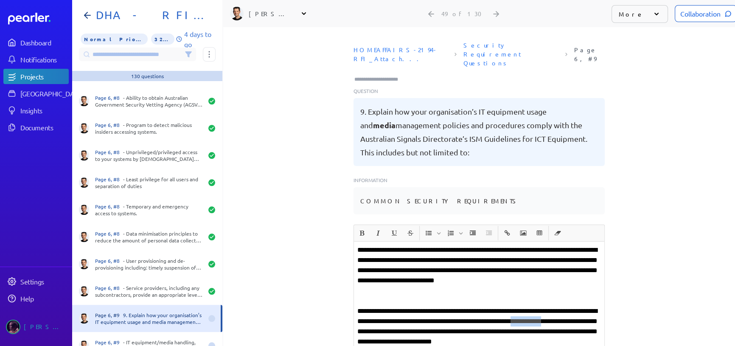
drag, startPoint x: 371, startPoint y: 314, endPoint x: 416, endPoint y: 313, distance: 44.2
click at [416, 313] on p "**********" at bounding box center [479, 331] width 244 height 51
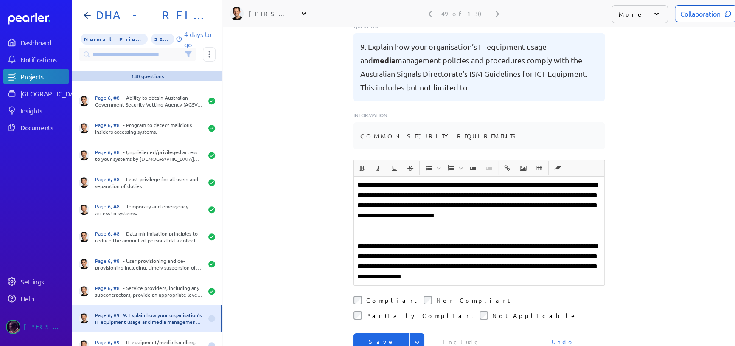
scroll to position [77, 0]
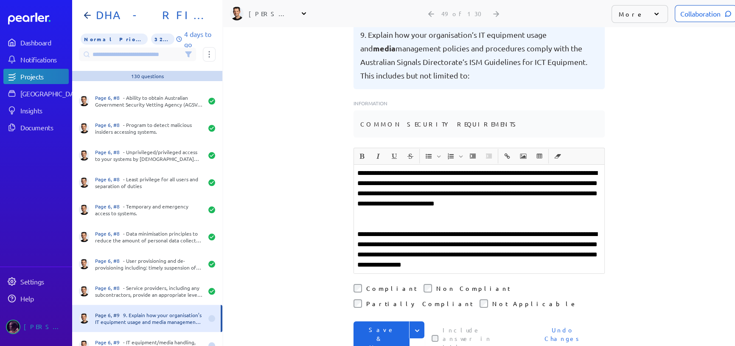
click at [417, 326] on icon "Expand" at bounding box center [417, 330] width 8 height 8
click at [369, 340] on button "Save" at bounding box center [389, 348] width 71 height 17
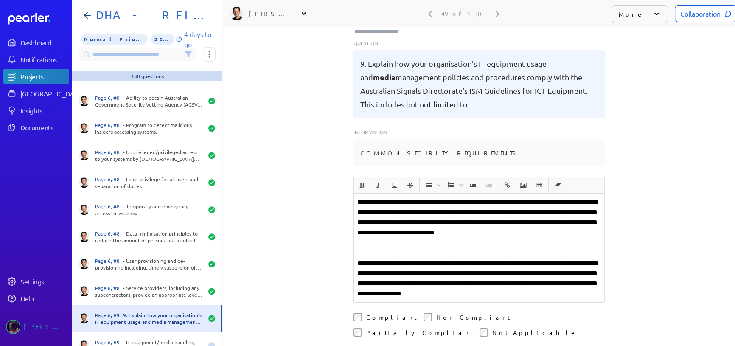
scroll to position [0, 0]
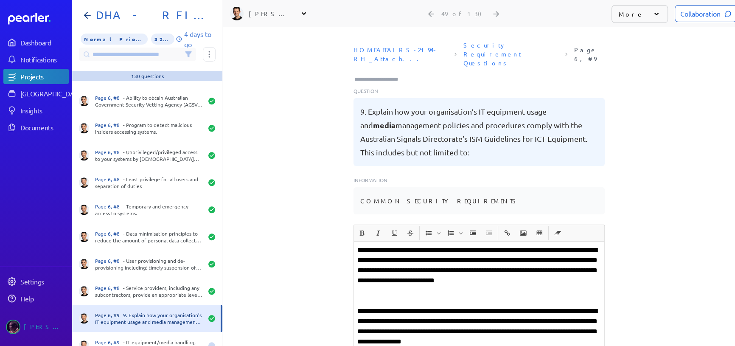
click at [386, 75] on input "Type here to add tags" at bounding box center [380, 79] width 53 height 8
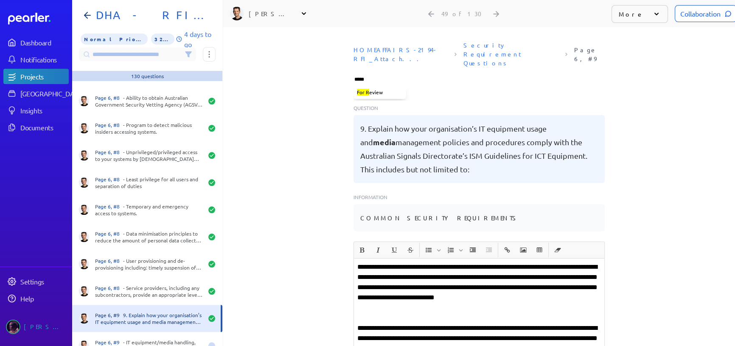
type input "******"
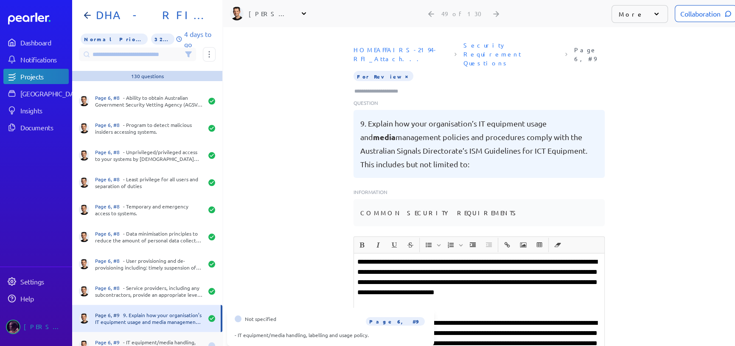
click at [150, 344] on div "Page 6, #9 - IT equipment/media handling, labelling and usage policy." at bounding box center [149, 346] width 108 height 14
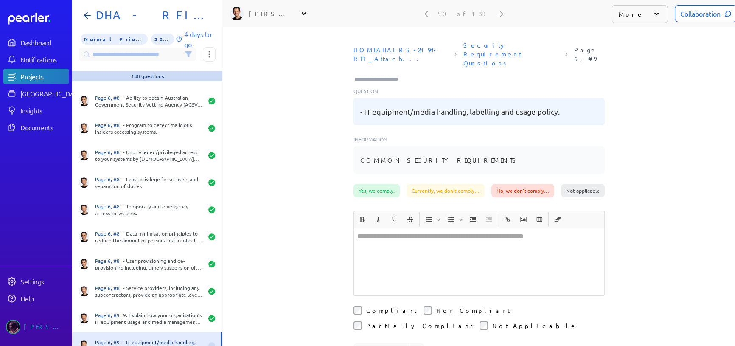
click at [313, 187] on div "**********" at bounding box center [479, 186] width 512 height 319
click at [382, 228] on div at bounding box center [479, 261] width 250 height 67
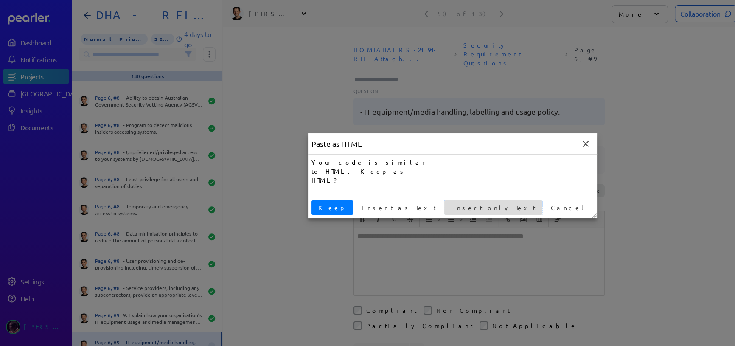
click at [448, 207] on span "Insert only Text" at bounding box center [493, 207] width 91 height 9
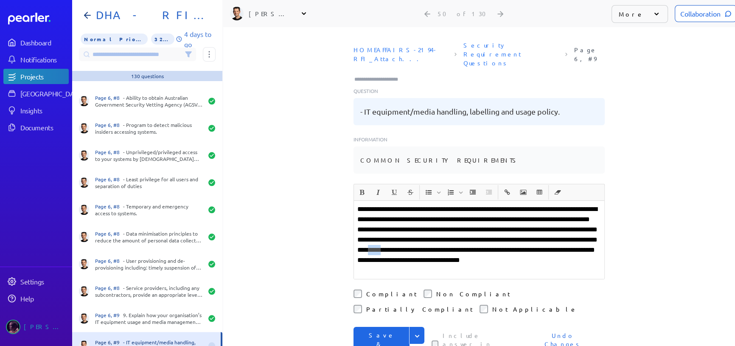
drag, startPoint x: 382, startPoint y: 241, endPoint x: 395, endPoint y: 242, distance: 13.2
click at [395, 242] on p "**********" at bounding box center [479, 239] width 244 height 71
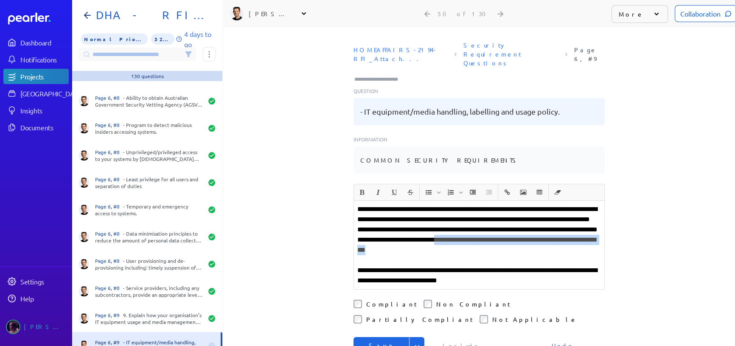
drag, startPoint x: 400, startPoint y: 233, endPoint x: 408, endPoint y: 237, distance: 9.3
click at [408, 237] on p "**********" at bounding box center [479, 234] width 244 height 61
click at [434, 204] on p "**********" at bounding box center [479, 229] width 244 height 51
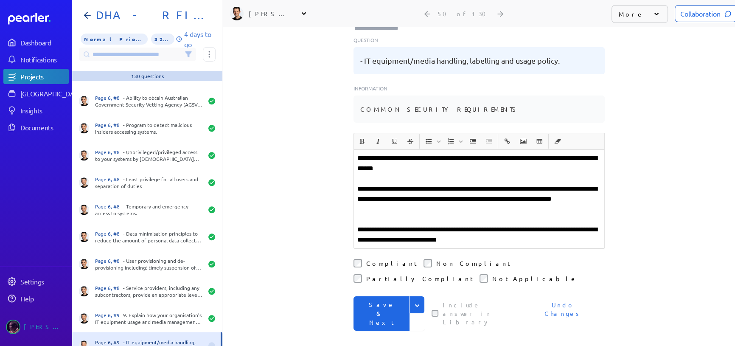
scroll to position [77, 0]
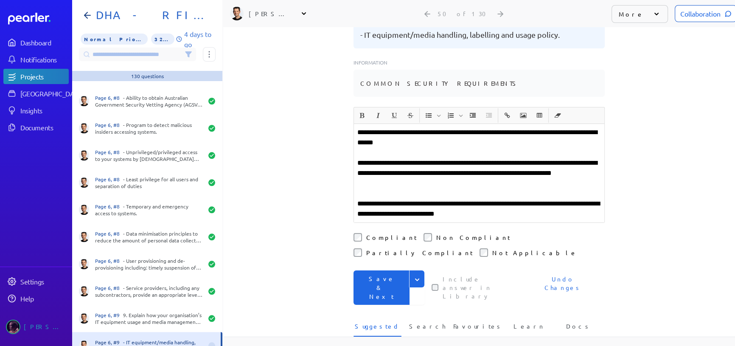
click at [413, 276] on icon "Expand" at bounding box center [417, 280] width 8 height 8
click at [367, 289] on button "Save" at bounding box center [389, 297] width 71 height 17
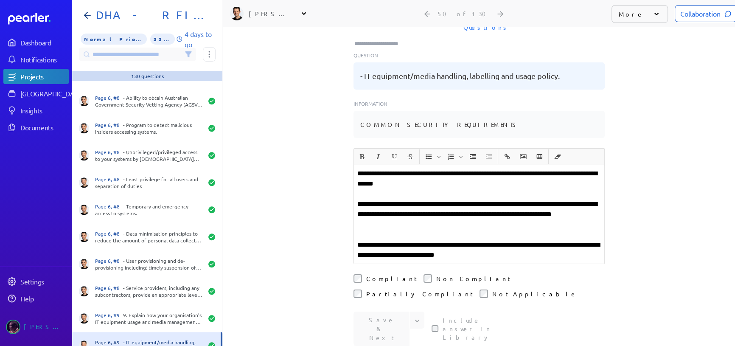
scroll to position [0, 0]
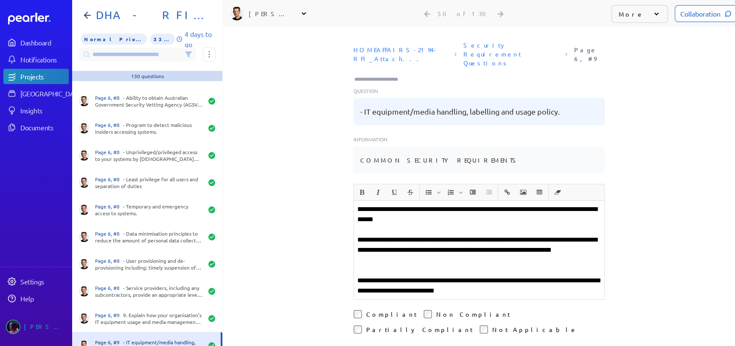
click at [400, 75] on input "Type here to add tags" at bounding box center [380, 79] width 53 height 8
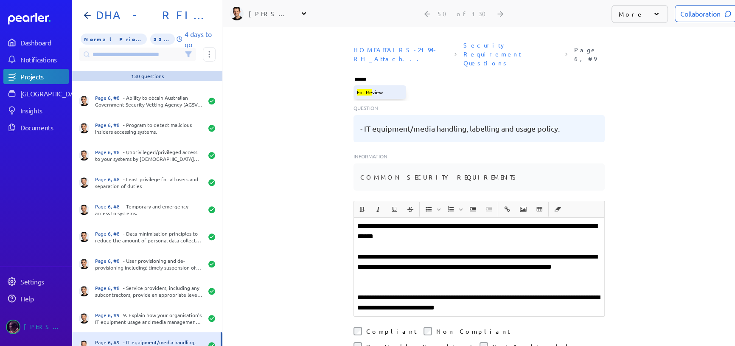
type input "*******"
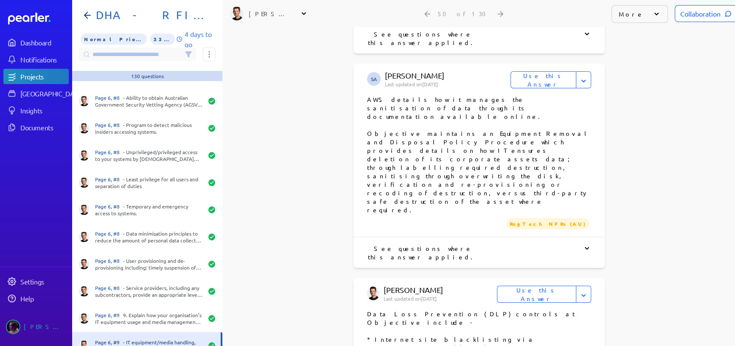
scroll to position [656, 0]
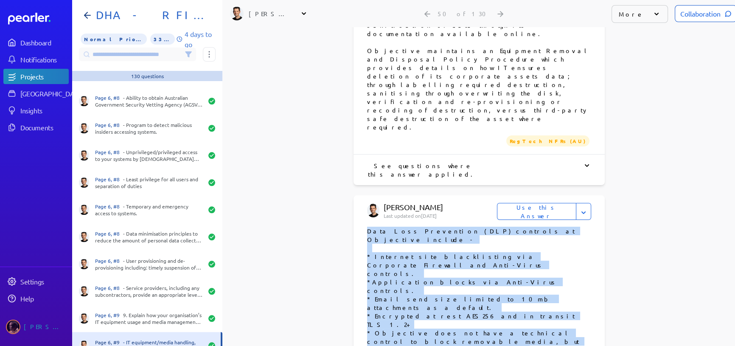
drag, startPoint x: 365, startPoint y: 64, endPoint x: 481, endPoint y: 174, distance: 160.4
click at [481, 227] on p "Data Loss Prevention (DLP) controls at Objective include - * Internet site blac…" at bounding box center [479, 346] width 224 height 238
copy p "Data Loss Prevention (DLP) controls at Objective include - * Internet site blac…"
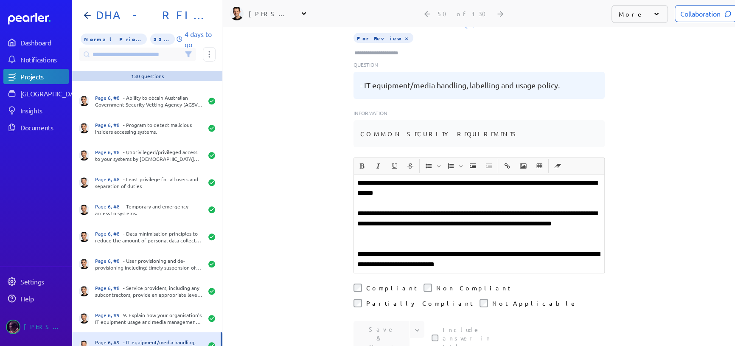
scroll to position [77, 0]
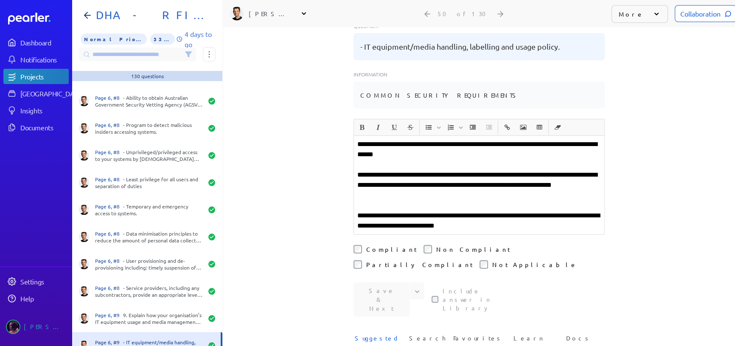
click at [529, 211] on p "**********" at bounding box center [479, 221] width 244 height 20
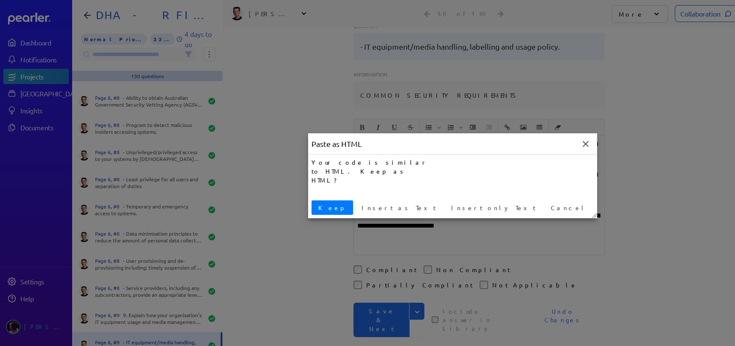
click at [319, 206] on span "Keep" at bounding box center [332, 207] width 35 height 9
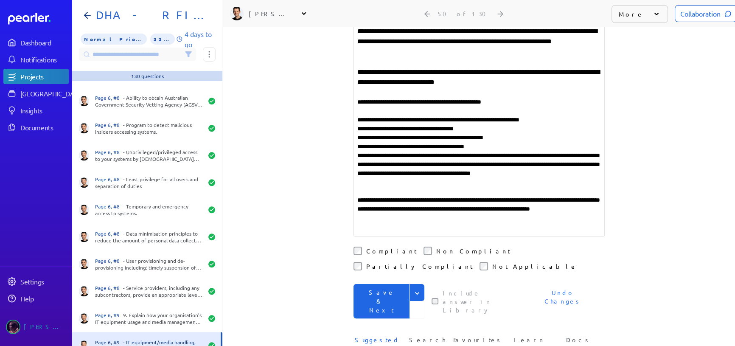
scroll to position [309, 0]
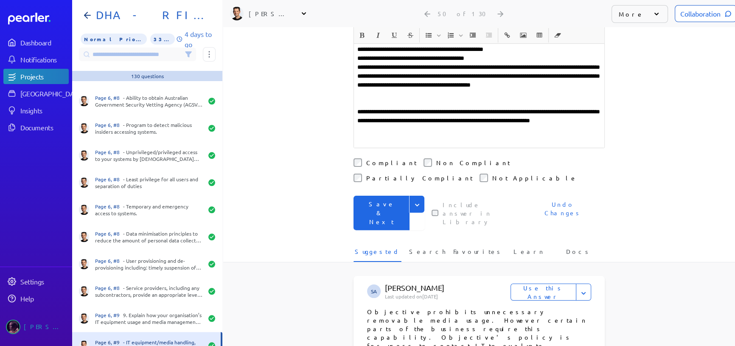
click at [378, 196] on button "Save & Next" at bounding box center [382, 213] width 56 height 34
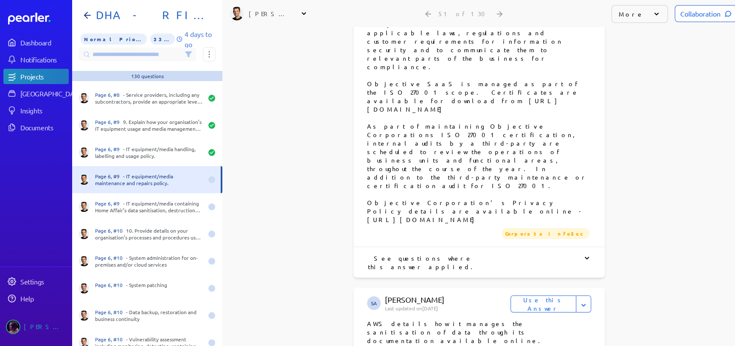
scroll to position [658, 0]
click at [533, 295] on button "Use this Answer" at bounding box center [544, 303] width 66 height 17
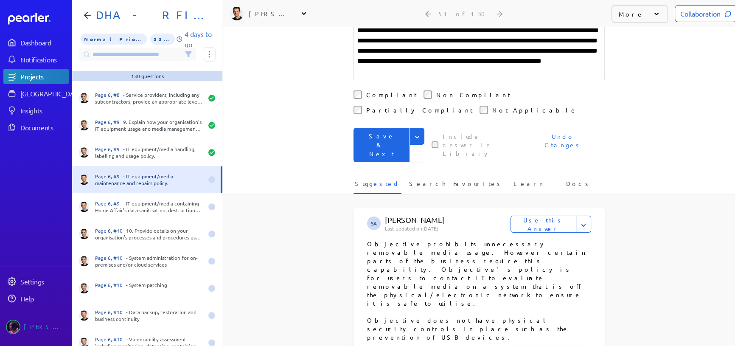
scroll to position [83, 0]
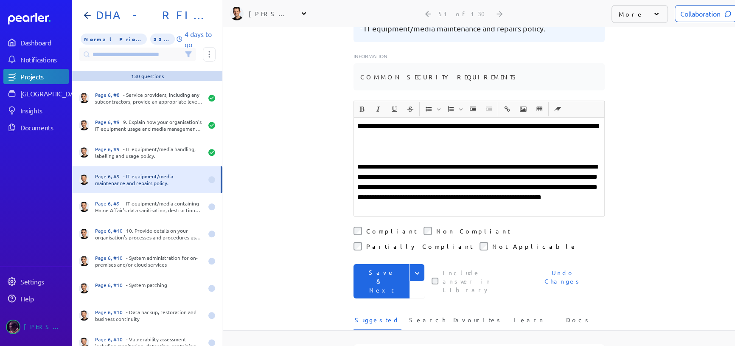
drag, startPoint x: 441, startPoint y: 126, endPoint x: 351, endPoint y: 105, distance: 93.3
click at [354, 118] on div "**********" at bounding box center [479, 167] width 250 height 98
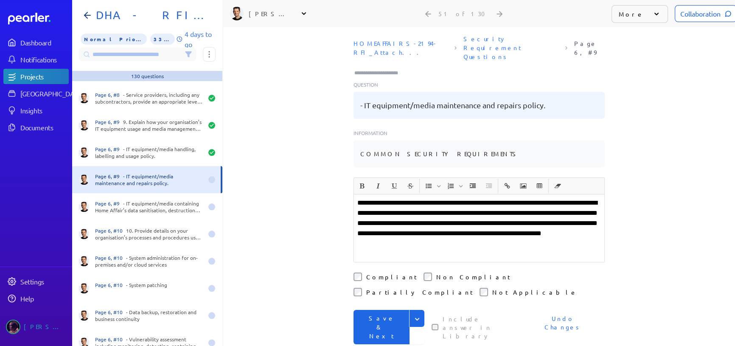
scroll to position [0, 0]
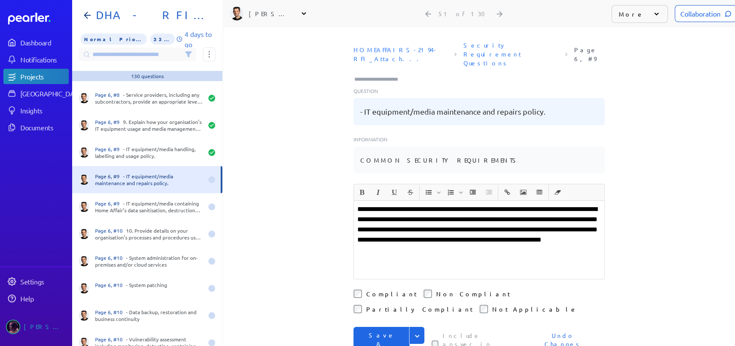
click at [357, 204] on p "**********" at bounding box center [479, 229] width 244 height 51
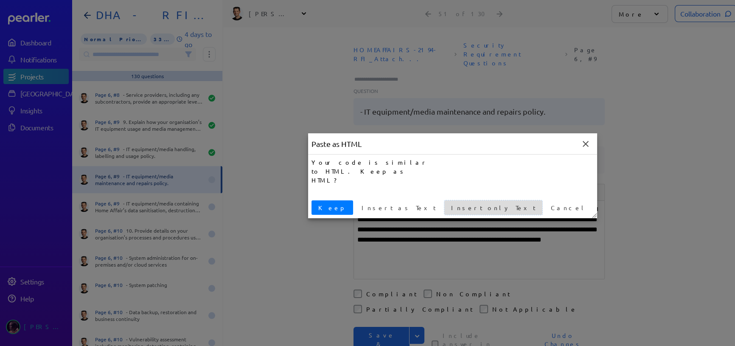
click at [448, 203] on span "Insert only Text" at bounding box center [493, 207] width 91 height 9
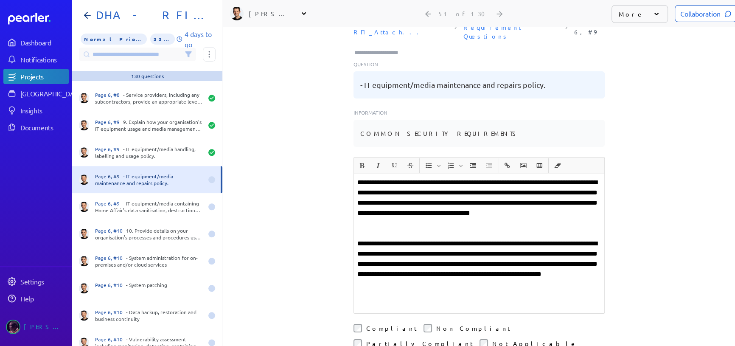
scroll to position [77, 0]
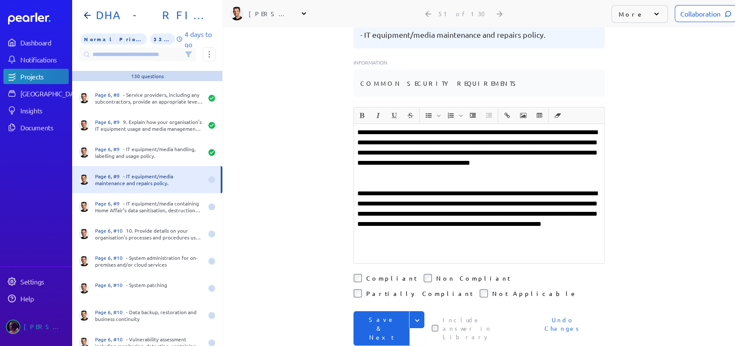
click at [417, 316] on icon "Expand" at bounding box center [417, 320] width 8 height 8
click at [372, 329] on button "Save" at bounding box center [389, 337] width 71 height 17
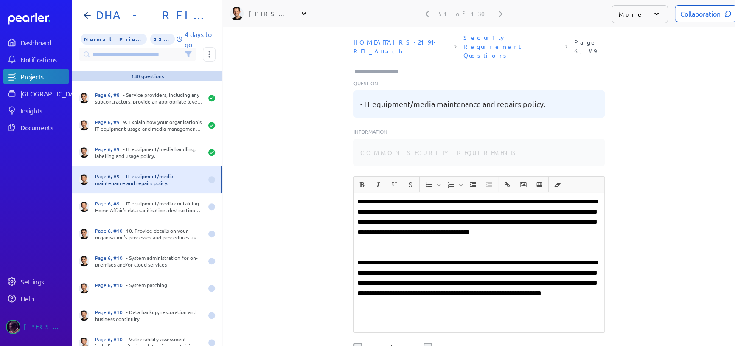
scroll to position [0, 0]
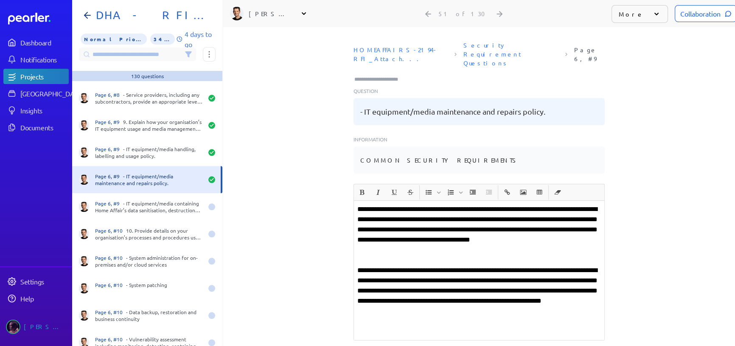
click at [372, 73] on div at bounding box center [380, 78] width 53 height 11
click at [372, 75] on input "Type here to add tags" at bounding box center [380, 79] width 53 height 8
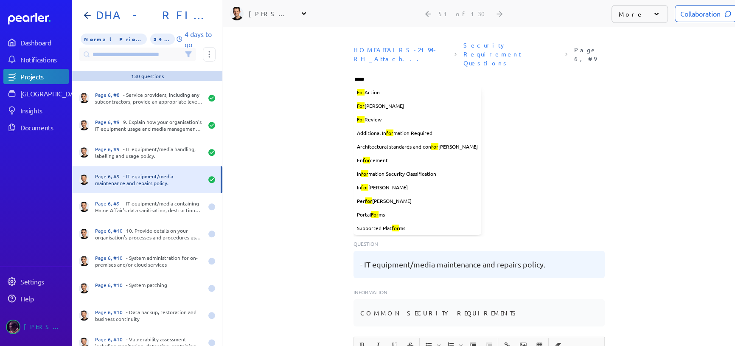
type input "******"
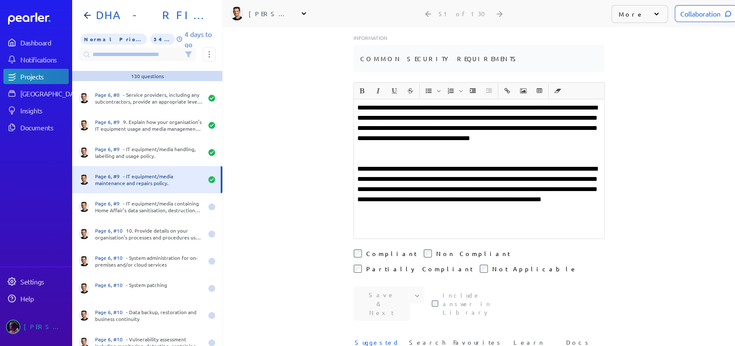
scroll to position [115, 0]
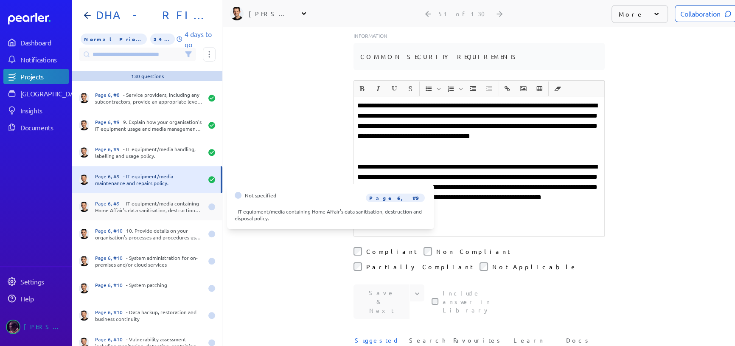
click at [171, 210] on div "Page 6, #9 - IT equipment/media containing Home Affair’s data sanitisation, des…" at bounding box center [149, 207] width 108 height 14
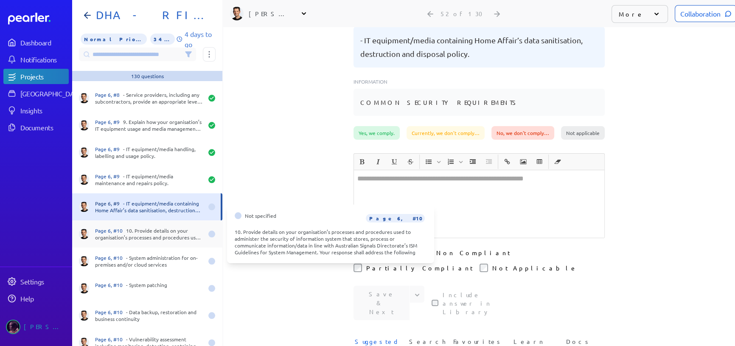
scroll to position [117, 0]
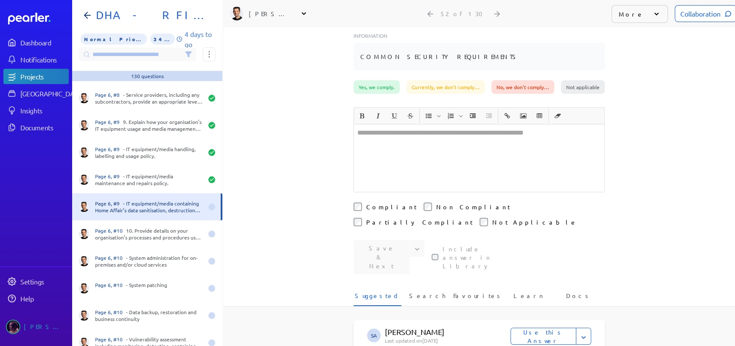
click at [378, 124] on div at bounding box center [479, 157] width 250 height 67
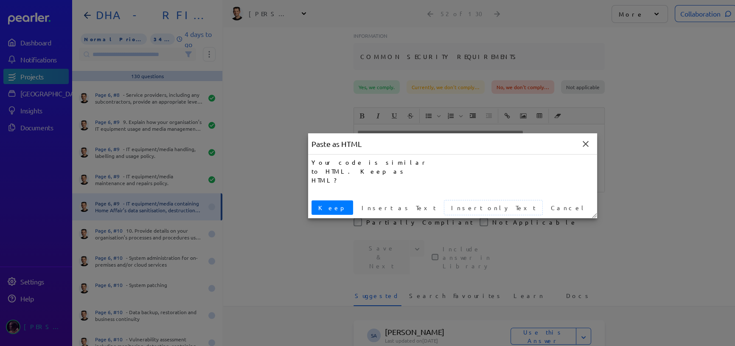
click at [448, 206] on span "Insert only Text" at bounding box center [493, 207] width 91 height 9
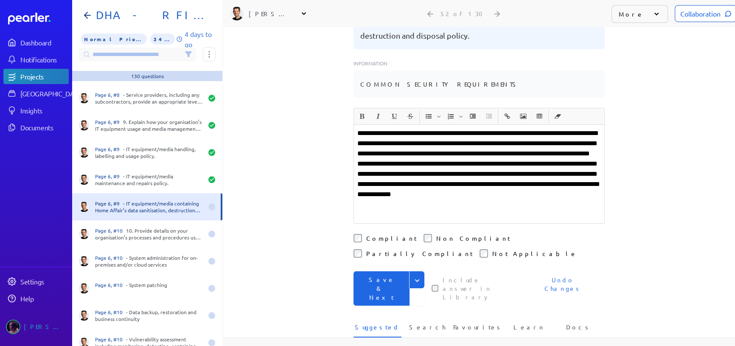
click at [444, 144] on p "**********" at bounding box center [479, 174] width 244 height 92
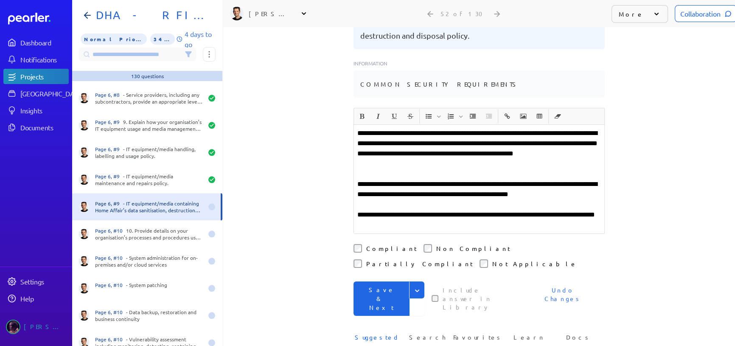
click at [415, 290] on icon "Expand" at bounding box center [417, 291] width 4 height 3
click at [373, 300] on button "Save" at bounding box center [389, 308] width 71 height 17
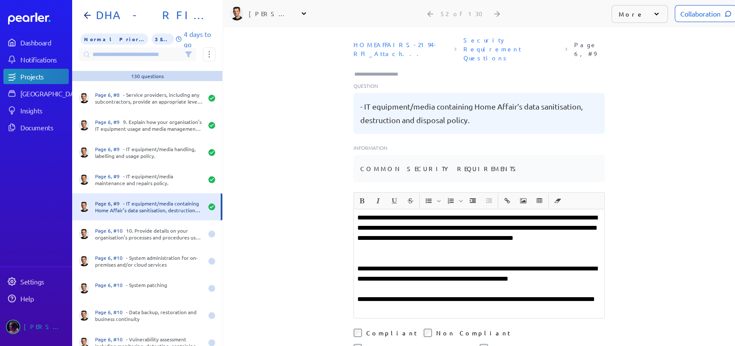
scroll to position [0, 0]
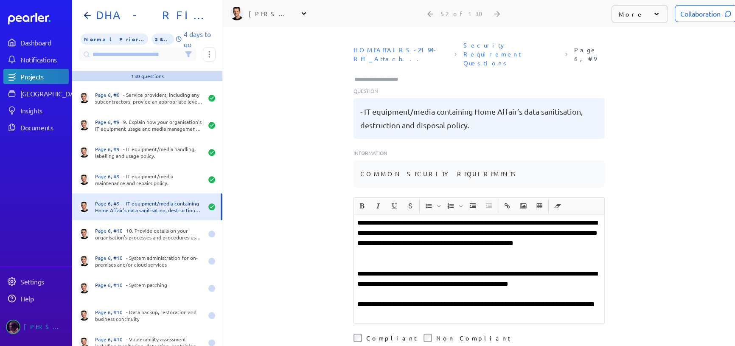
click at [384, 75] on input "Type here to add tags" at bounding box center [380, 79] width 53 height 8
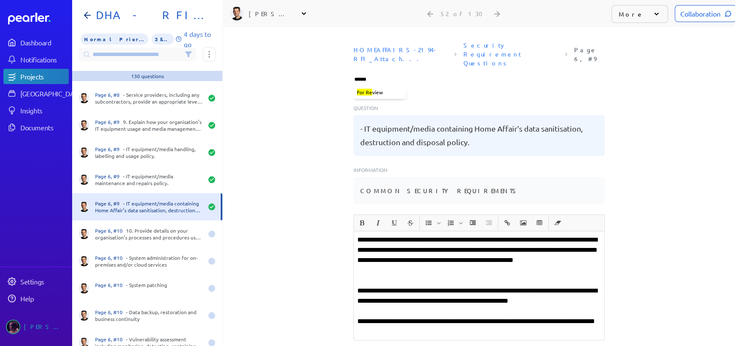
type input "*******"
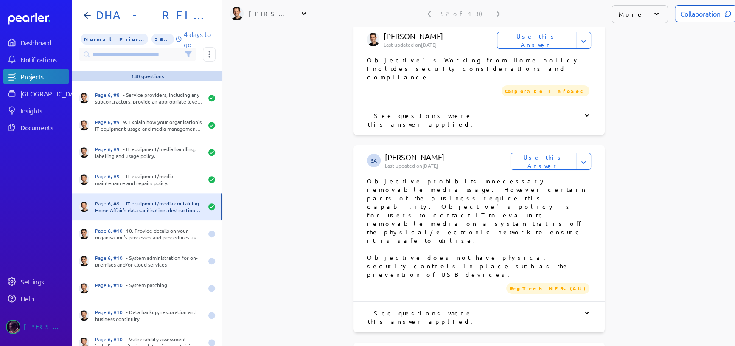
scroll to position [656, 0]
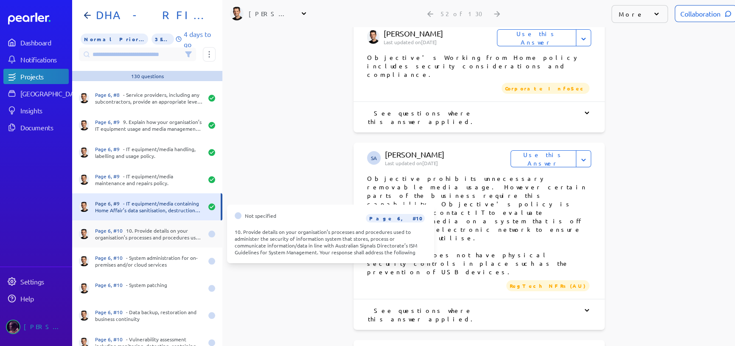
click at [161, 229] on div "Page 6, #10 10. Provide details on your organisation’s processes and procedures…" at bounding box center [149, 234] width 108 height 14
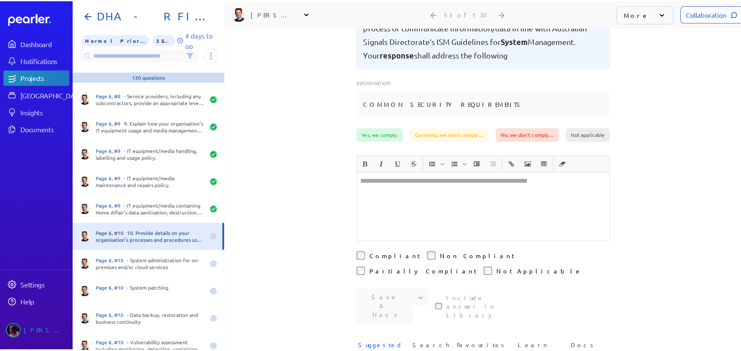
scroll to position [671, 0]
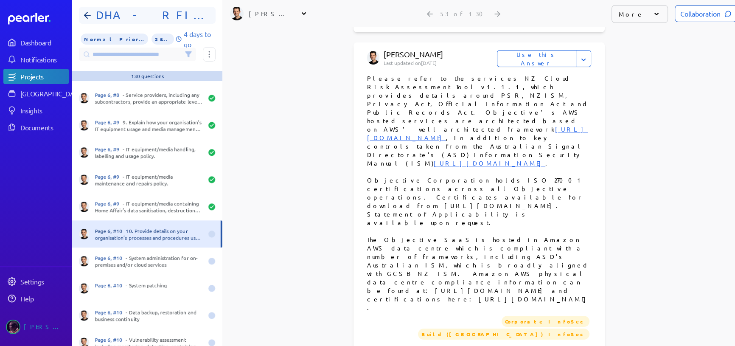
click at [140, 16] on h1 "DHA - RFI FOIP CMS Security Requirements" at bounding box center [151, 15] width 116 height 14
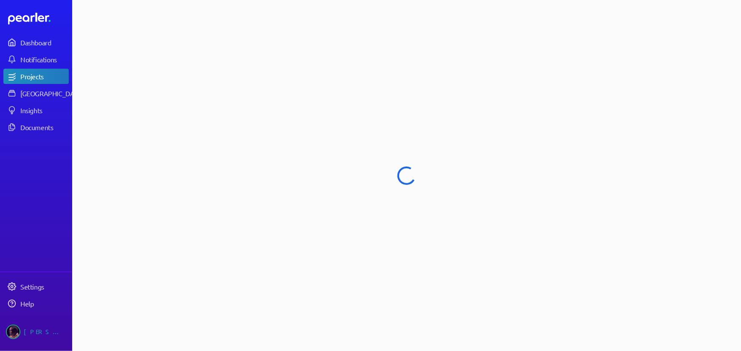
select select "**********"
select select "******"
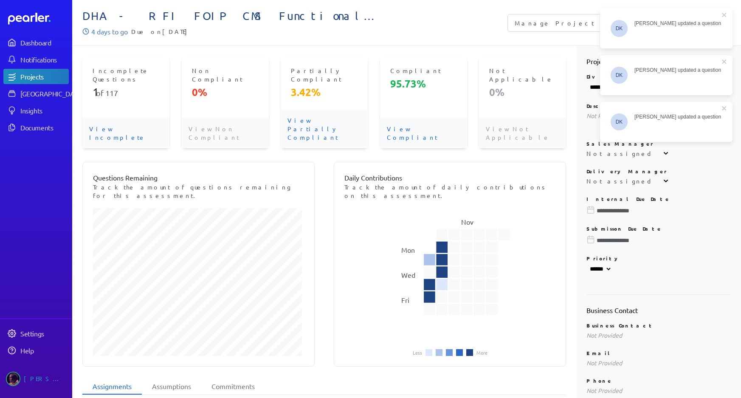
select select "**********"
select select "******"
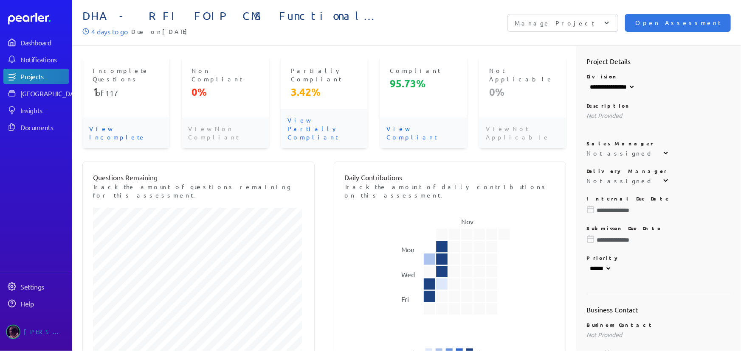
click at [306, 34] on div "4 days to go Due on 20th October 2025" at bounding box center [244, 31] width 324 height 10
select select "**********"
select select "******"
